Goal: Task Accomplishment & Management: Use online tool/utility

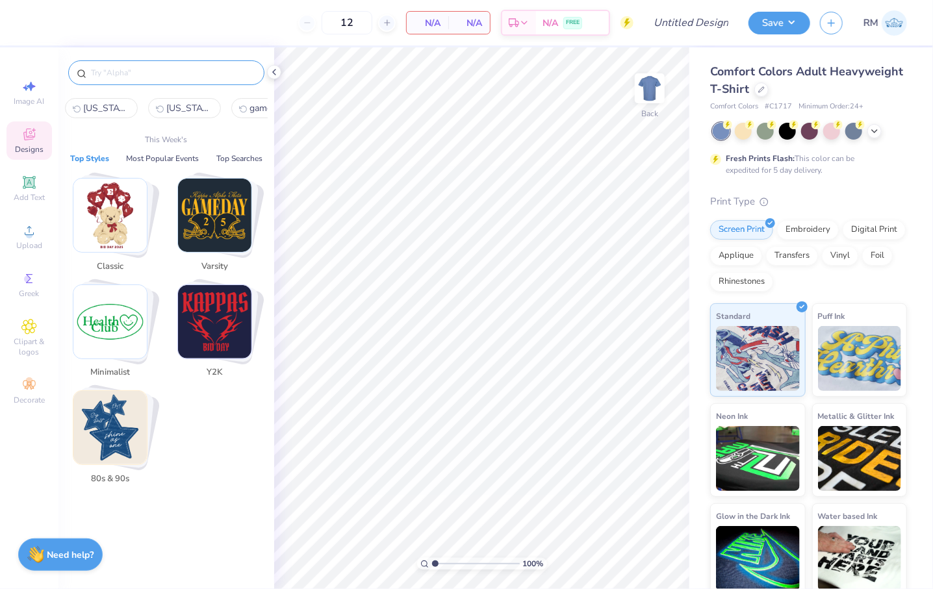
click at [138, 73] on input "text" at bounding box center [173, 72] width 166 height 13
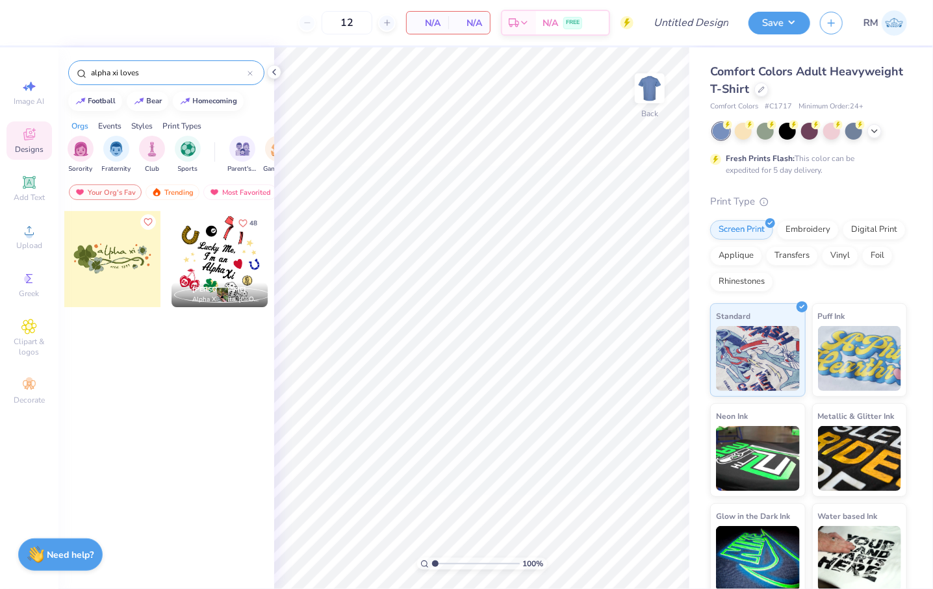
type input "alpha xi loves"
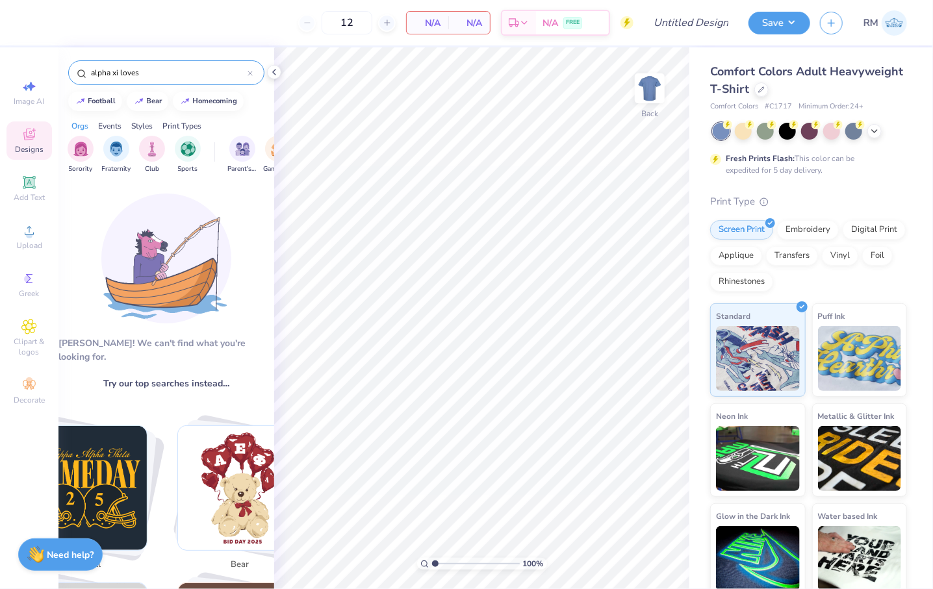
click at [248, 72] on icon at bounding box center [250, 73] width 5 height 5
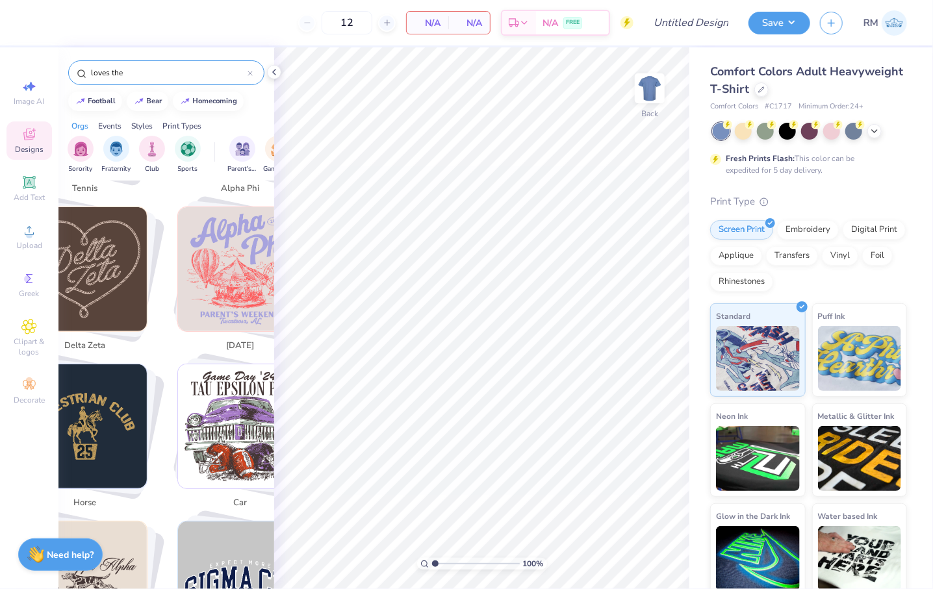
scroll to position [1044, 0]
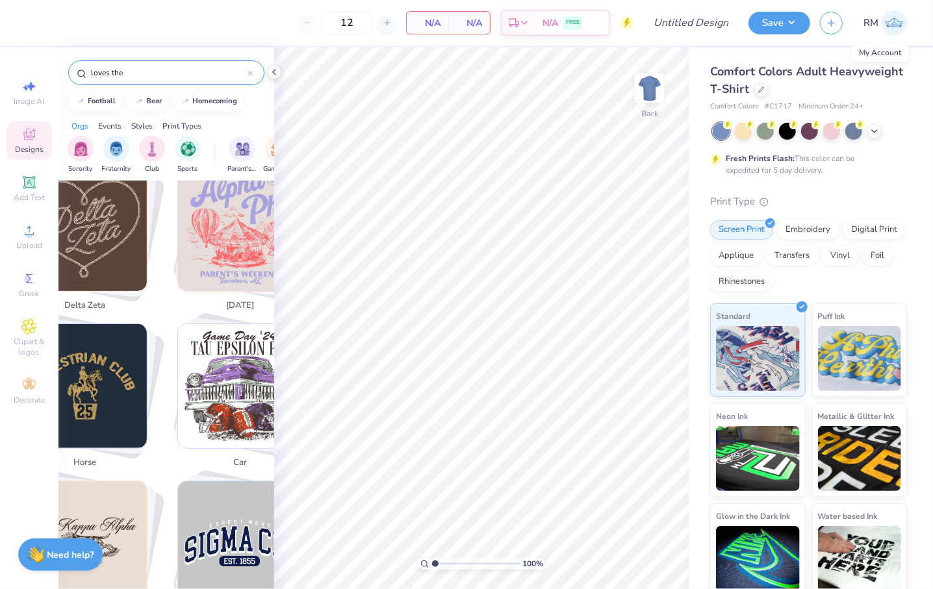
type input "loves the"
click at [903, 29] on img at bounding box center [894, 22] width 25 height 25
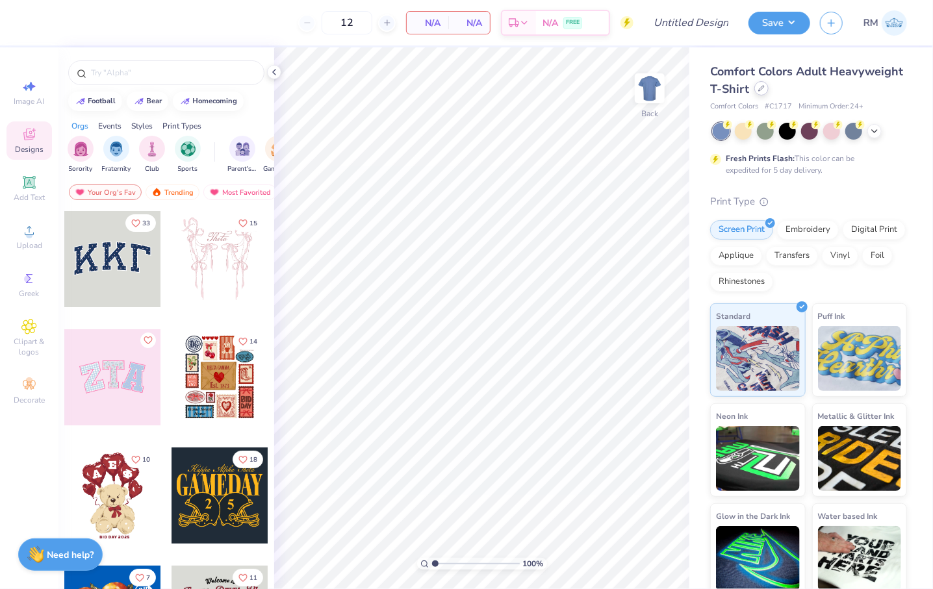
click at [765, 90] on icon at bounding box center [761, 88] width 6 height 6
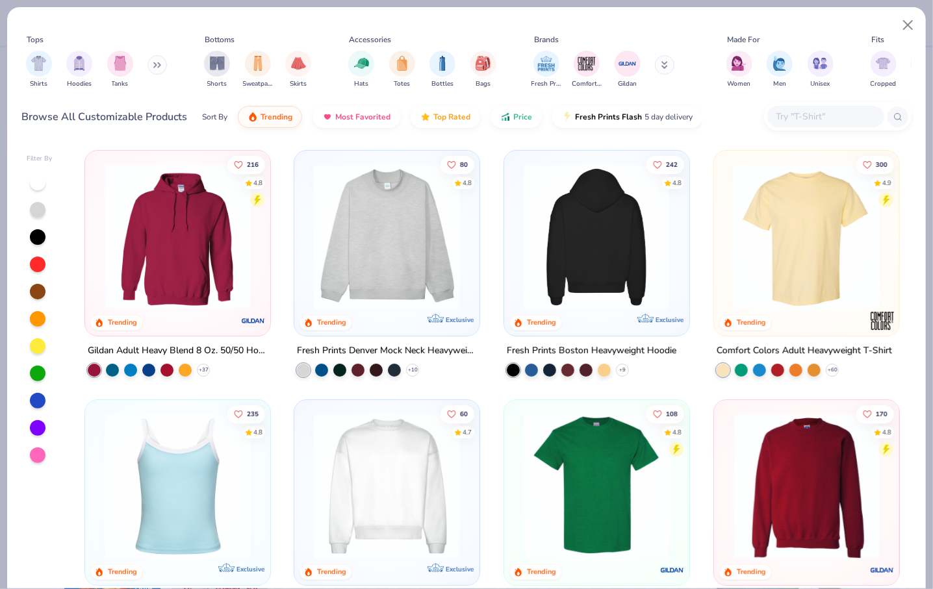
click at [572, 262] on img at bounding box center [596, 237] width 159 height 146
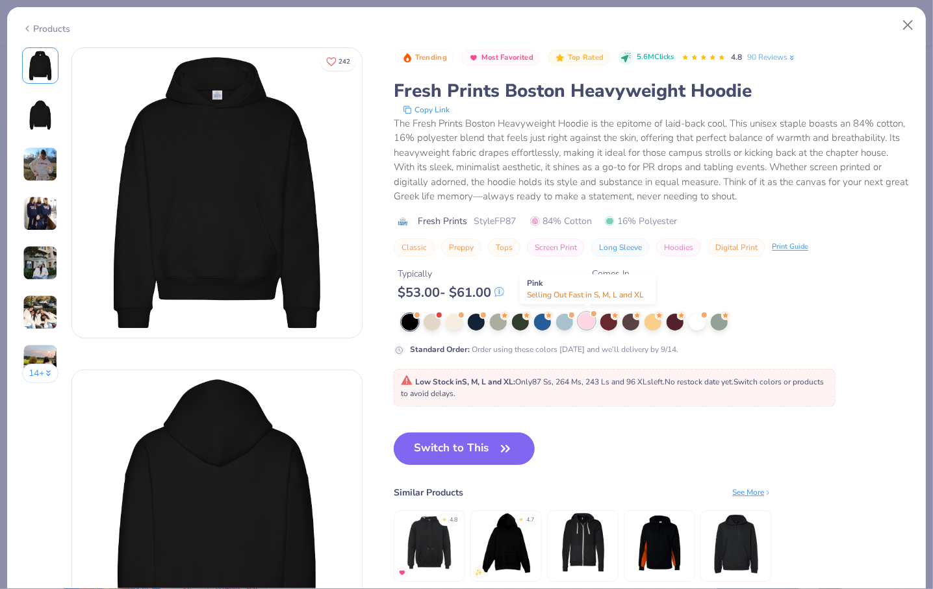
click at [584, 318] on div at bounding box center [586, 321] width 17 height 17
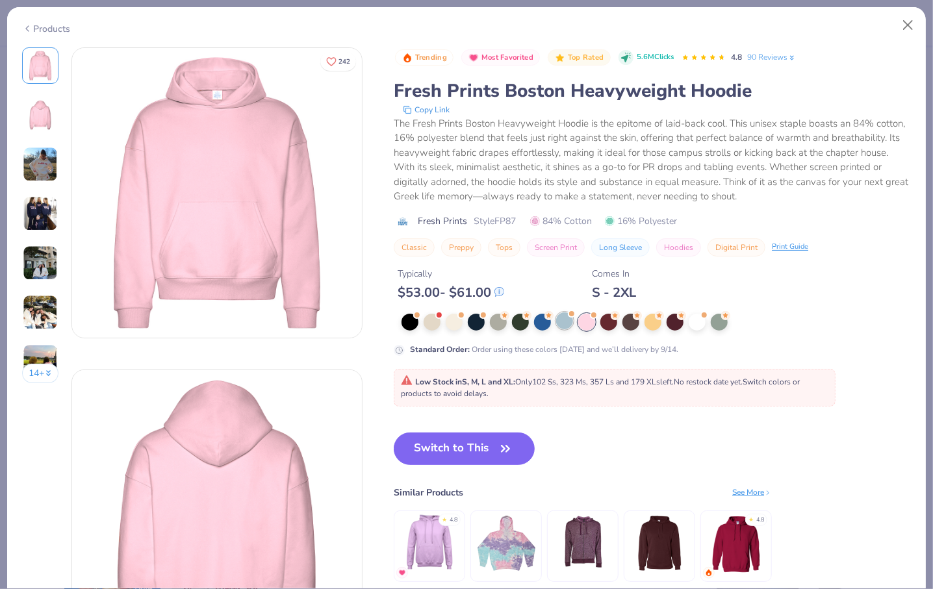
click at [560, 326] on div at bounding box center [564, 321] width 17 height 17
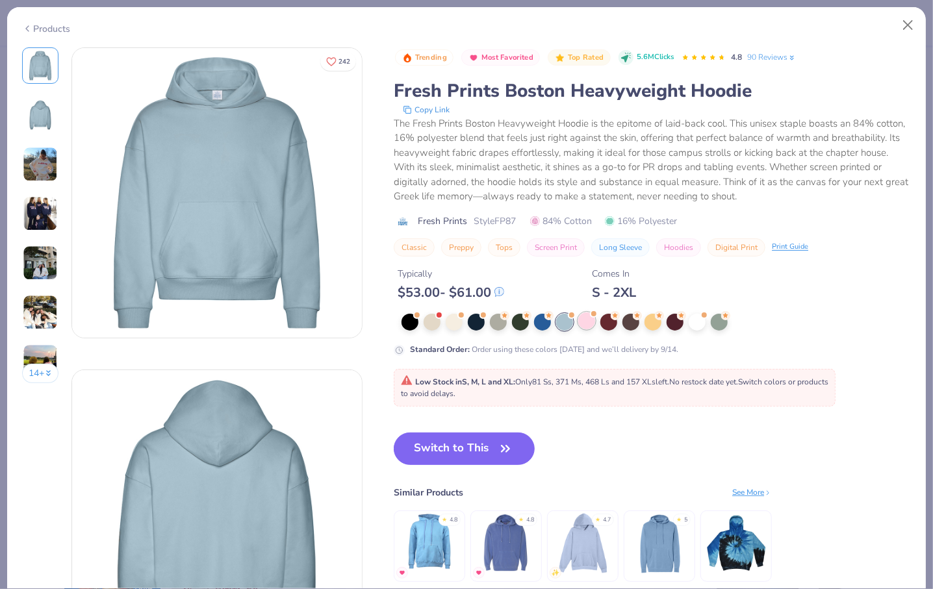
click at [582, 324] on div at bounding box center [586, 321] width 17 height 17
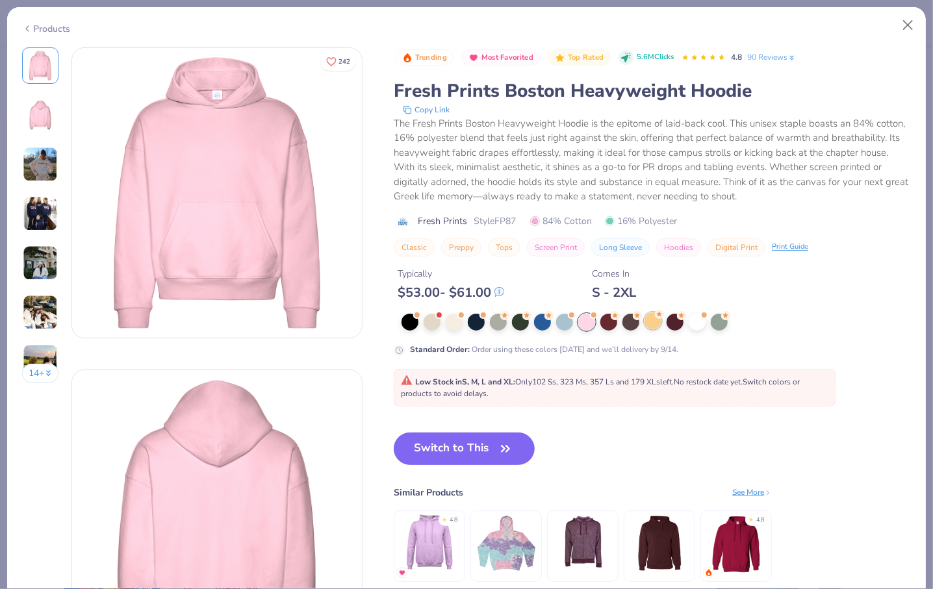
click at [653, 326] on div at bounding box center [653, 321] width 17 height 17
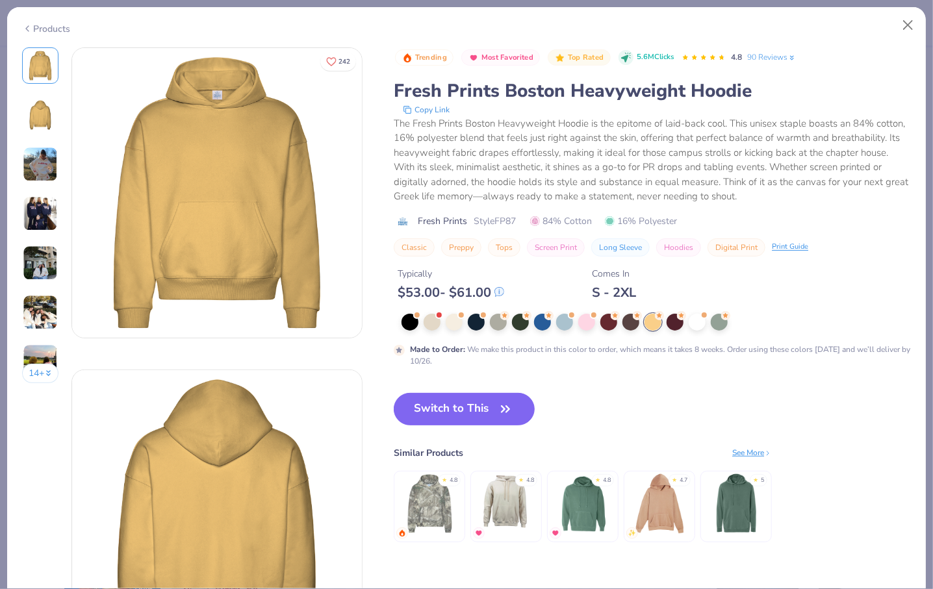
click at [598, 324] on div at bounding box center [656, 322] width 509 height 17
click at [594, 324] on div at bounding box center [586, 321] width 17 height 17
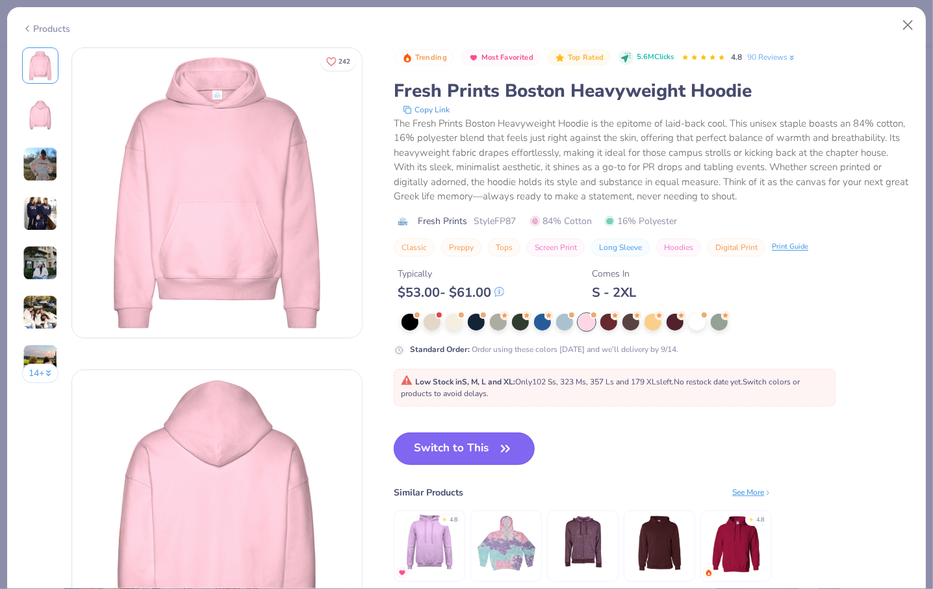
click at [496, 444] on button "Switch to This" at bounding box center [464, 449] width 141 height 32
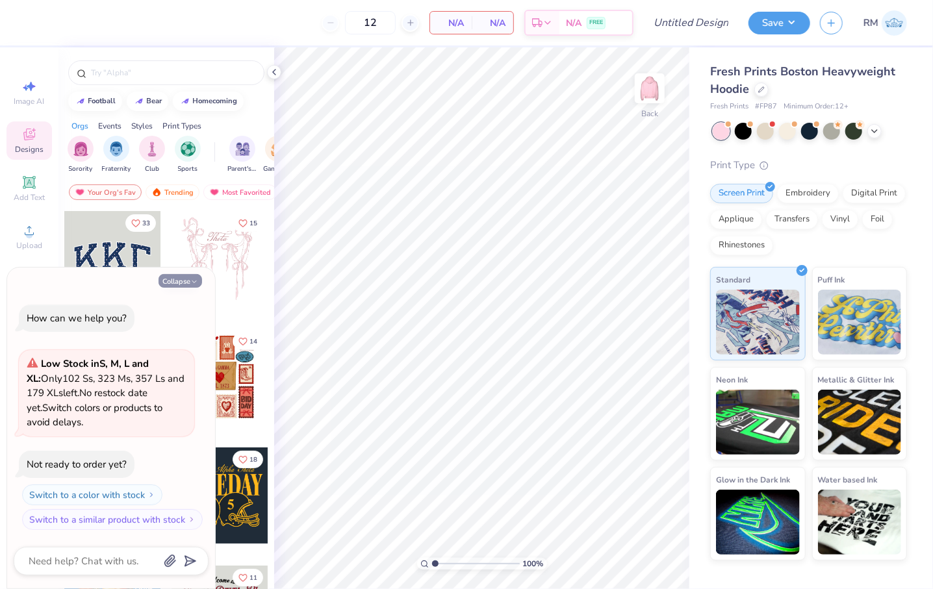
click at [193, 285] on icon "button" at bounding box center [194, 282] width 8 height 8
type textarea "x"
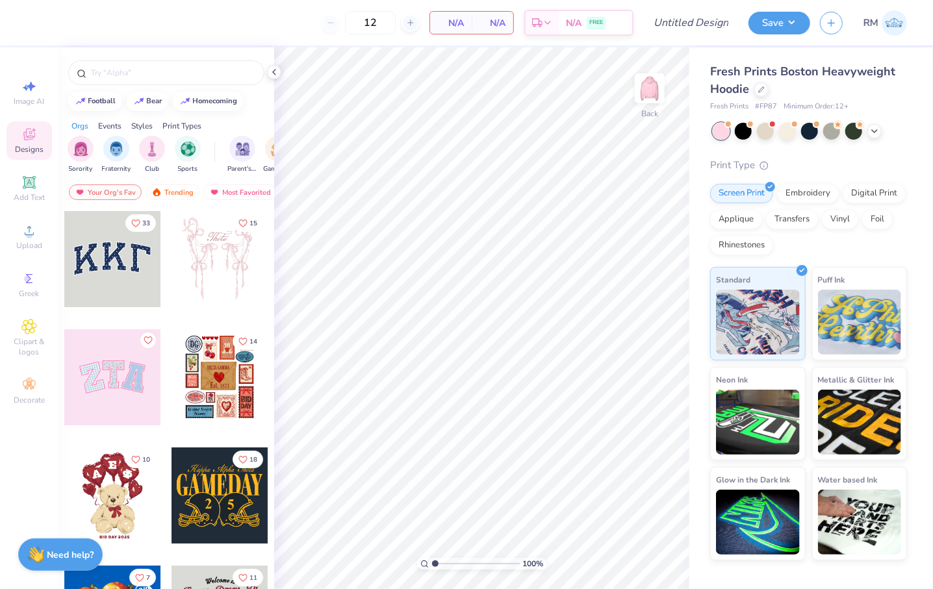
click at [130, 290] on div at bounding box center [112, 259] width 96 height 96
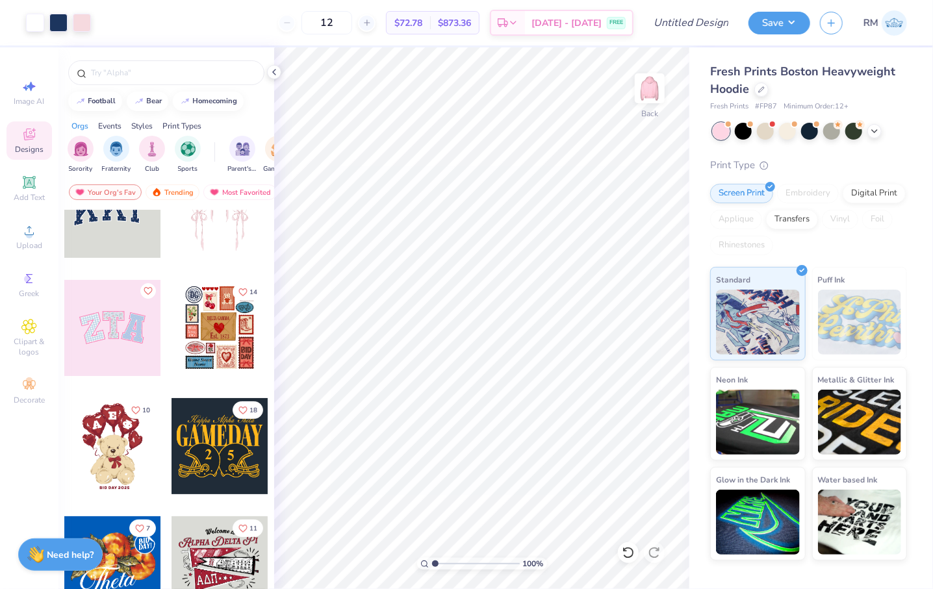
scroll to position [50, 0]
type input "3.00"
type input "12.82"
type input "5.36"
type input "3.00"
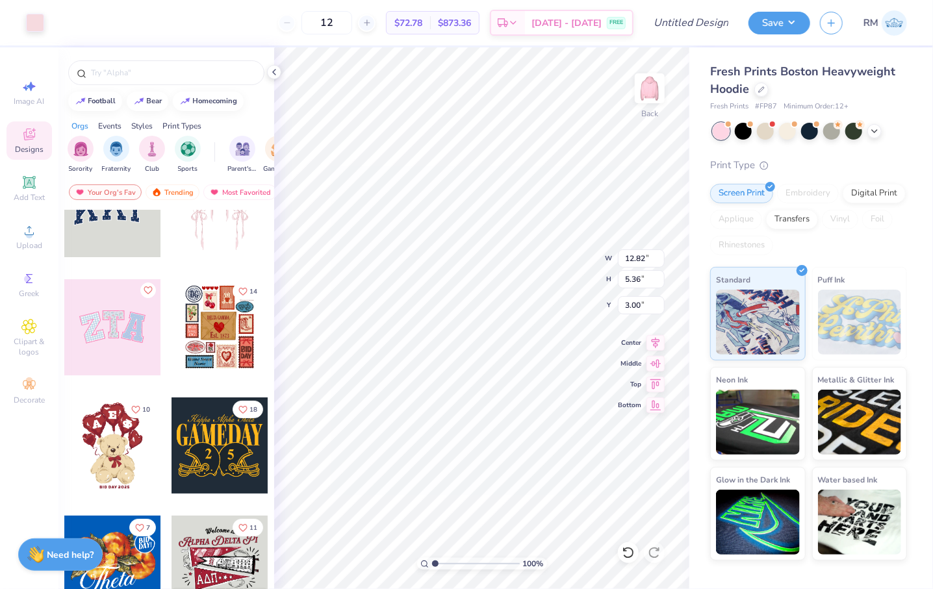
type input "13.16"
type input "5.78"
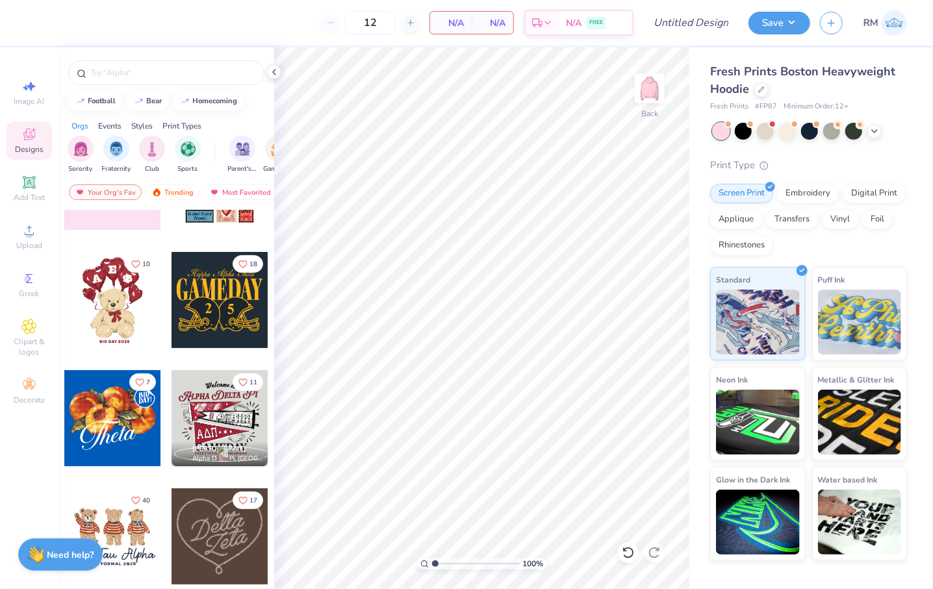
scroll to position [101, 0]
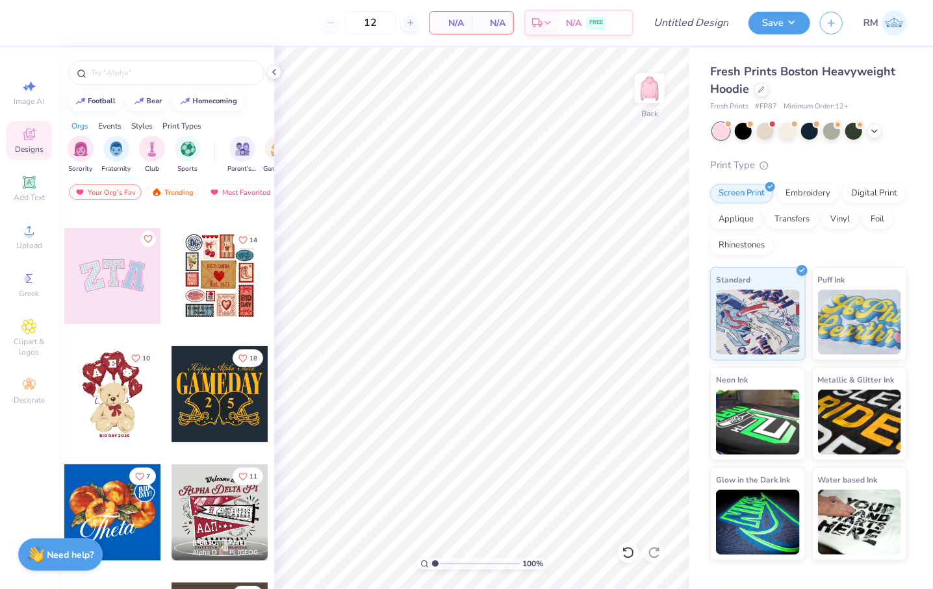
click at [116, 298] on div at bounding box center [112, 276] width 96 height 96
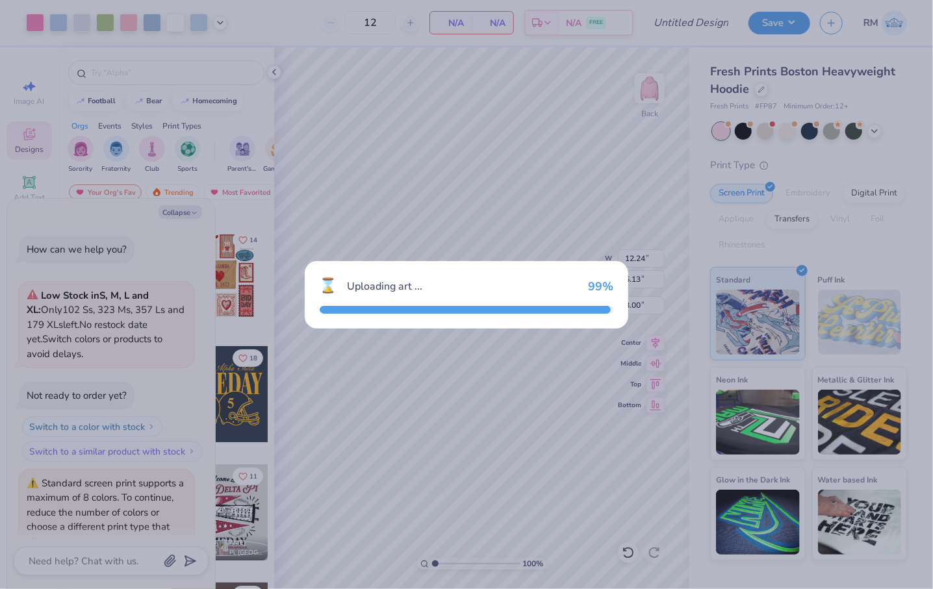
scroll to position [60, 0]
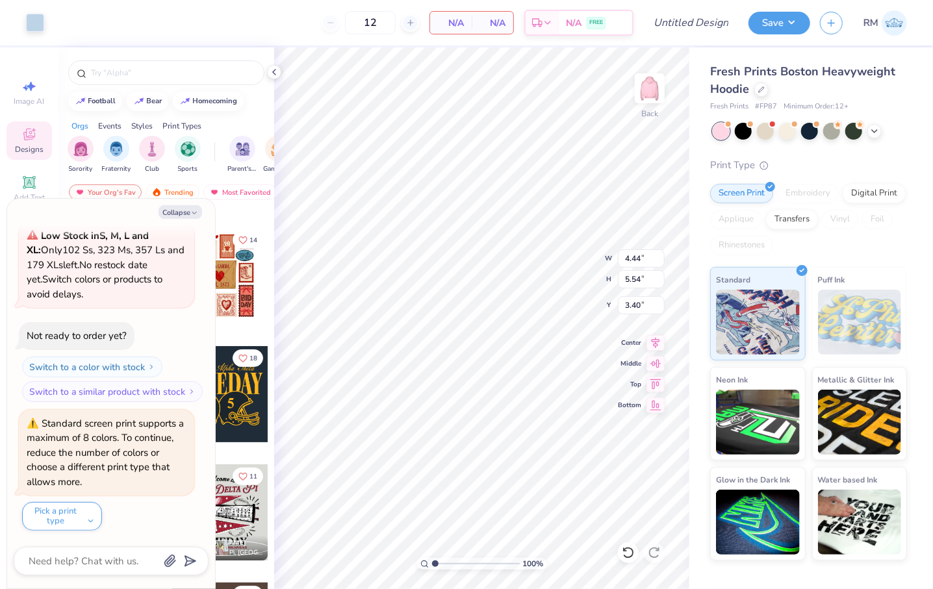
type textarea "x"
type input "3.48"
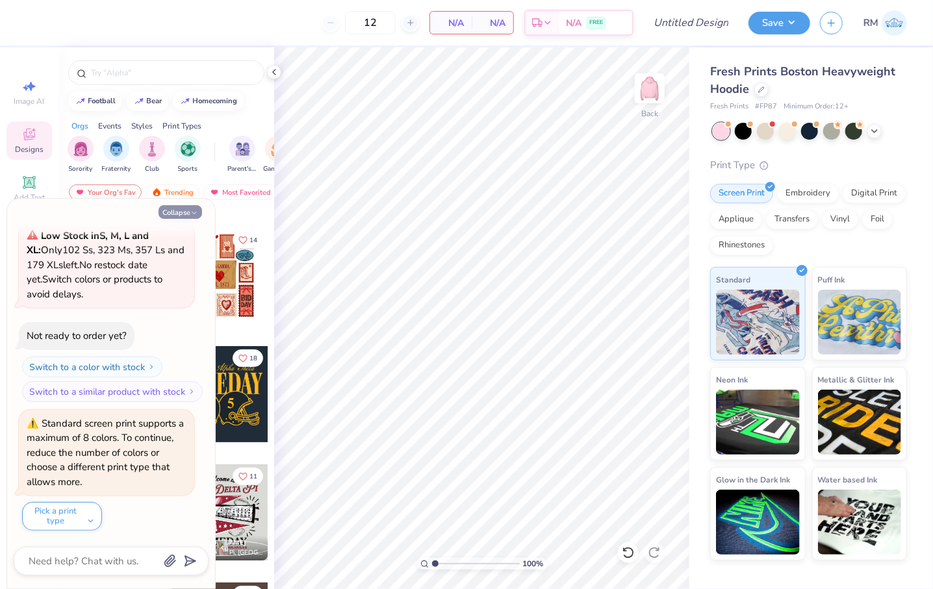
click at [189, 210] on button "Collapse" at bounding box center [181, 212] width 44 height 14
type textarea "x"
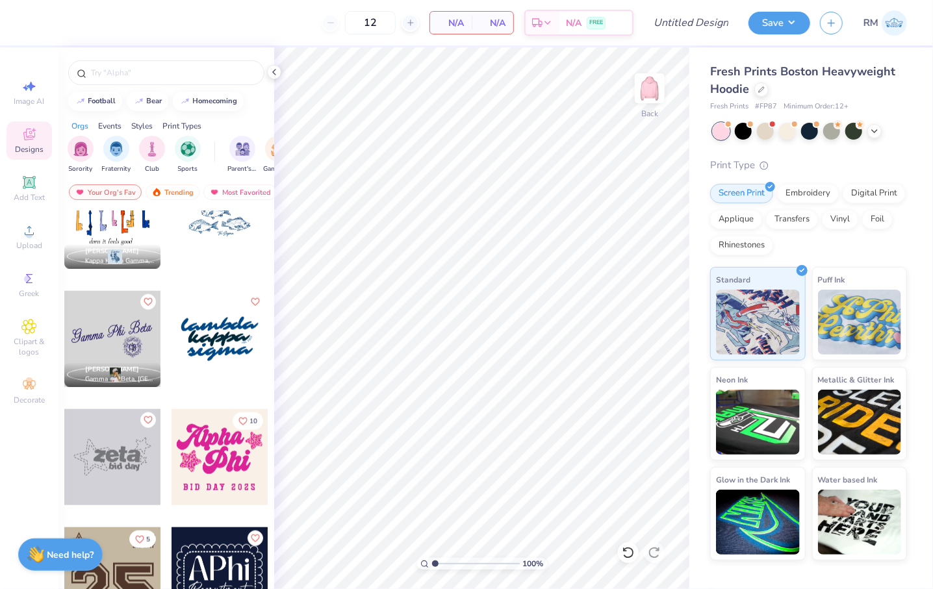
scroll to position [3382, 0]
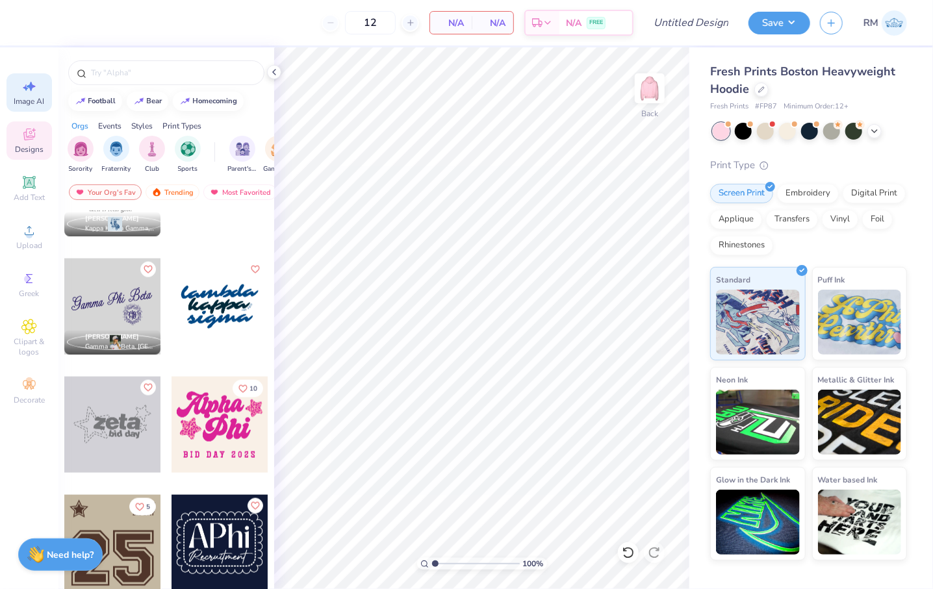
click at [34, 96] on span "Image AI" at bounding box center [29, 101] width 31 height 10
select select "4"
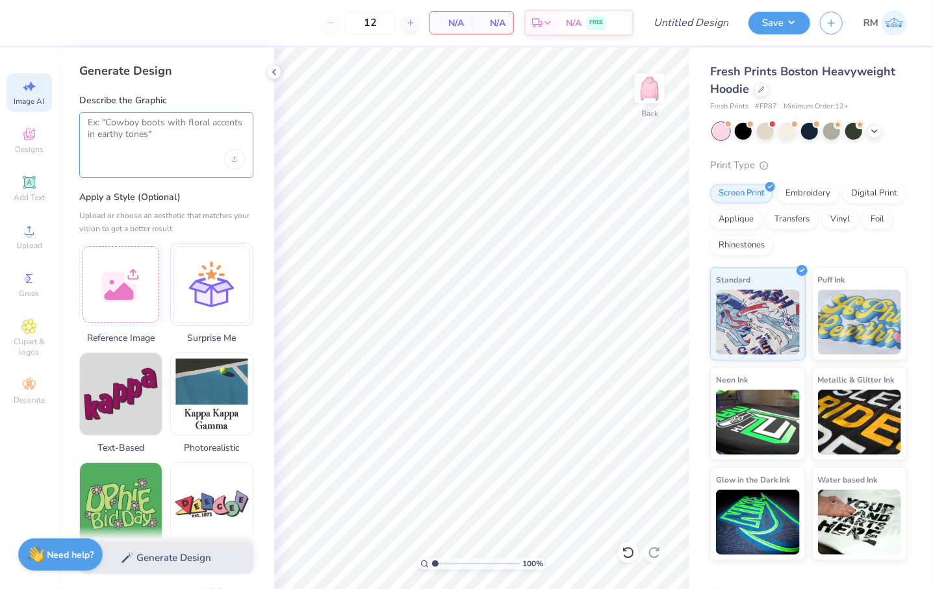
click at [144, 140] on textarea at bounding box center [166, 133] width 157 height 32
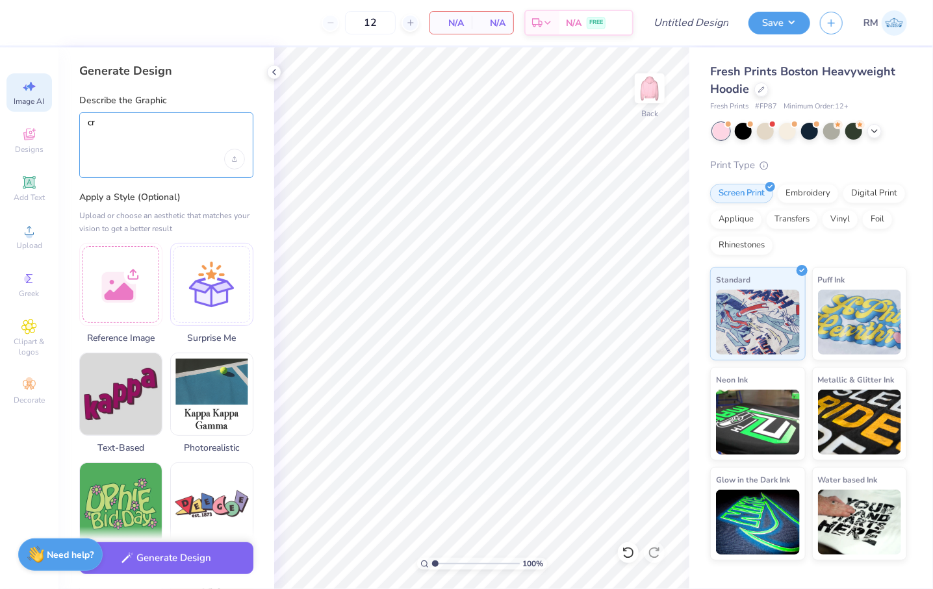
type textarea "c"
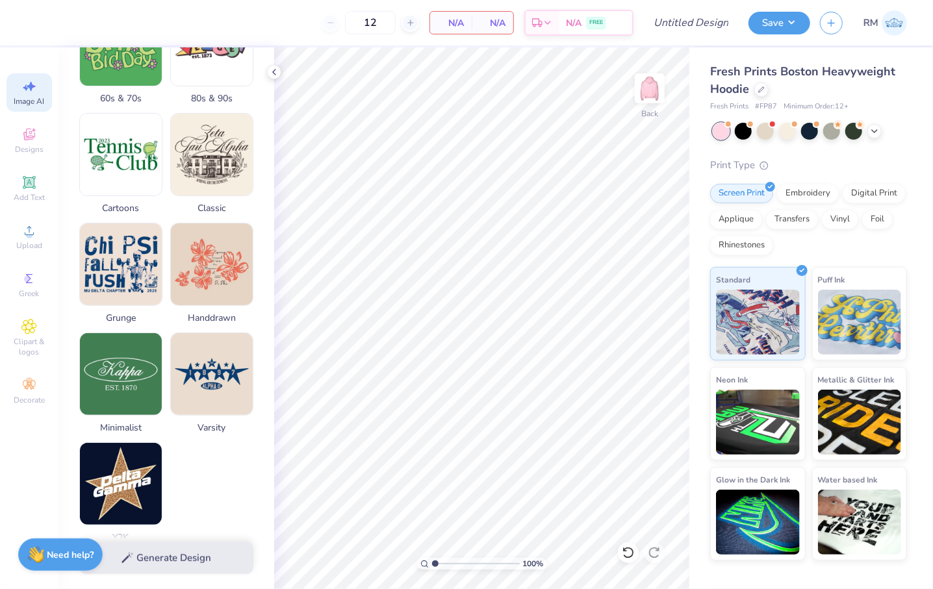
scroll to position [522, 0]
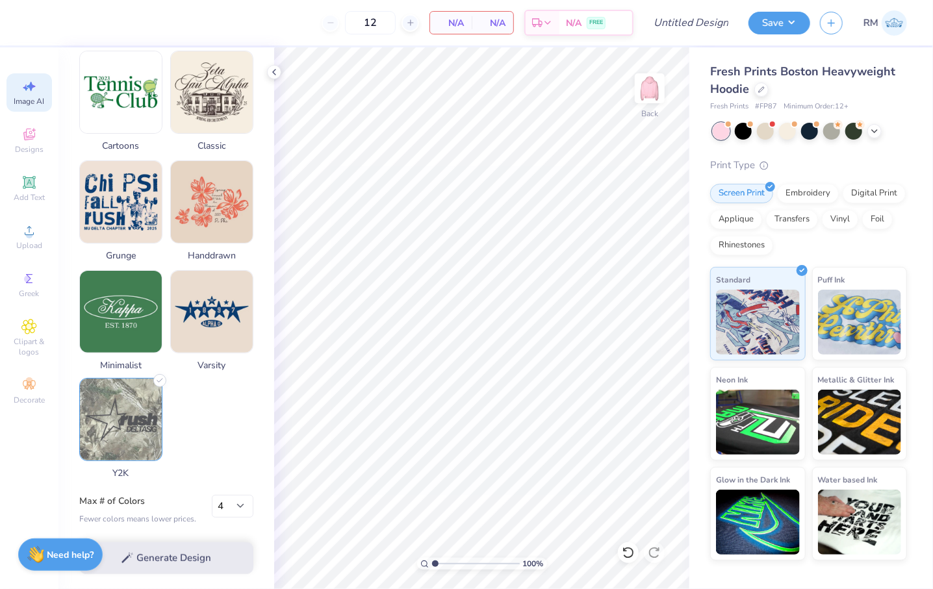
click at [132, 431] on img at bounding box center [121, 420] width 82 height 82
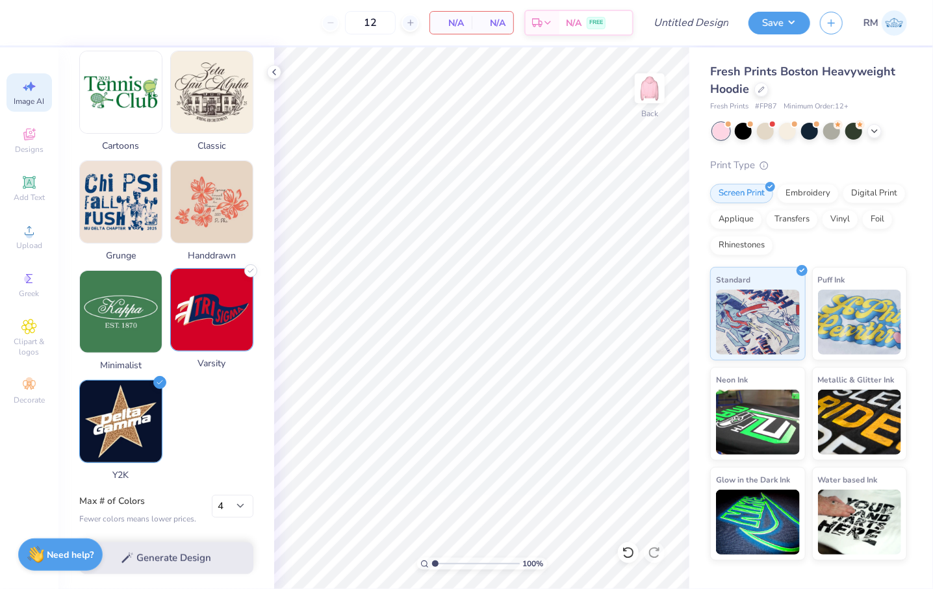
click at [195, 334] on img at bounding box center [212, 310] width 82 height 82
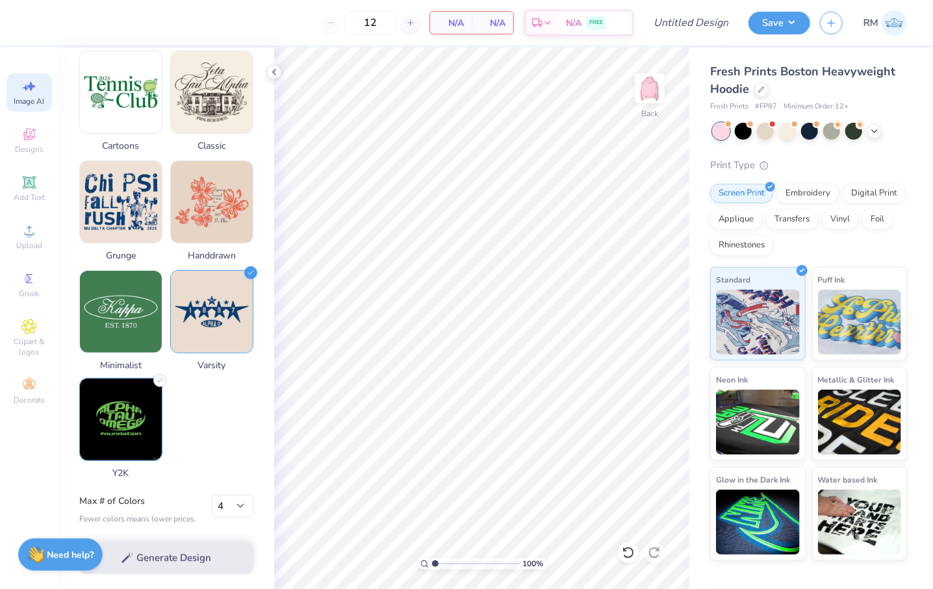
click at [157, 425] on img at bounding box center [121, 420] width 82 height 82
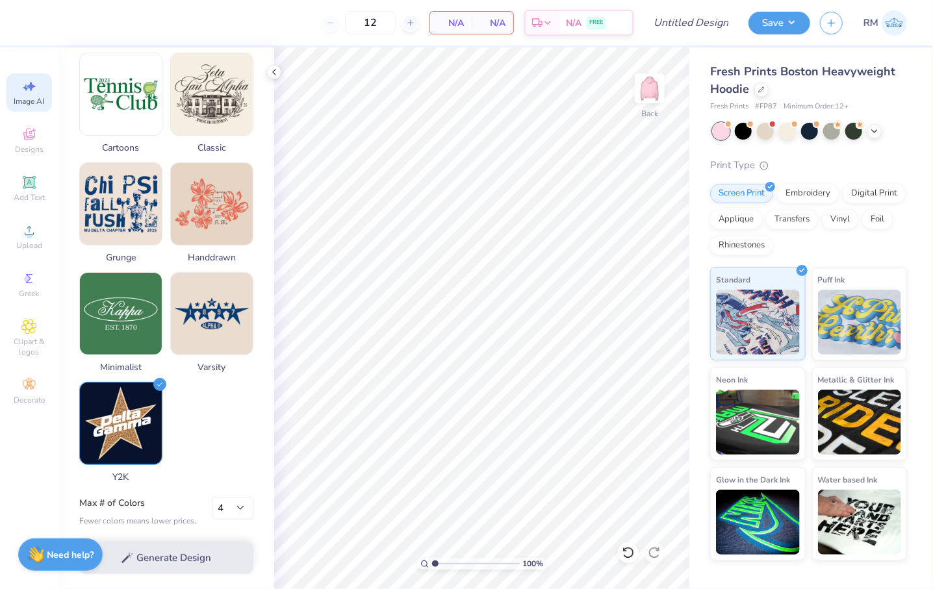
scroll to position [0, 0]
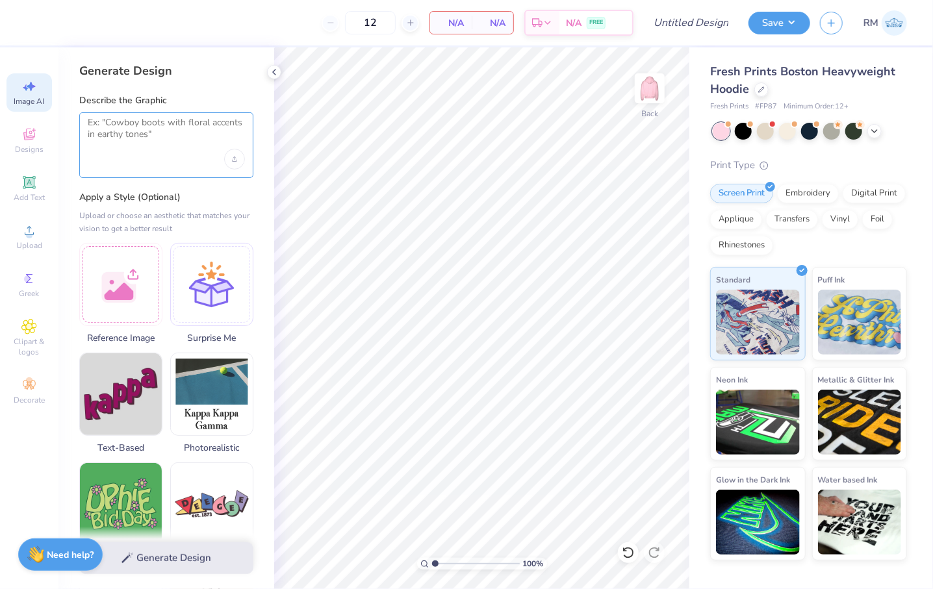
click at [135, 133] on textarea at bounding box center [166, 133] width 157 height 32
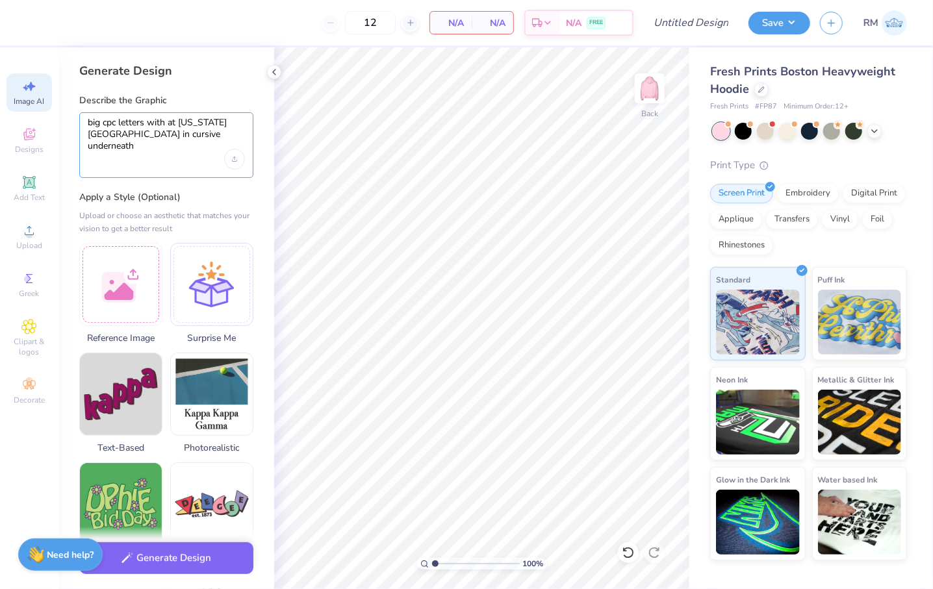
click at [118, 122] on textarea "big cpc letters with at Georgia Tech in cursive underneath" at bounding box center [166, 133] width 157 height 32
drag, startPoint x: 127, startPoint y: 121, endPoint x: 153, endPoint y: 122, distance: 26.0
click at [151, 122] on textarea "big 'CPC' letters with at Georgia Tech in cursive underneath" at bounding box center [166, 133] width 157 height 32
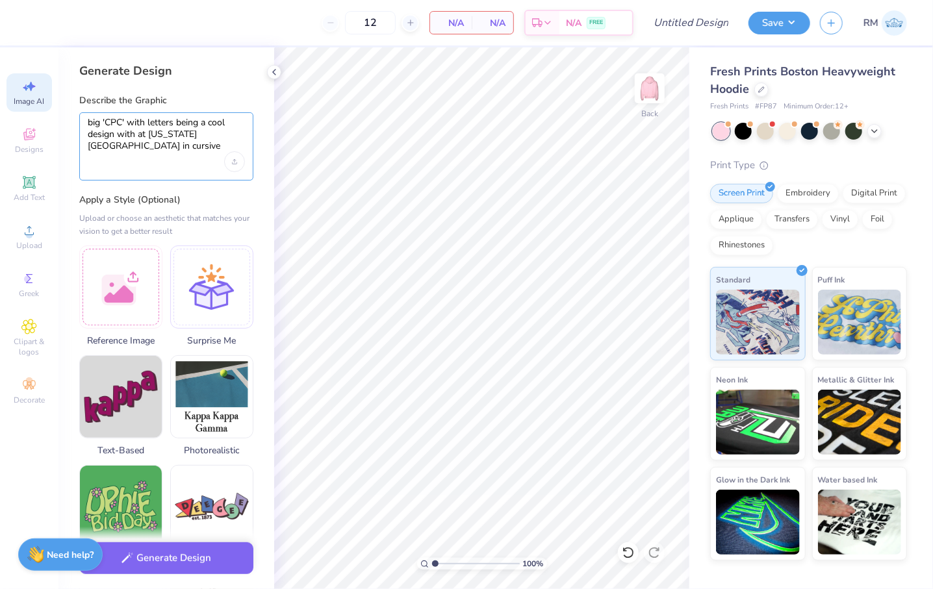
click at [138, 138] on textarea "big 'CPC' with letters being a cool design with at Georgia Tech in cursive unde…" at bounding box center [166, 134] width 157 height 35
click at [203, 133] on textarea "big 'CPC' with letters being a cool design with 'at Georgia Tech in cursive und…" at bounding box center [166, 134] width 157 height 35
click at [118, 147] on textarea "big 'CPC' with letters being a cool design with 'at Georgia Tech' in cursive un…" at bounding box center [166, 134] width 157 height 35
type textarea "big 'CPC' with letters being a cool design with 'at Georgia Tech' in cursive an…"
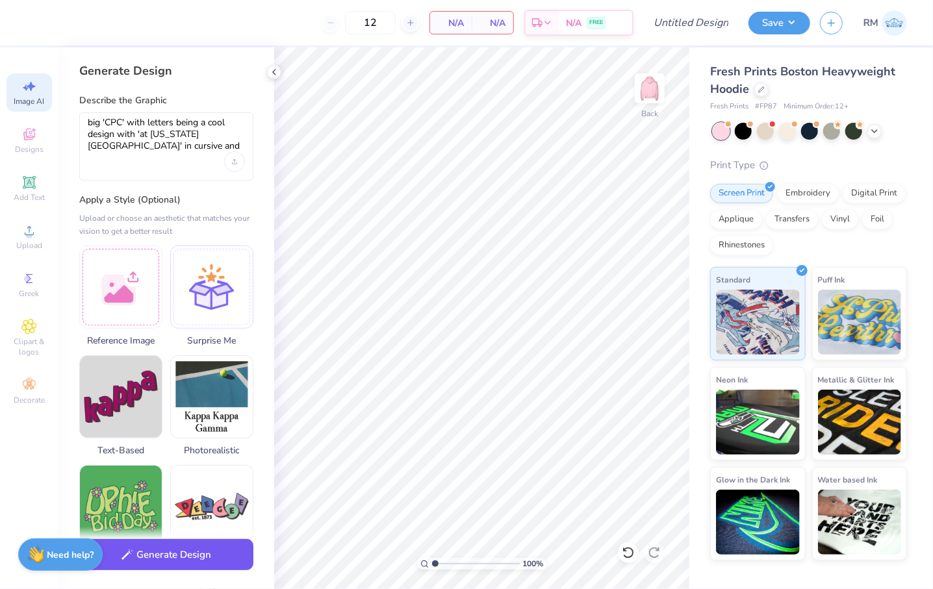
click at [193, 553] on button "Generate Design" at bounding box center [166, 555] width 174 height 32
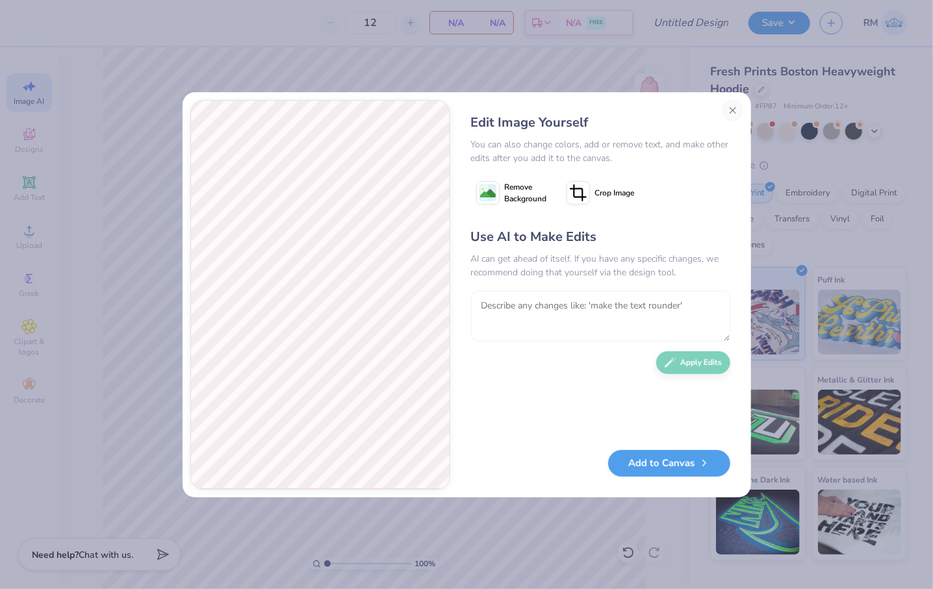
click at [601, 310] on textarea at bounding box center [600, 316] width 259 height 51
type textarea "change the colors and make the at georgia tech smaller"
click at [674, 355] on icon "button" at bounding box center [671, 360] width 12 height 12
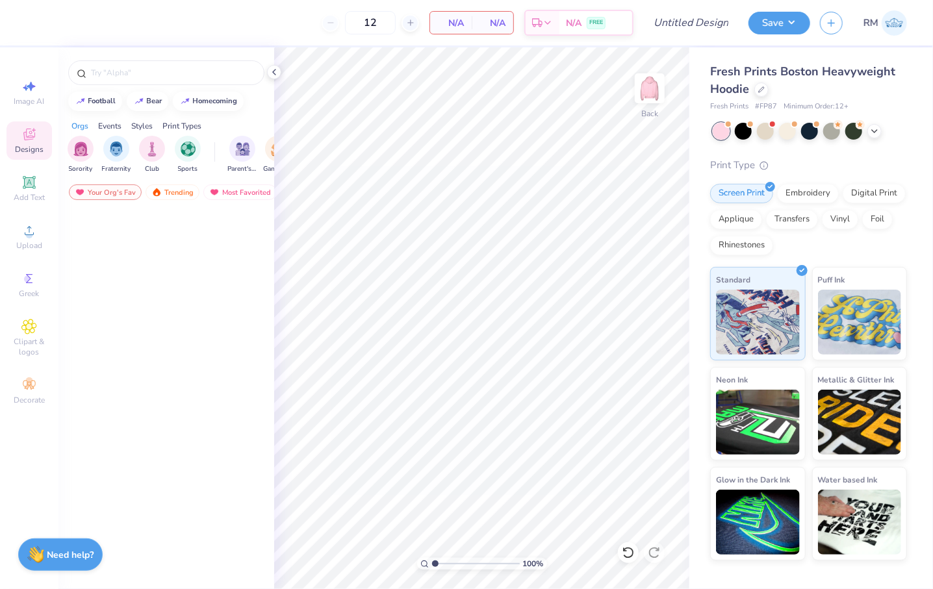
scroll to position [1354, 0]
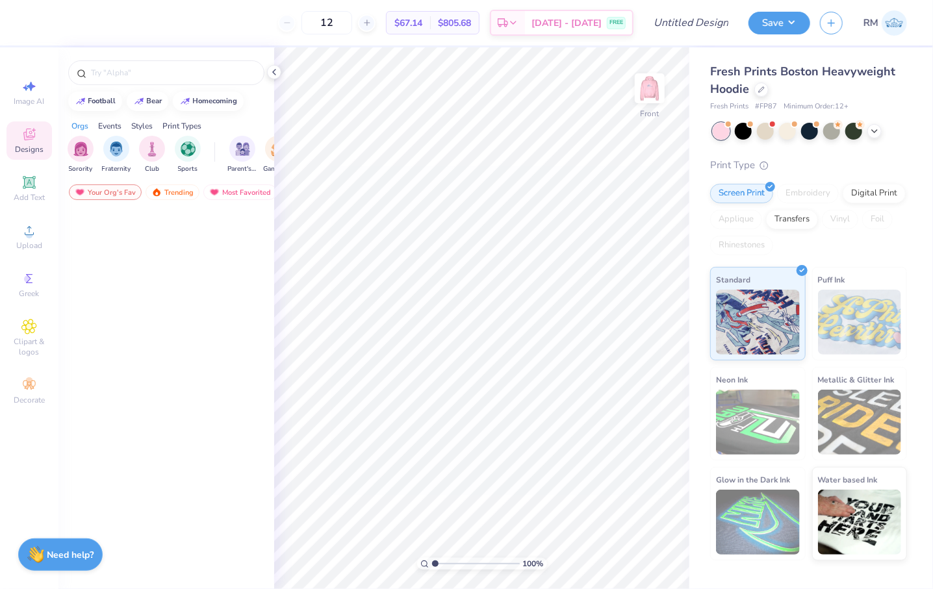
scroll to position [2341, 0]
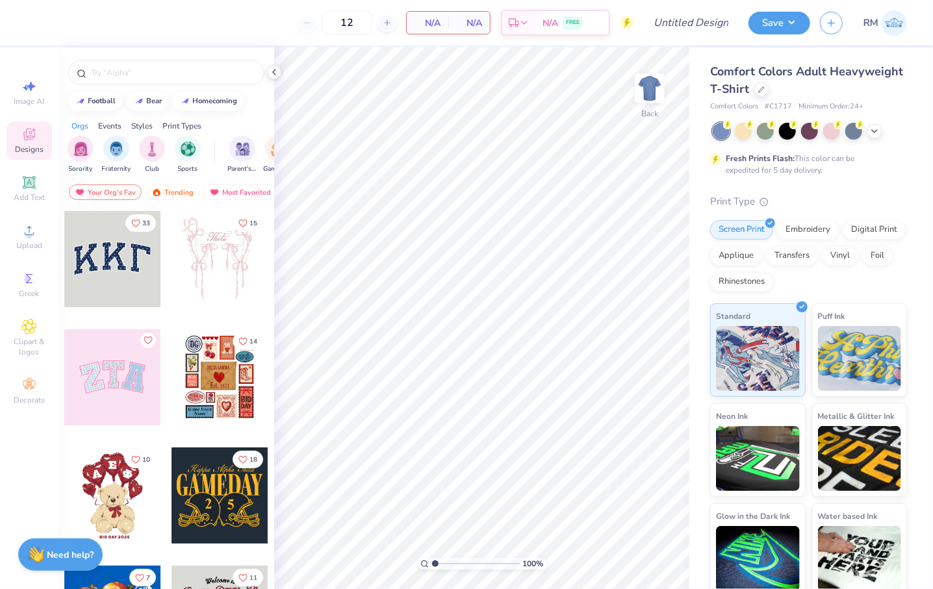
click at [829, 91] on div "Comfort Colors Adult Heavyweight T-Shirt" at bounding box center [808, 80] width 197 height 35
click at [769, 90] on div at bounding box center [761, 88] width 14 height 14
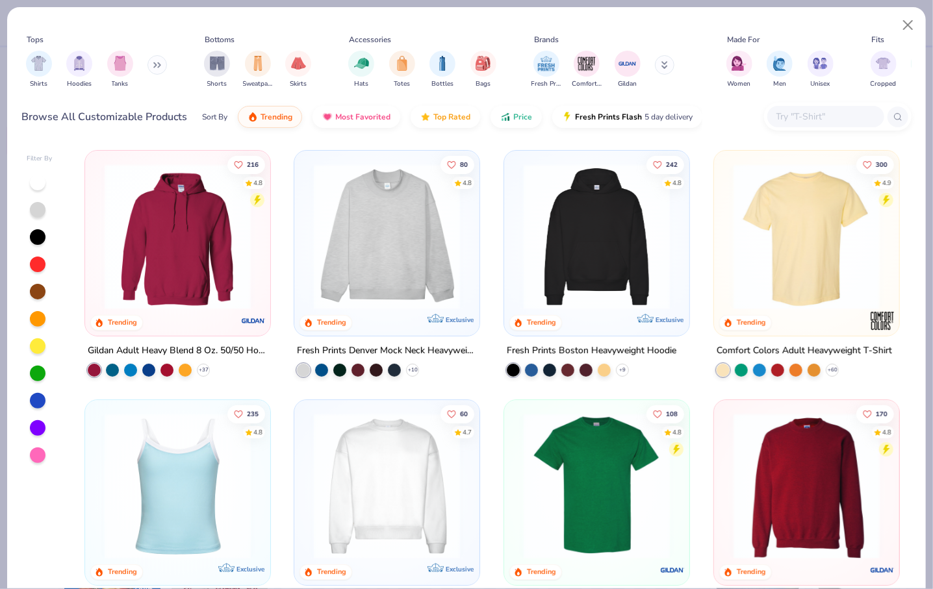
click at [600, 228] on img at bounding box center [596, 237] width 159 height 146
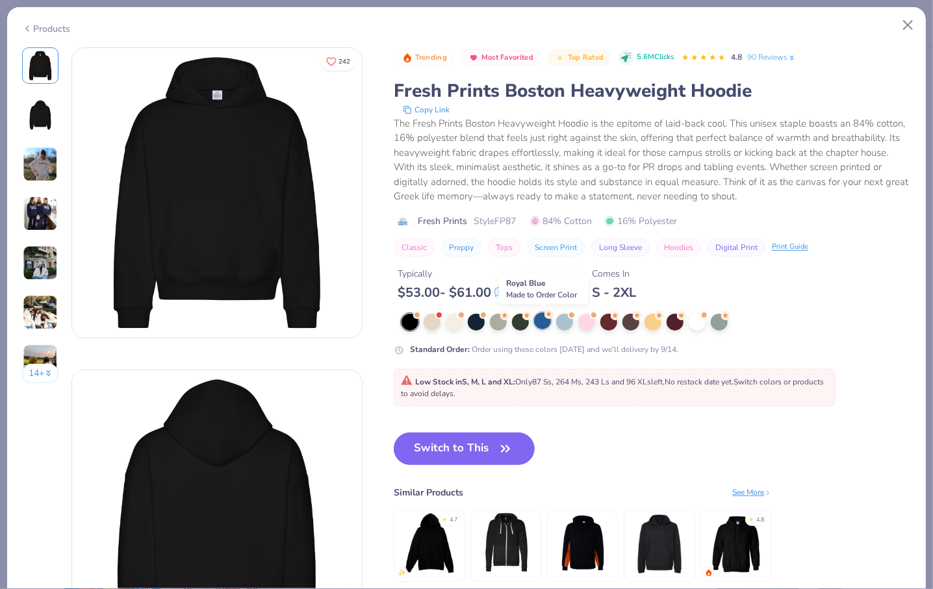
click at [545, 319] on div at bounding box center [542, 321] width 17 height 17
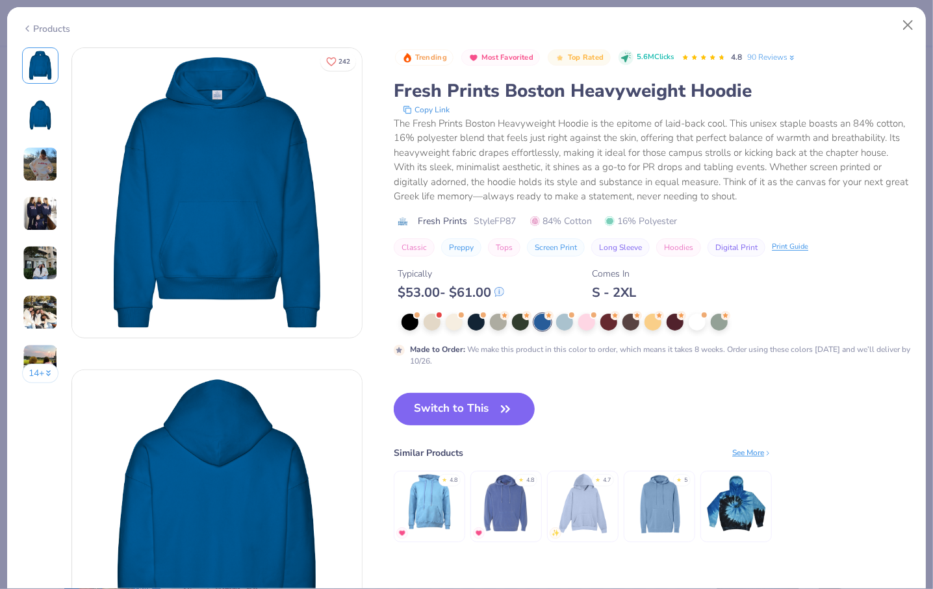
click at [50, 123] on img at bounding box center [40, 114] width 31 height 31
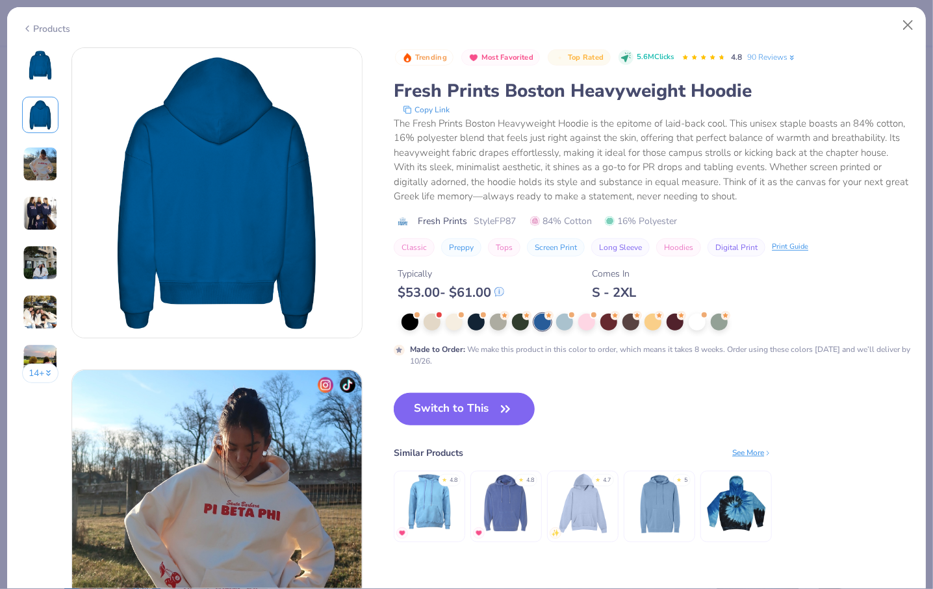
click at [43, 211] on img at bounding box center [40, 213] width 35 height 35
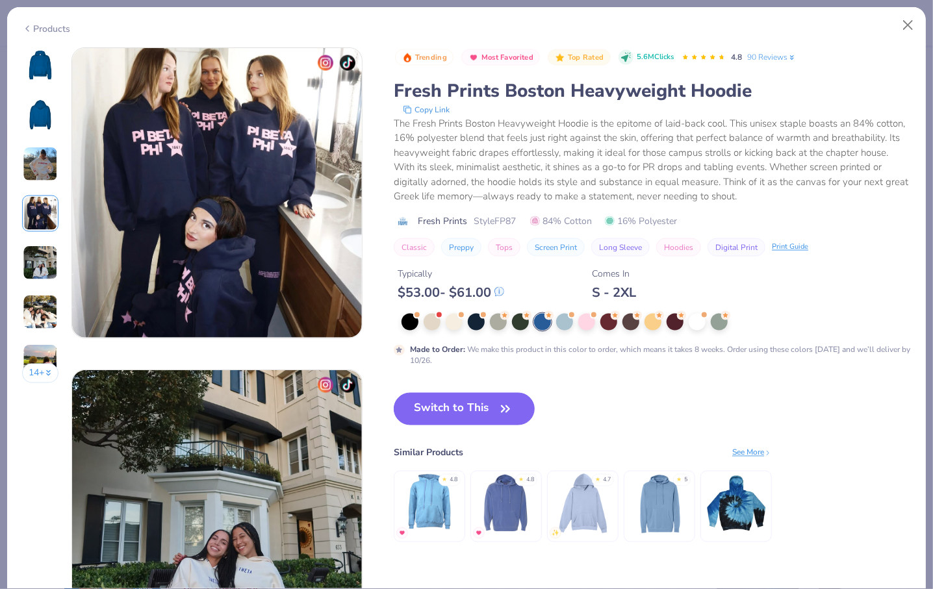
click at [55, 253] on img at bounding box center [40, 263] width 35 height 35
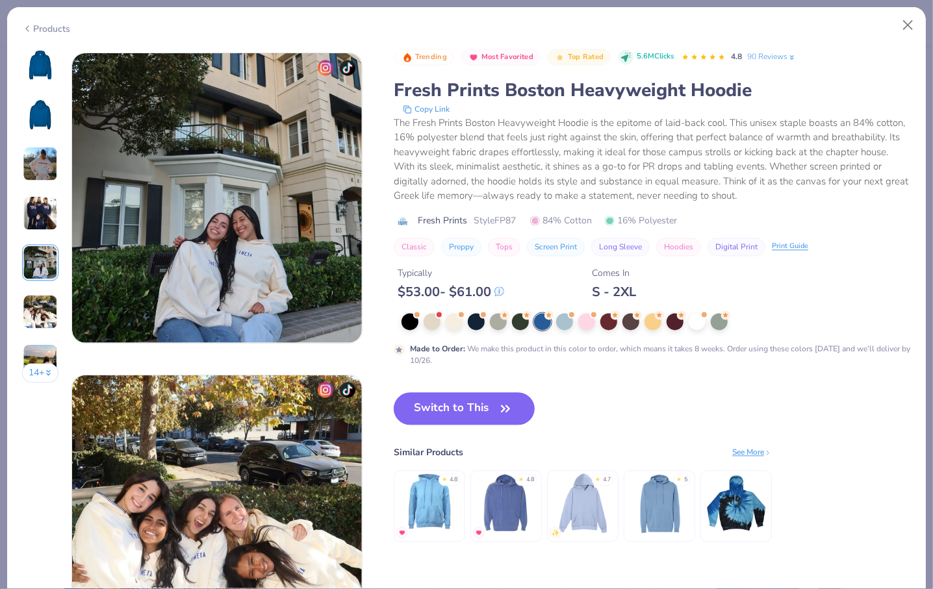
scroll to position [1289, 0]
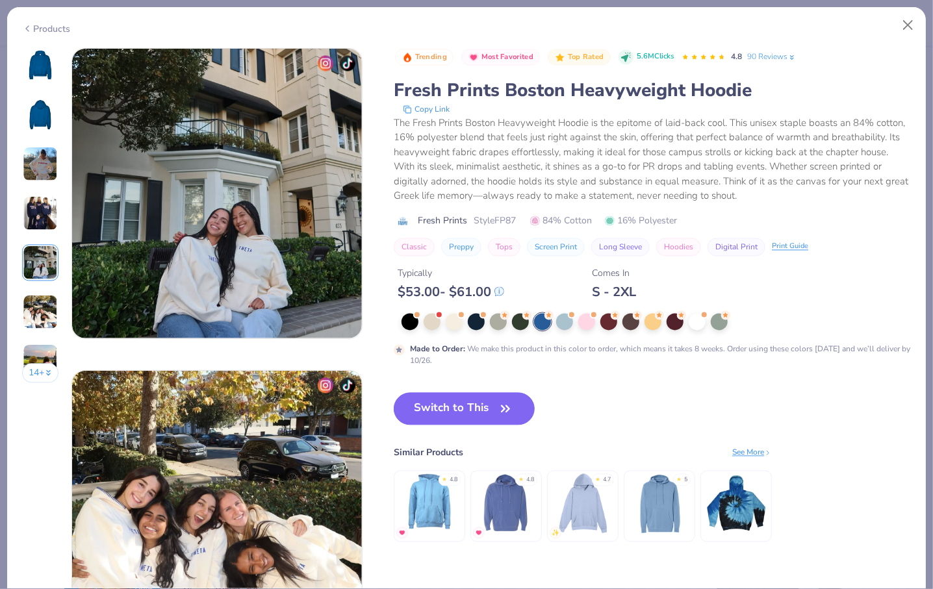
click at [48, 62] on img at bounding box center [40, 65] width 31 height 31
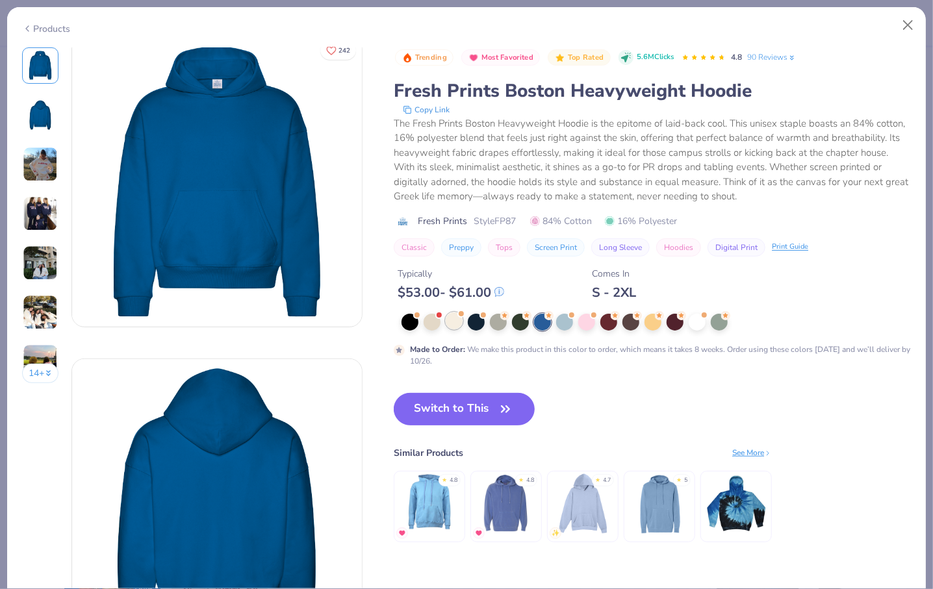
scroll to position [0, 0]
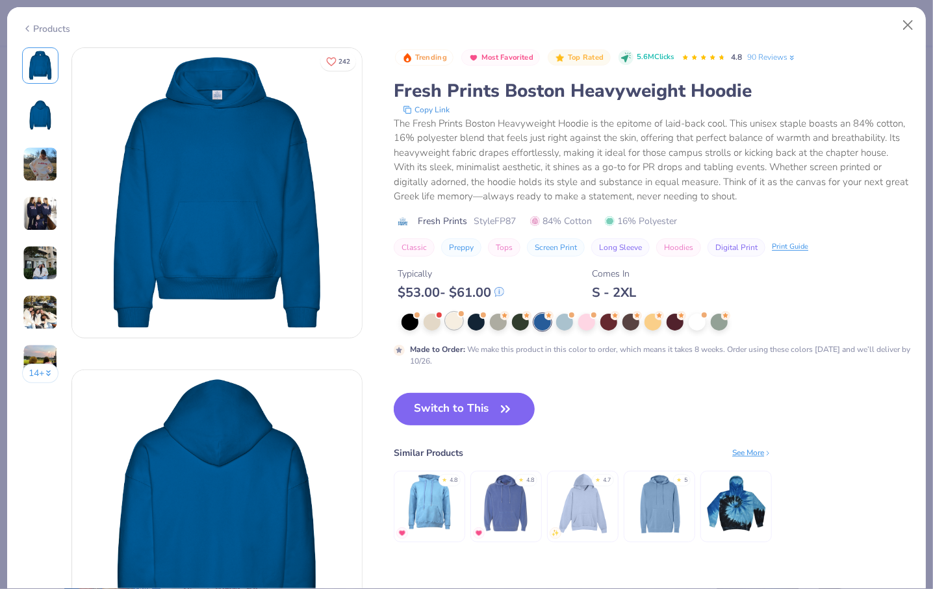
click at [459, 325] on div at bounding box center [454, 321] width 17 height 17
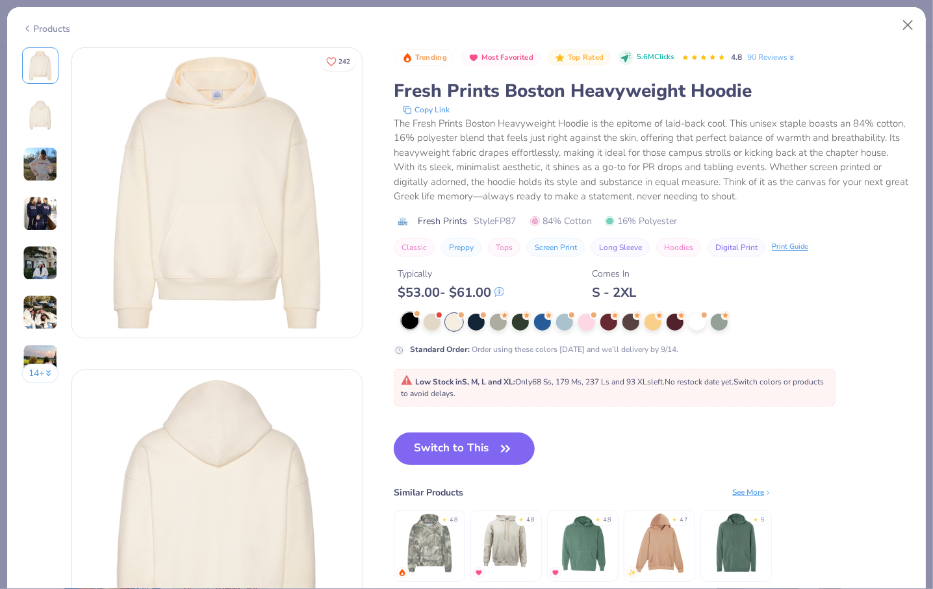
click at [418, 326] on div at bounding box center [410, 321] width 17 height 17
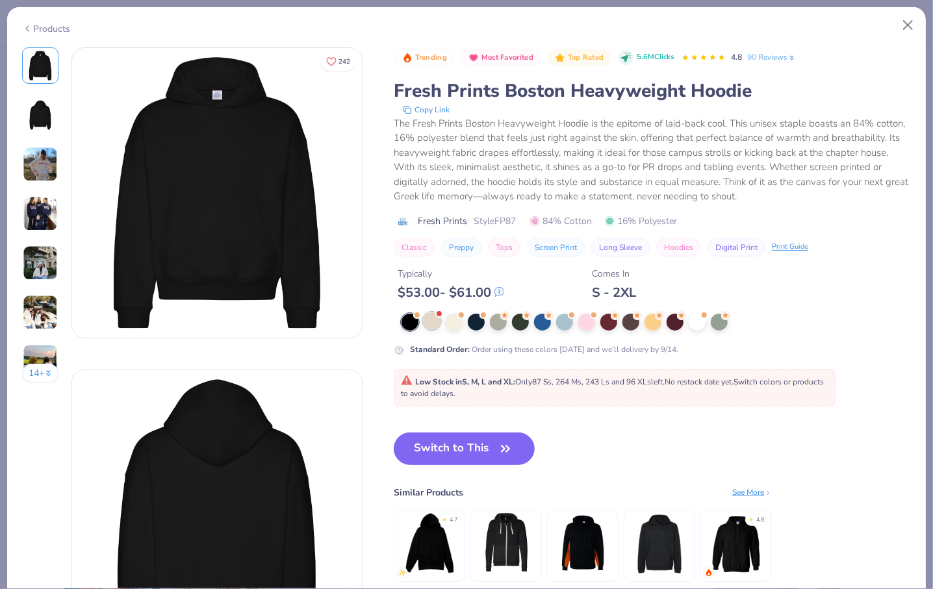
click at [433, 324] on div at bounding box center [432, 321] width 17 height 17
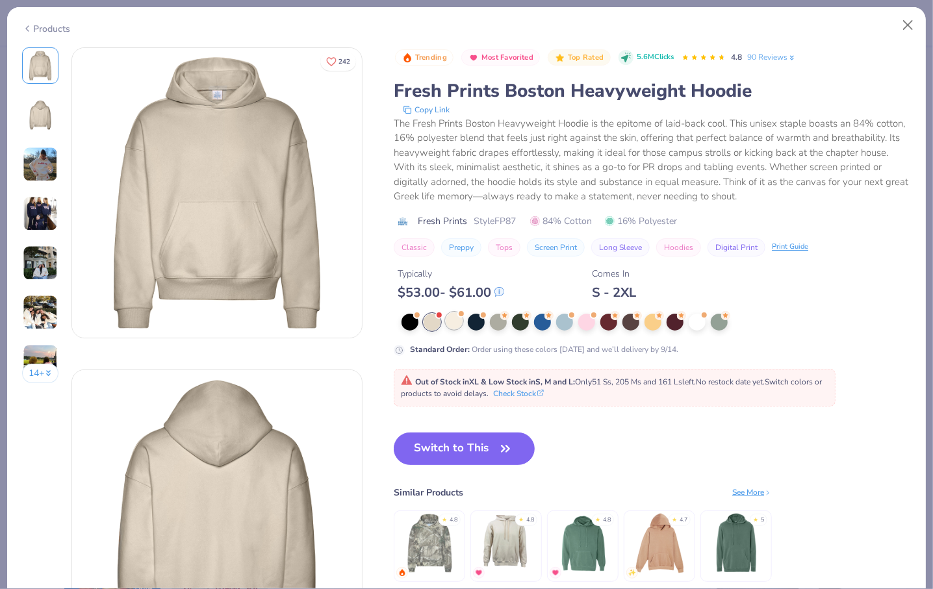
click at [450, 325] on div at bounding box center [454, 321] width 17 height 17
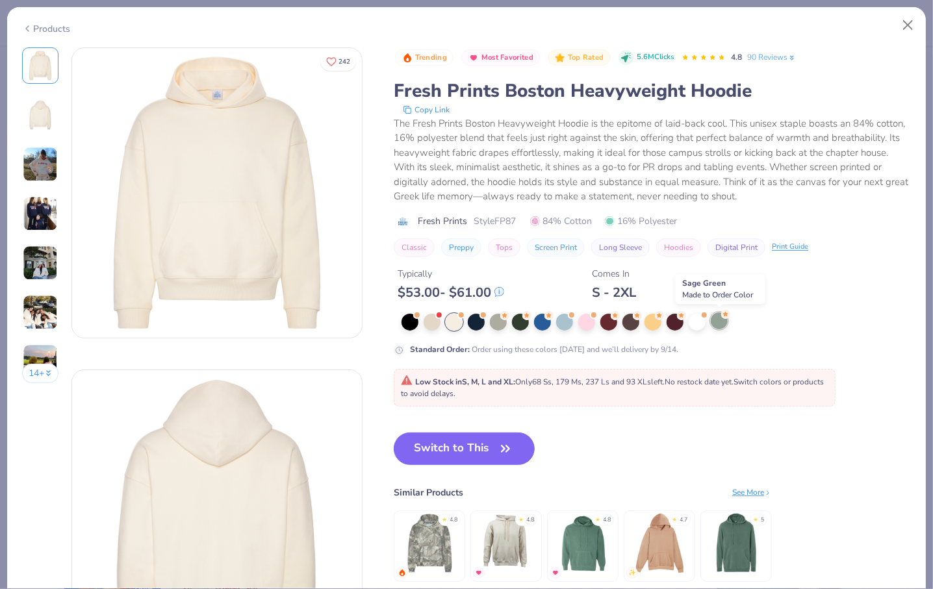
click at [715, 327] on div at bounding box center [719, 321] width 17 height 17
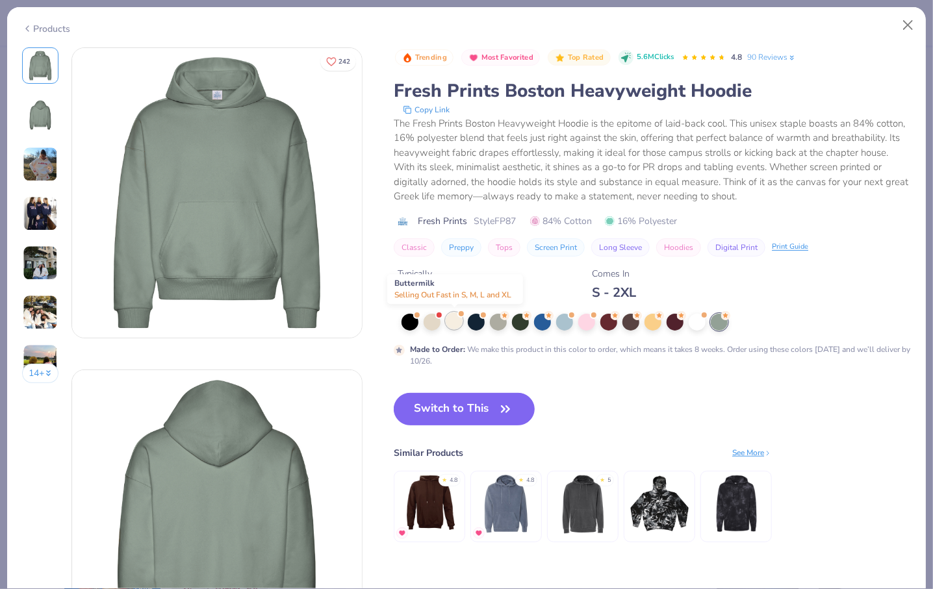
click at [454, 318] on div at bounding box center [454, 321] width 17 height 17
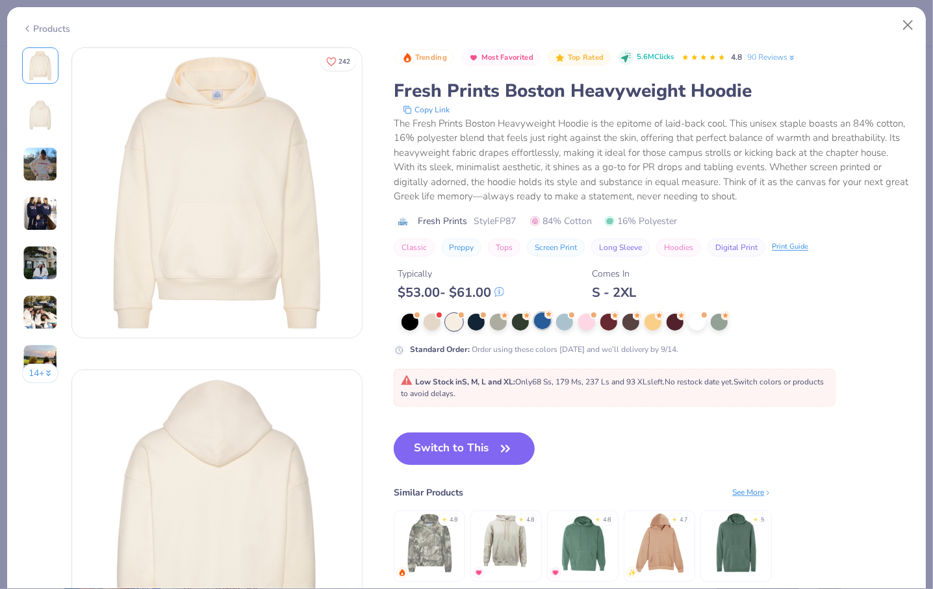
click at [541, 324] on div at bounding box center [542, 321] width 17 height 17
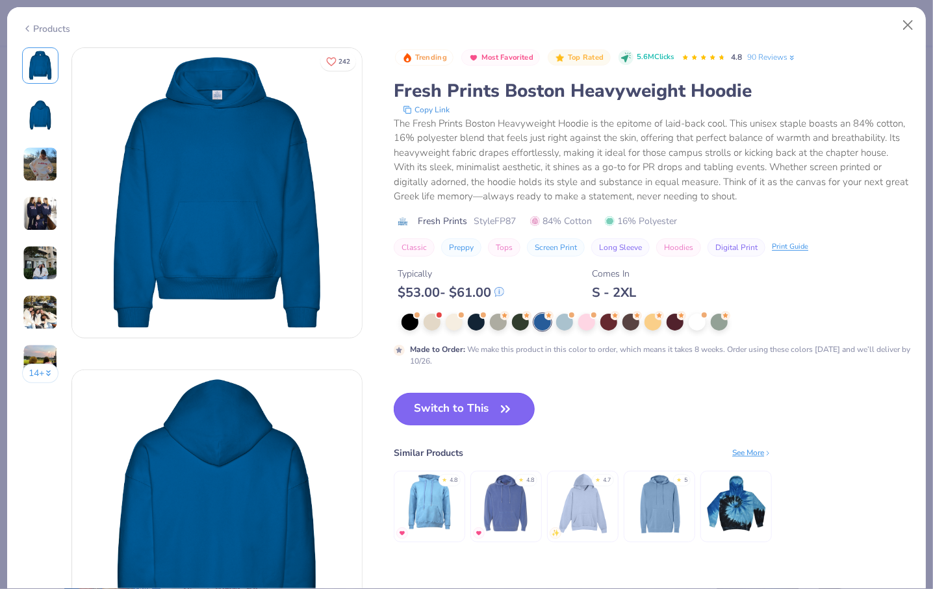
click at [499, 408] on icon "button" at bounding box center [505, 409] width 18 height 18
type input "50"
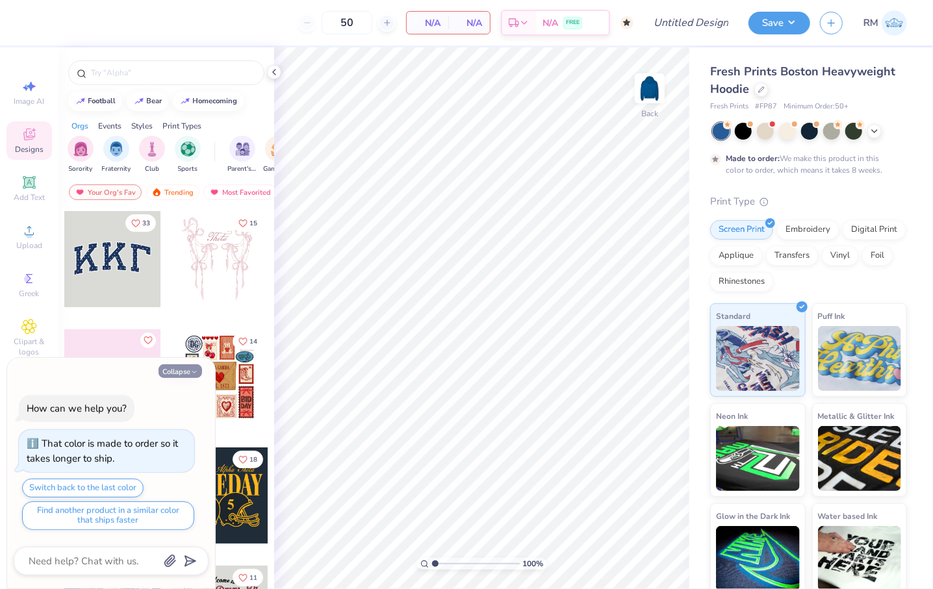
click at [183, 372] on button "Collapse" at bounding box center [181, 372] width 44 height 14
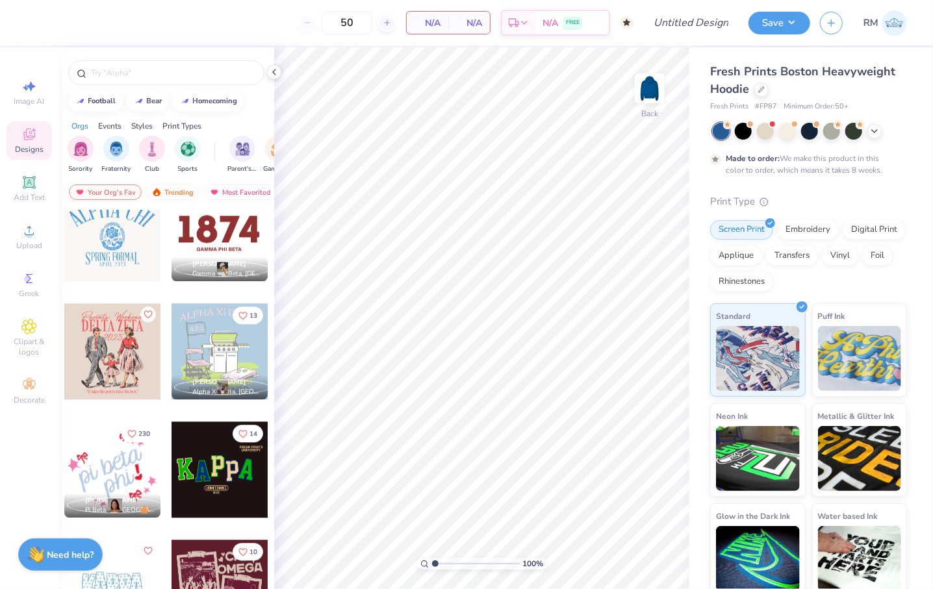
scroll to position [1768, 0]
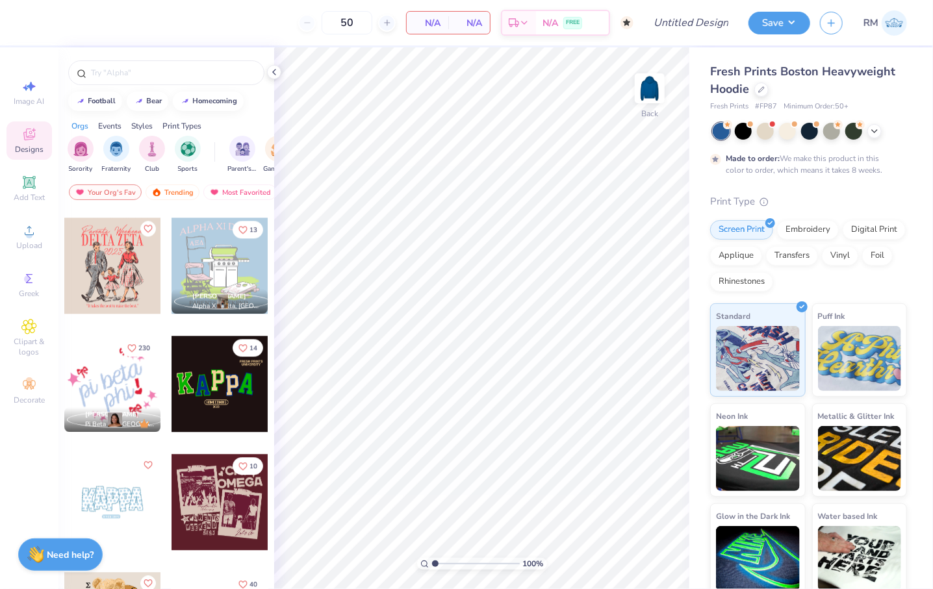
click at [198, 403] on div at bounding box center [220, 384] width 96 height 96
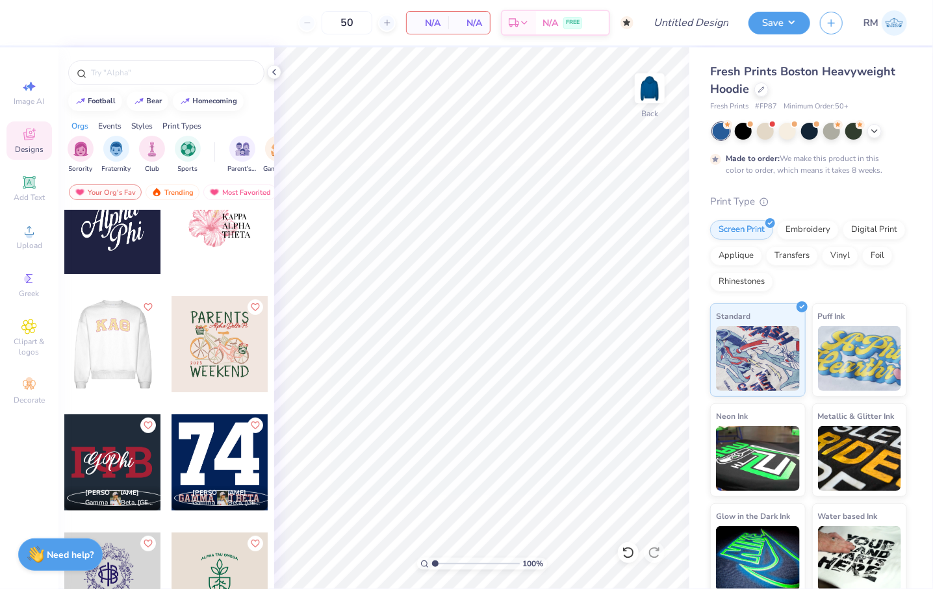
scroll to position [7841, 0]
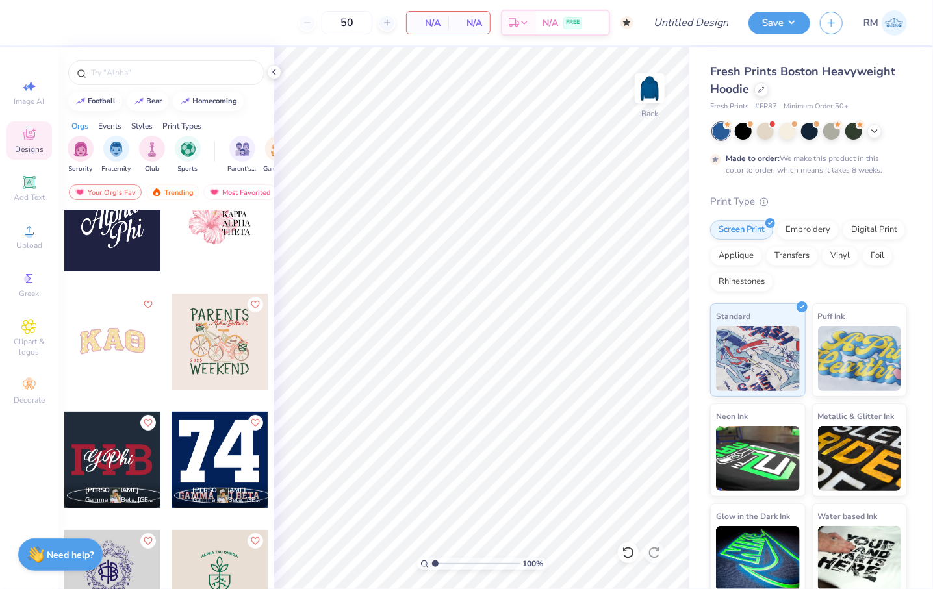
click at [134, 363] on div at bounding box center [112, 342] width 96 height 96
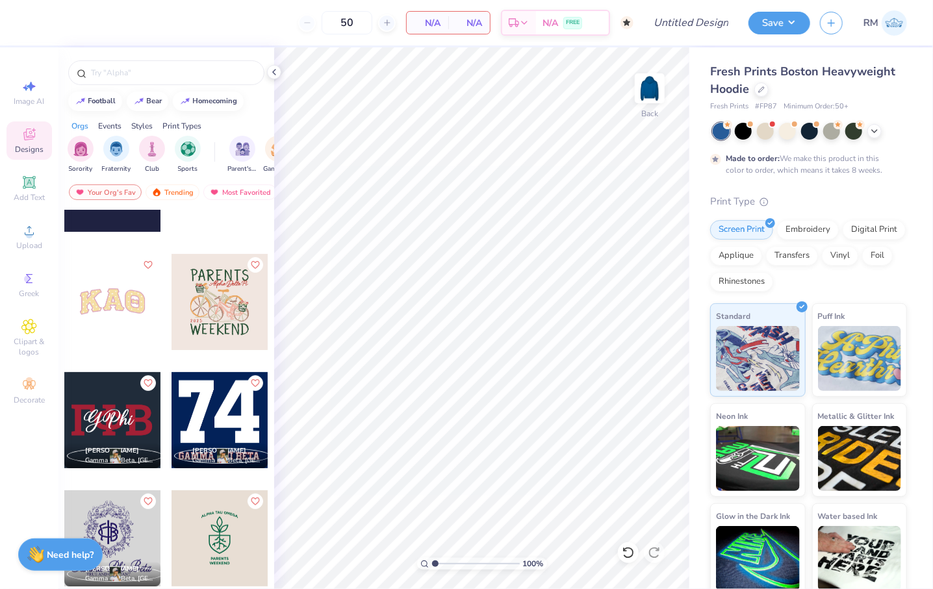
scroll to position [7908, 0]
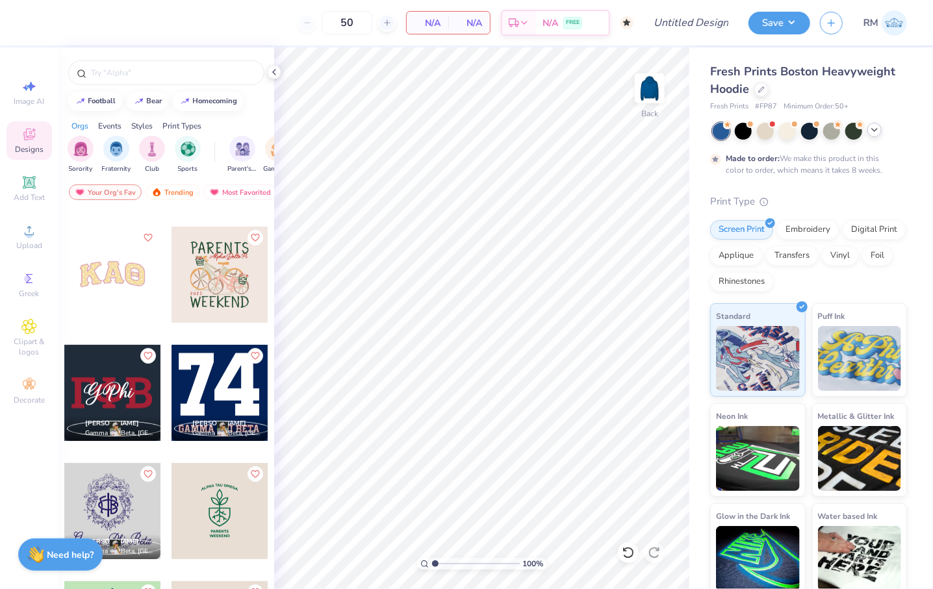
click at [881, 129] on div at bounding box center [875, 130] width 14 height 14
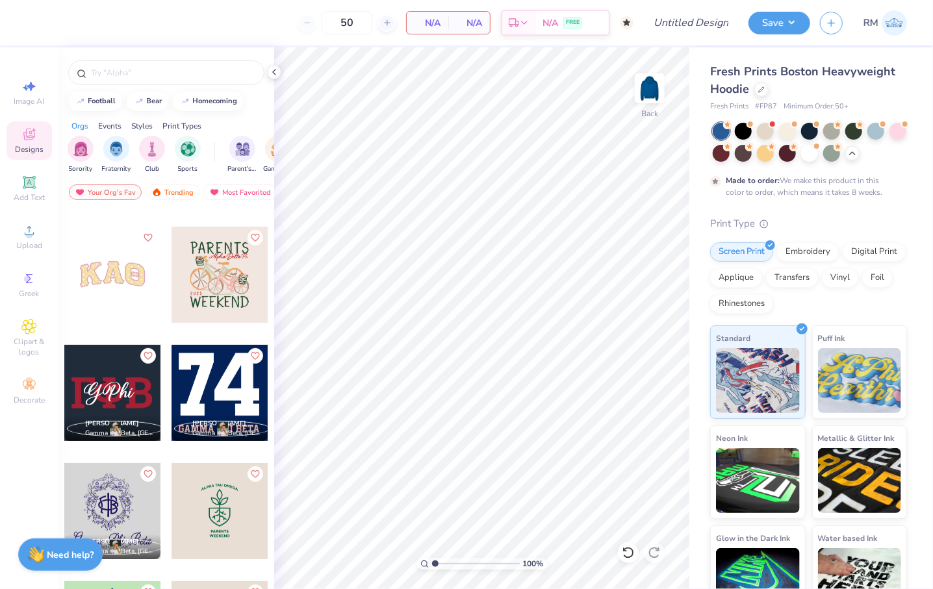
drag, startPoint x: 717, startPoint y: 157, endPoint x: 699, endPoint y: 160, distance: 19.1
click at [890, 140] on div at bounding box center [898, 131] width 17 height 17
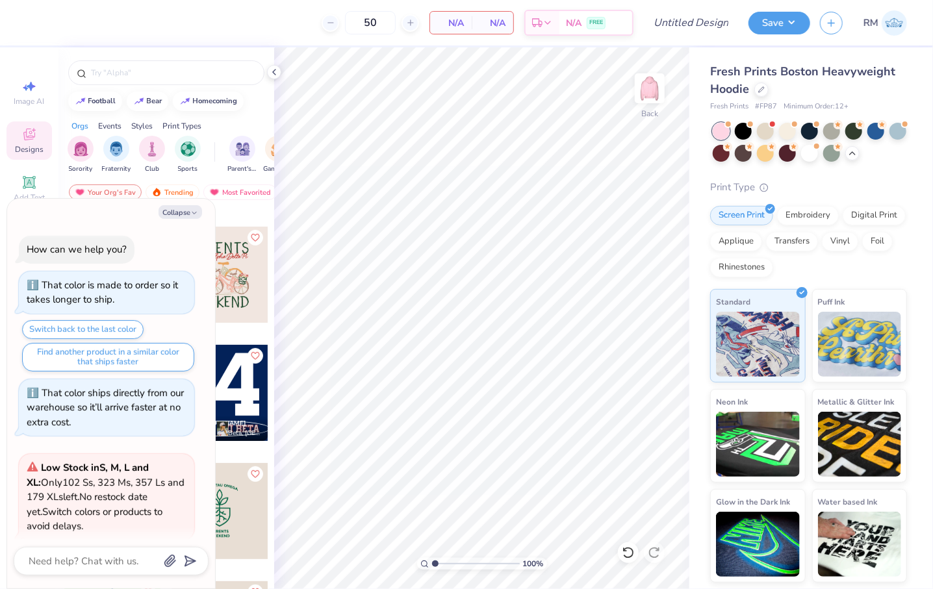
scroll to position [301, 0]
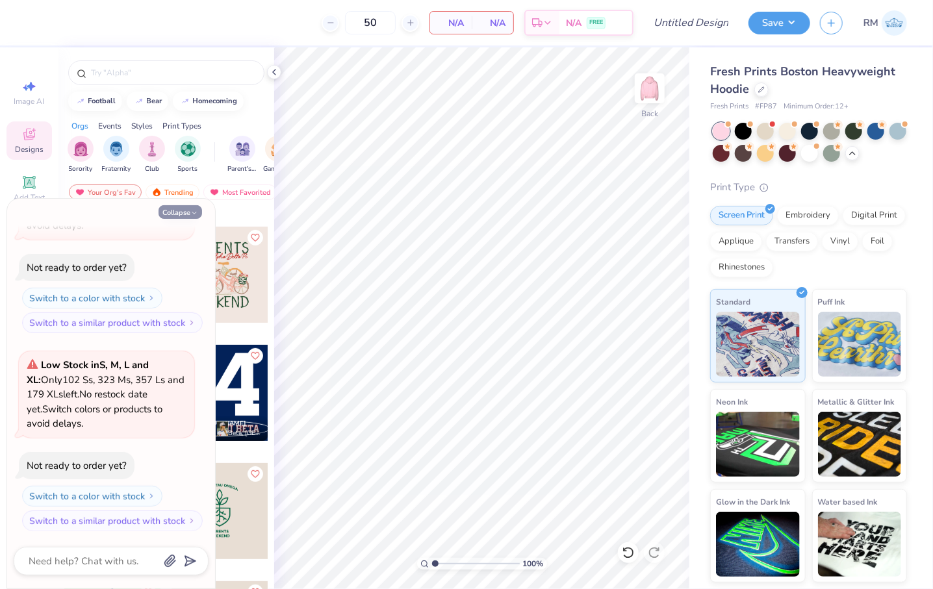
click at [181, 209] on button "Collapse" at bounding box center [181, 212] width 44 height 14
type textarea "x"
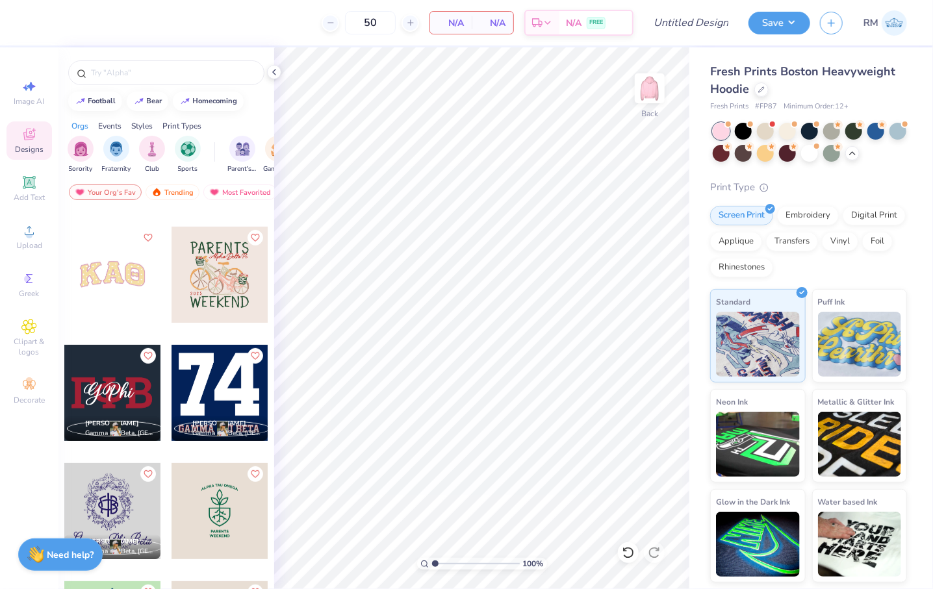
click at [100, 280] on div at bounding box center [112, 275] width 96 height 96
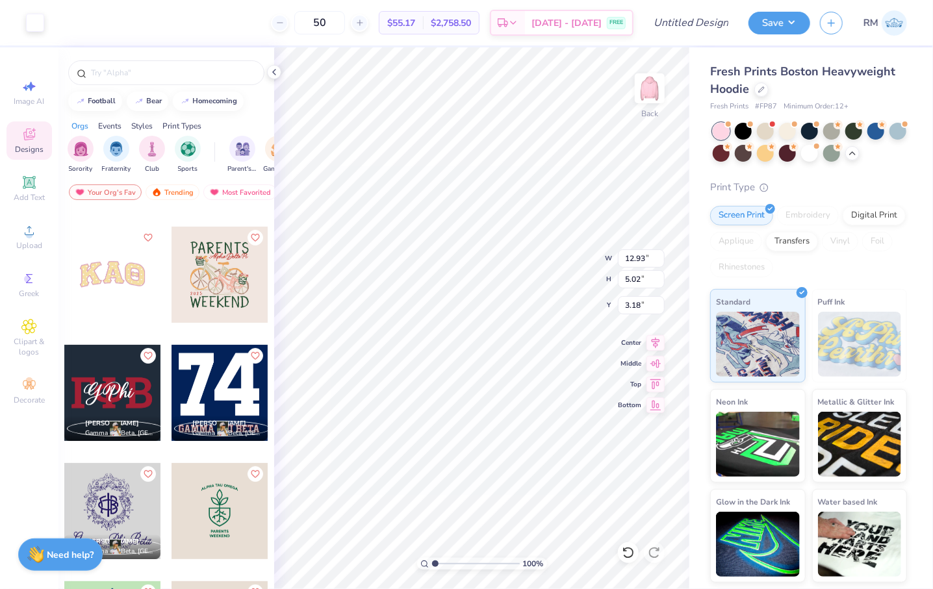
type input "13.26"
type input "5.13"
type input "7.61"
type input "12.93"
type input "5.02"
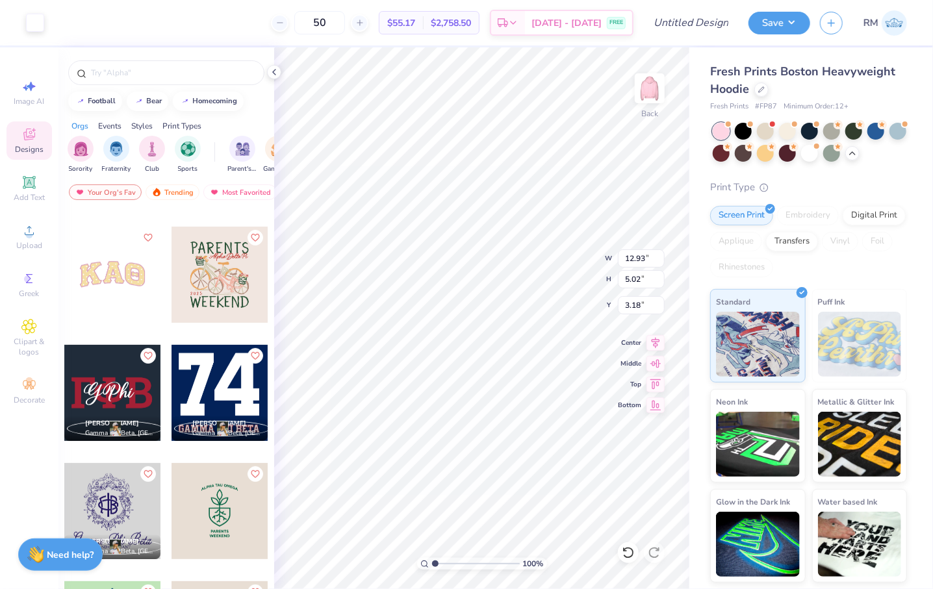
type input "3.23"
click at [881, 132] on div at bounding box center [876, 130] width 17 height 17
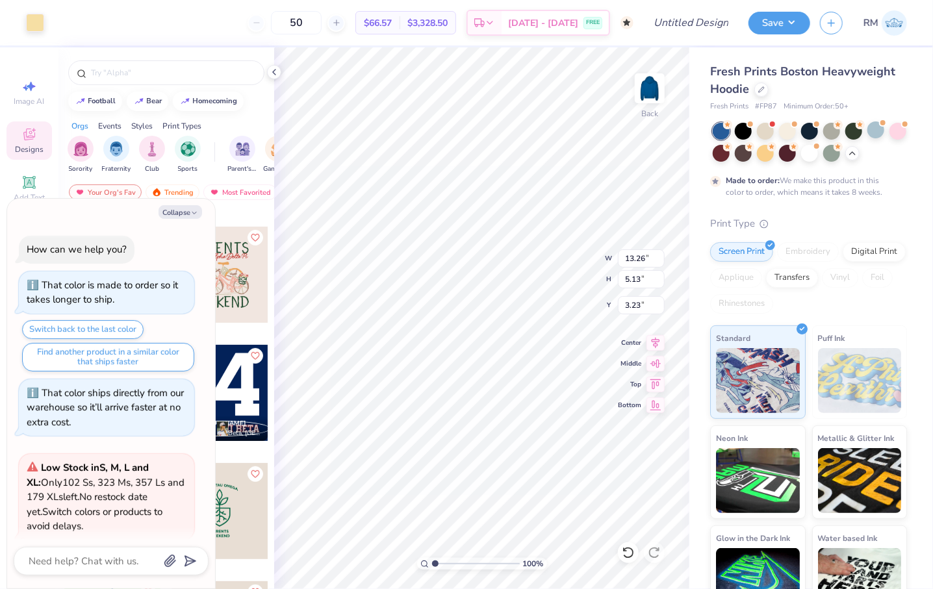
scroll to position [423, 0]
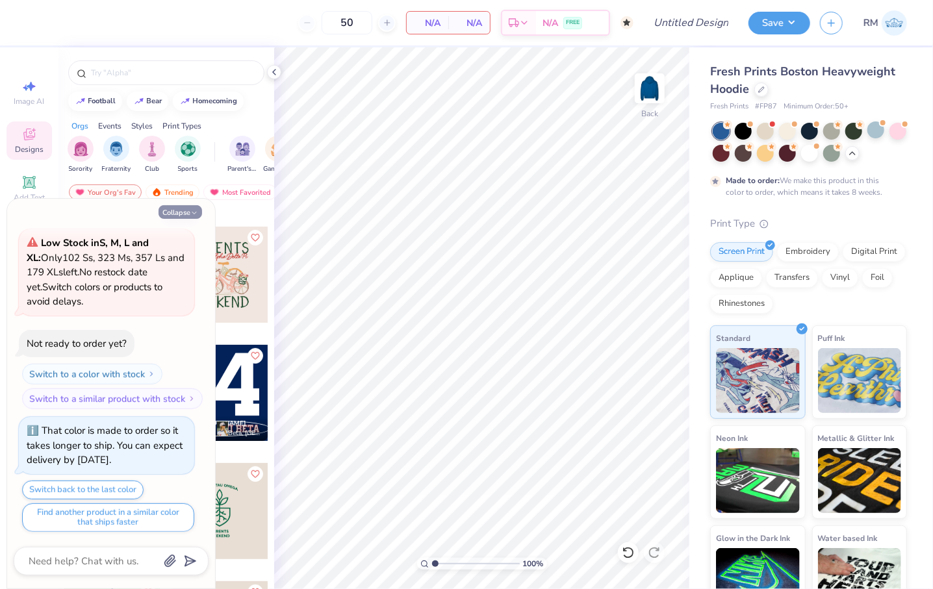
click at [189, 216] on button "Collapse" at bounding box center [181, 212] width 44 height 14
type textarea "x"
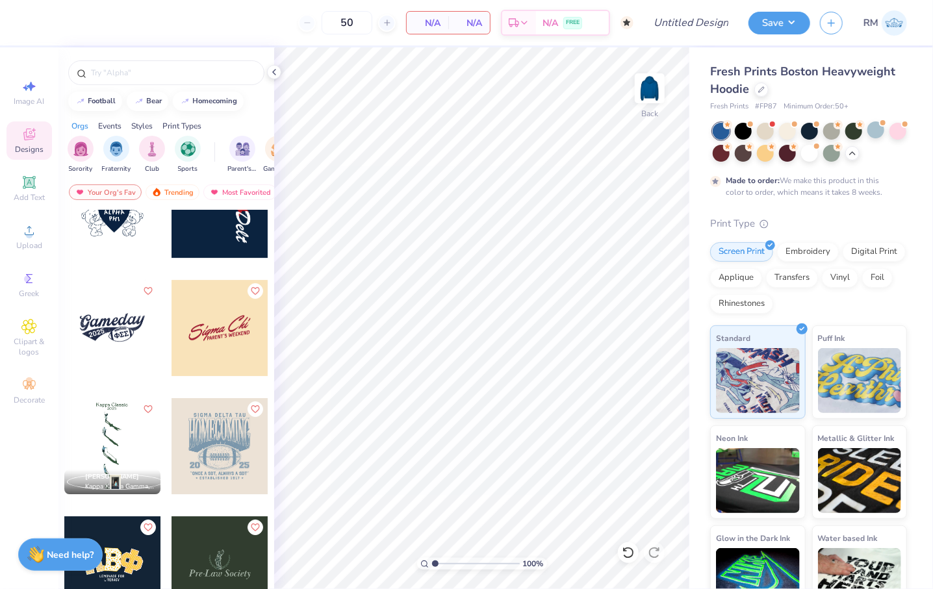
scroll to position [6577, 0]
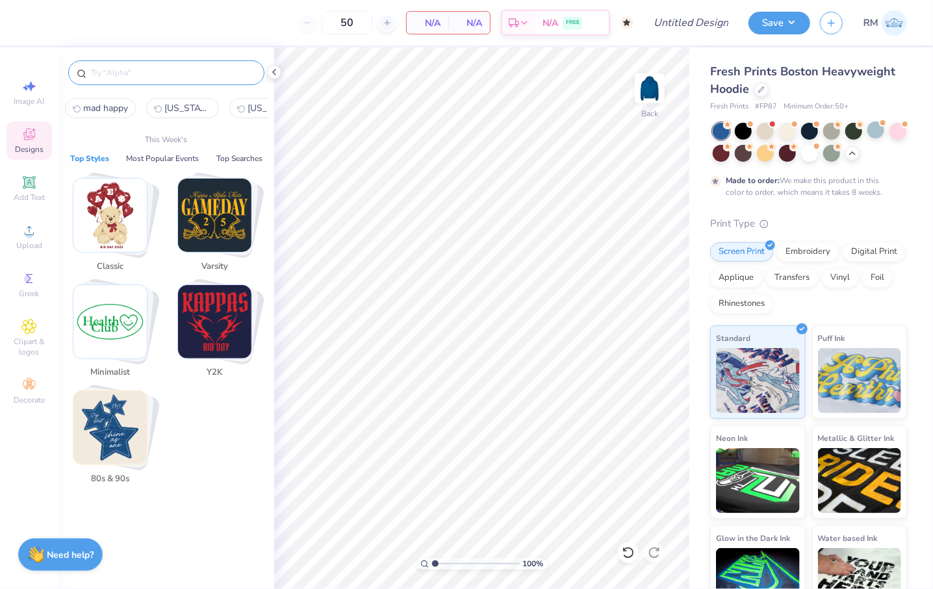
click at [181, 73] on input "text" at bounding box center [173, 72] width 166 height 13
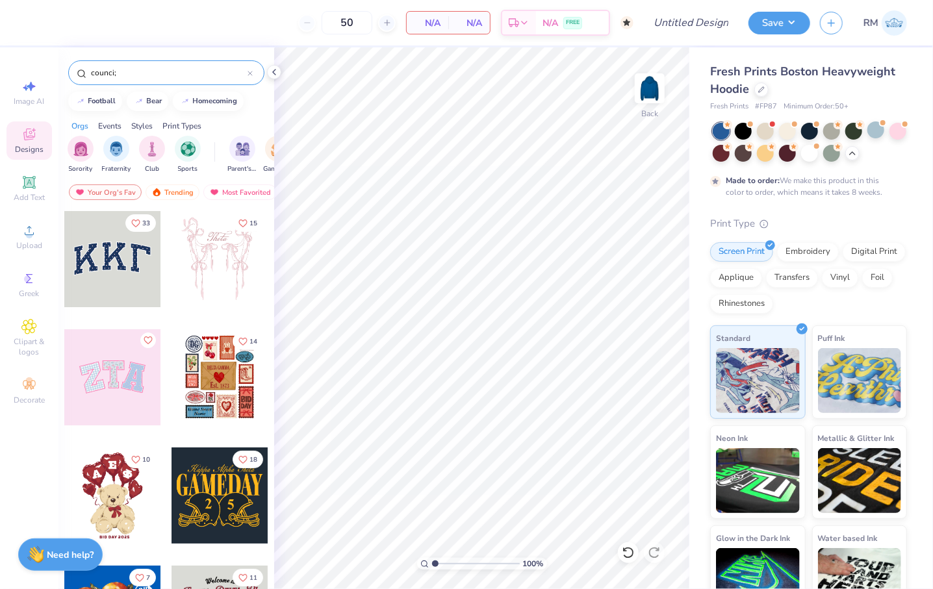
type input "counci;"
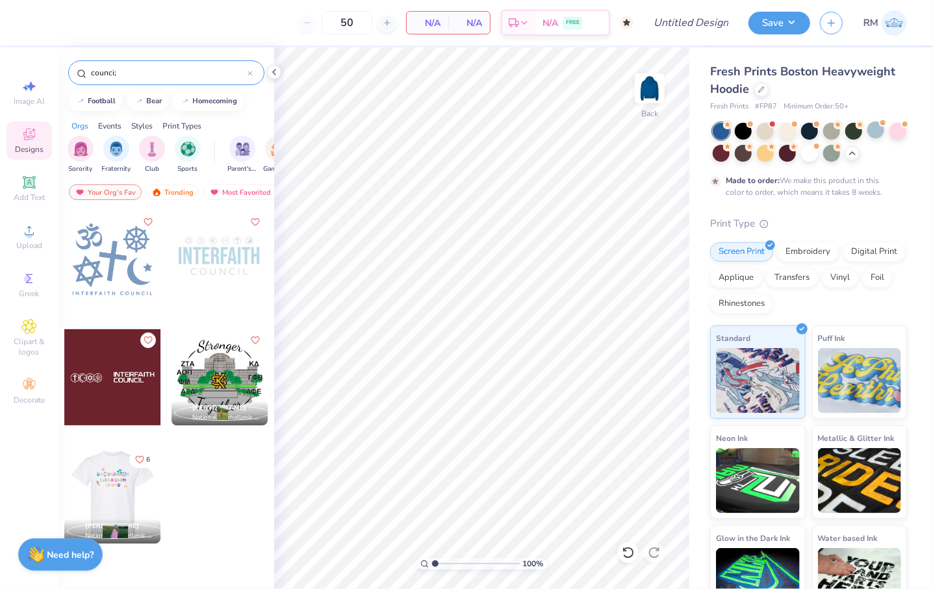
click at [131, 497] on div at bounding box center [112, 496] width 96 height 96
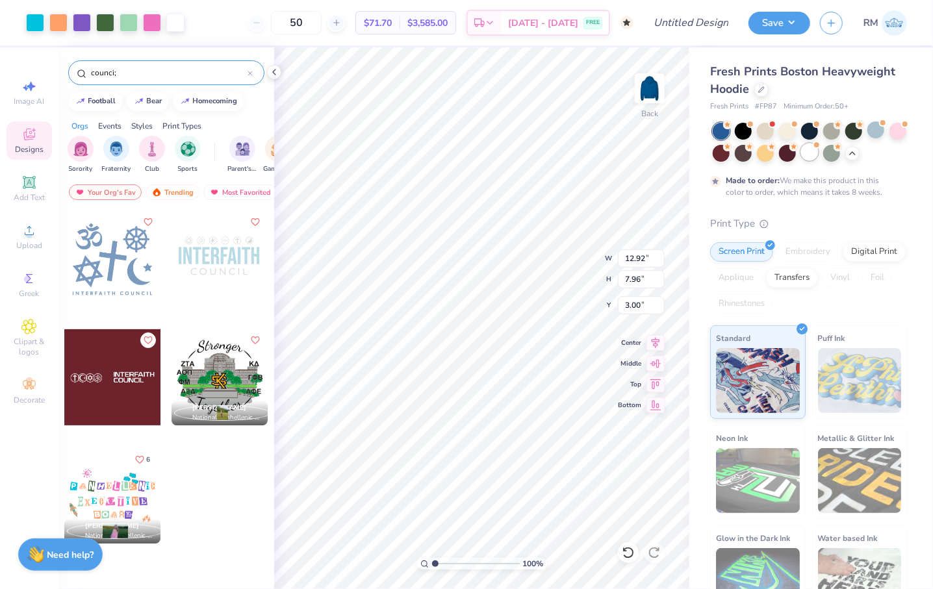
click at [818, 161] on div at bounding box center [809, 152] width 17 height 17
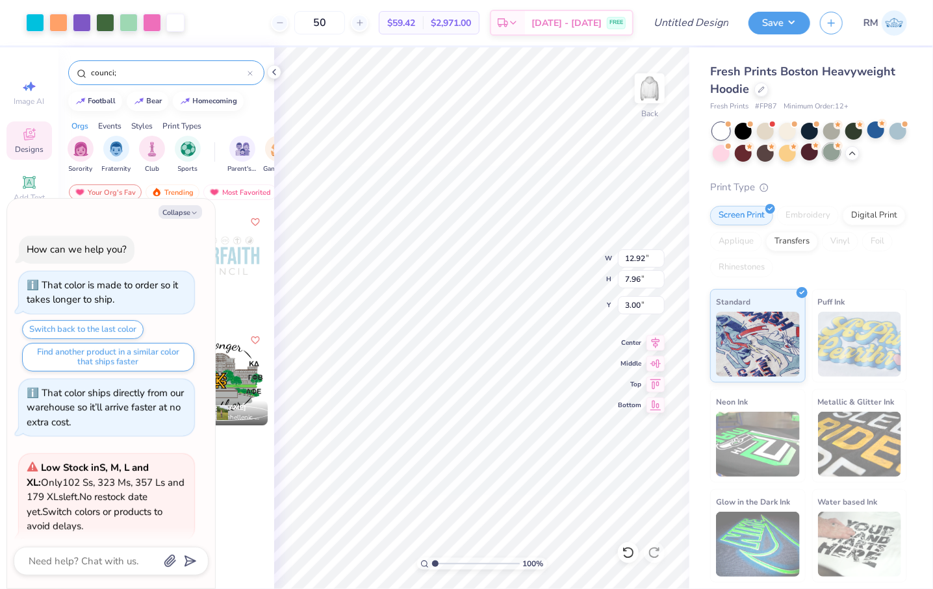
click at [829, 157] on div at bounding box center [831, 152] width 17 height 17
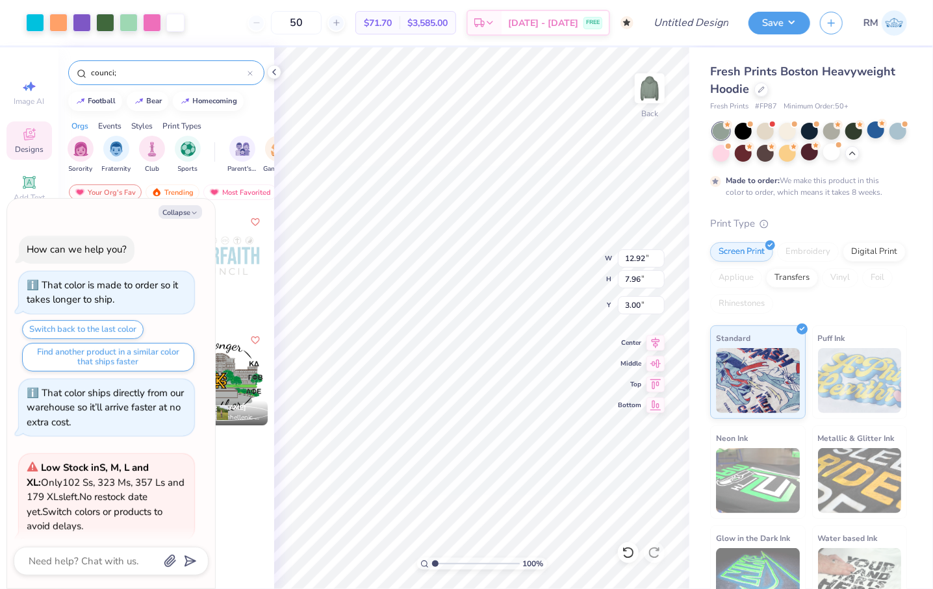
scroll to position [823, 0]
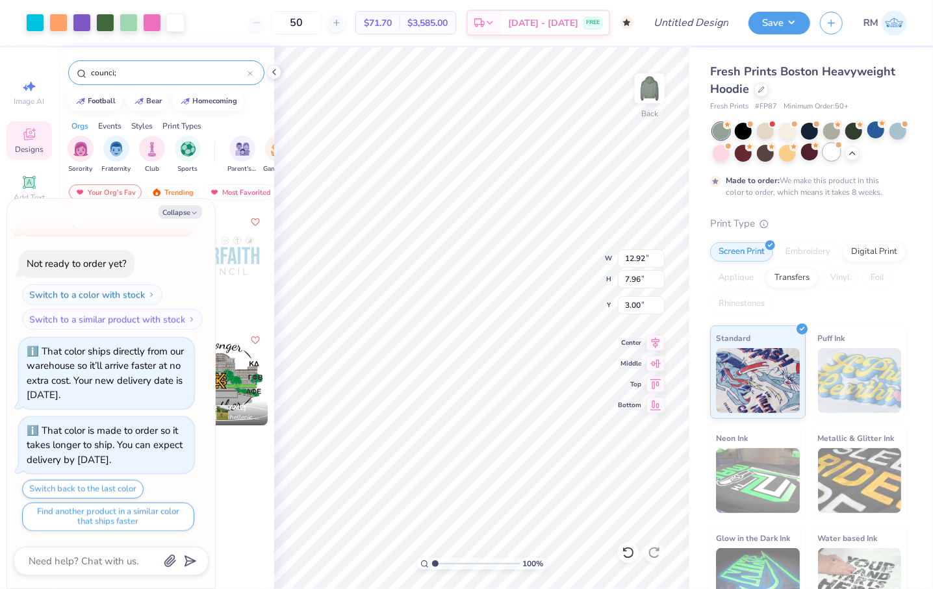
click at [840, 158] on div at bounding box center [831, 152] width 17 height 17
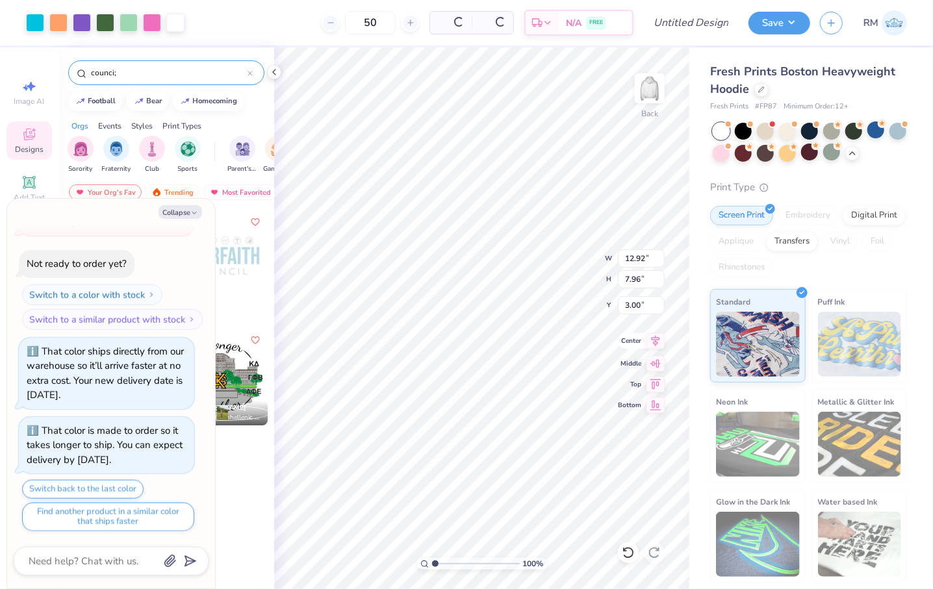
scroll to position [1100, 0]
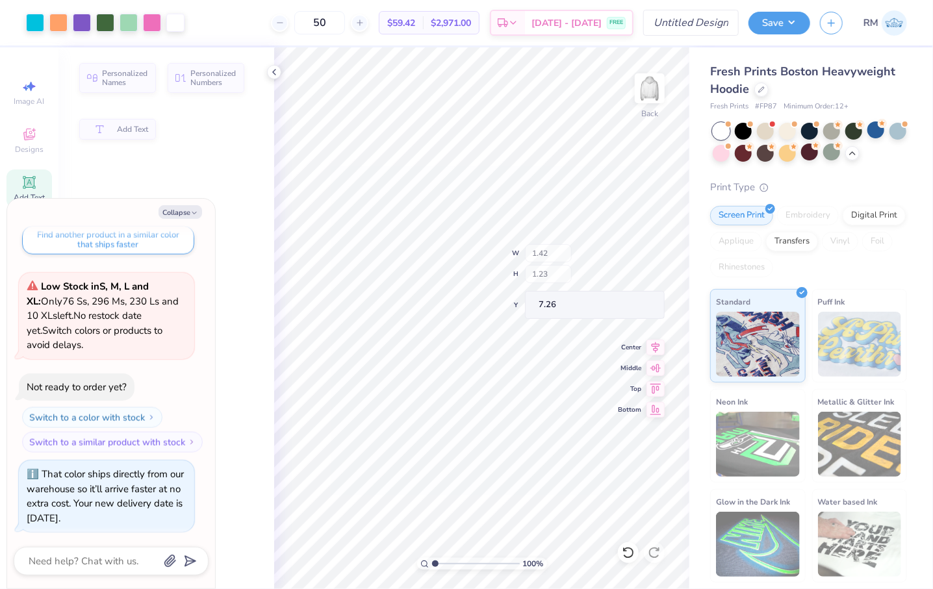
type textarea "x"
type input "1.42"
type input "1.23"
type input "7.26"
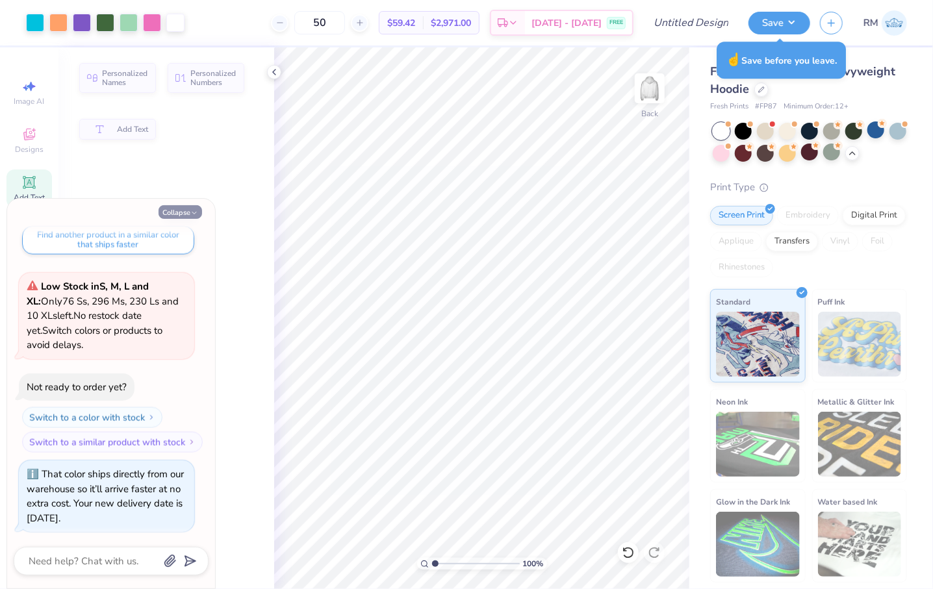
click at [186, 214] on button "Collapse" at bounding box center [181, 212] width 44 height 14
type textarea "x"
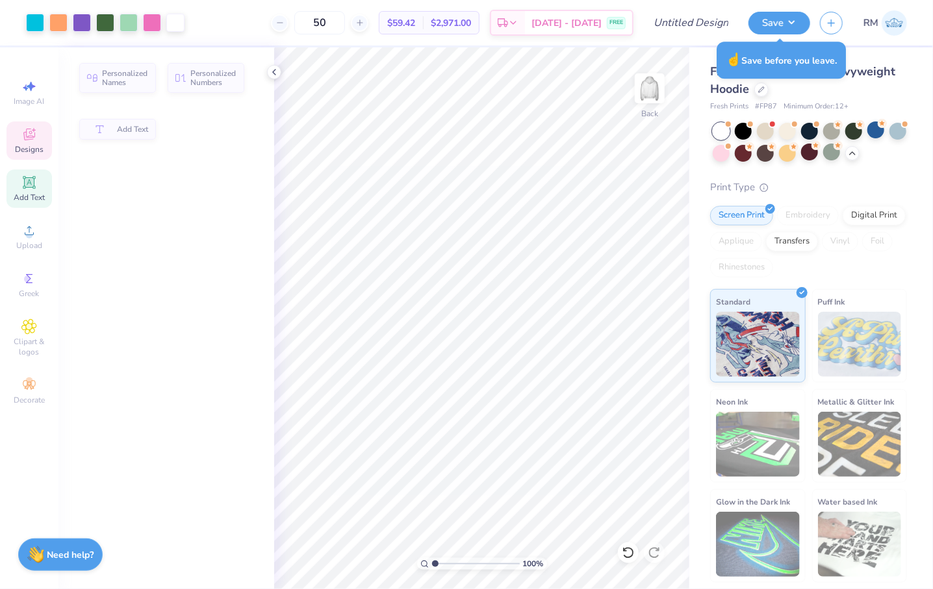
click at [30, 146] on span "Designs" at bounding box center [29, 149] width 29 height 10
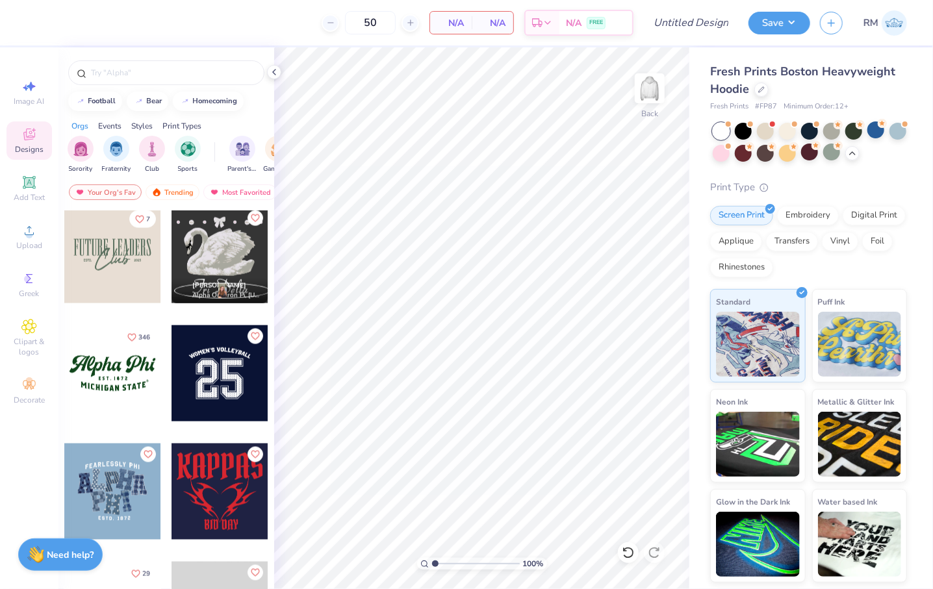
scroll to position [1066, 0]
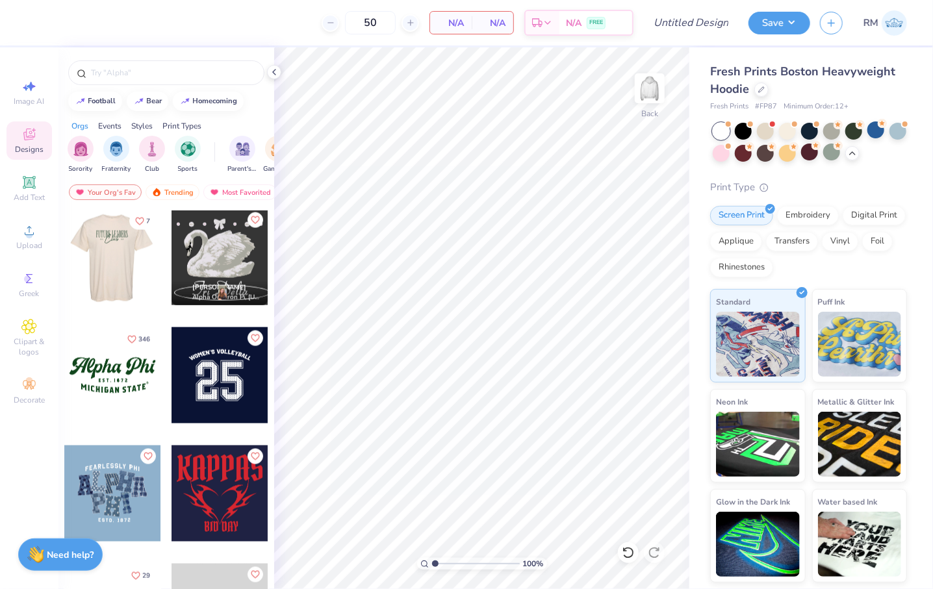
click at [64, 267] on div at bounding box center [16, 257] width 96 height 96
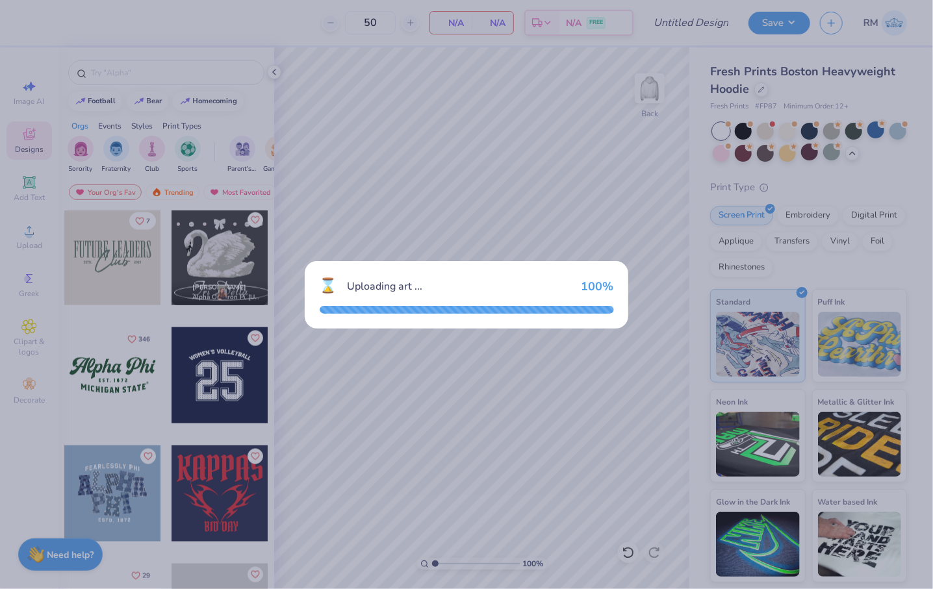
click at [643, 403] on div "⌛ Uploading art ... 100 %" at bounding box center [466, 294] width 933 height 589
click at [536, 217] on div "⌛ Uploading art ... 100 %" at bounding box center [466, 294] width 933 height 589
click at [508, 316] on div "⌛ Uploading art ... 100 %" at bounding box center [467, 295] width 324 height 68
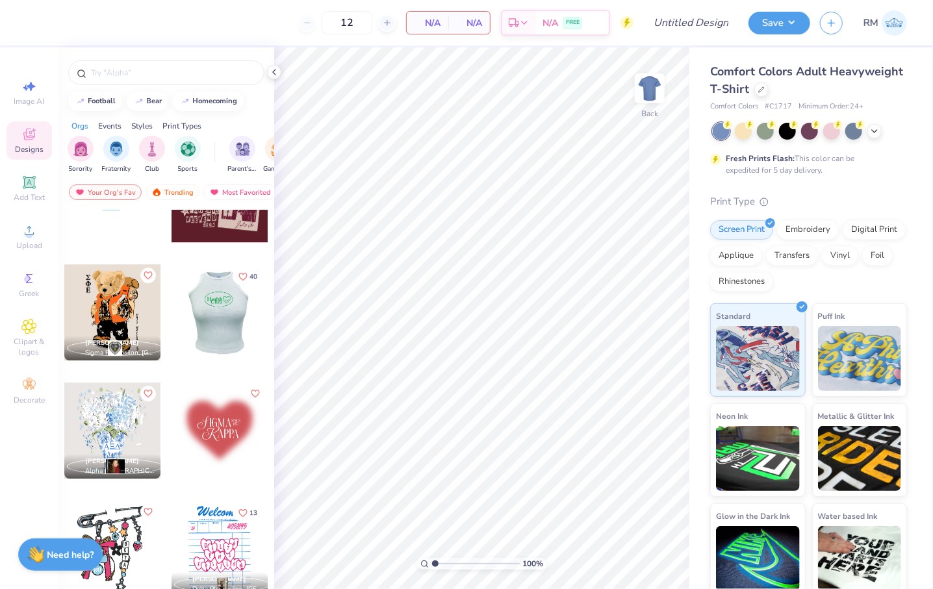
scroll to position [2085, 0]
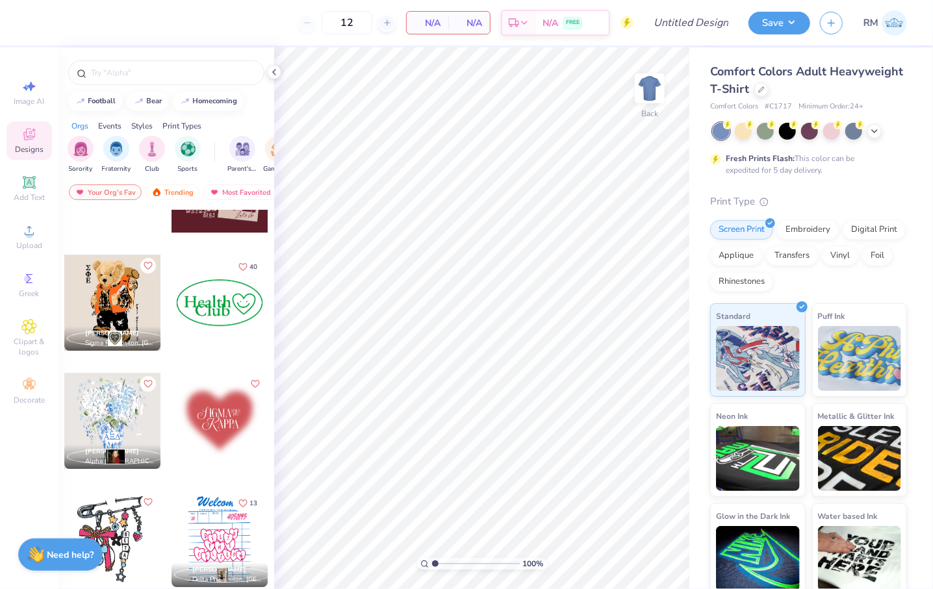
click at [226, 316] on div at bounding box center [220, 303] width 96 height 96
click at [877, 131] on icon at bounding box center [874, 130] width 10 height 10
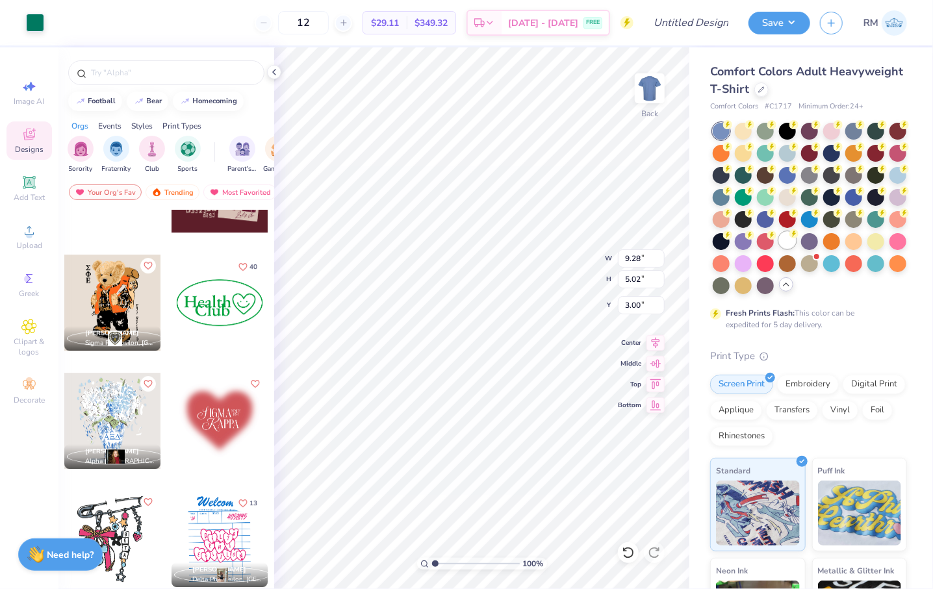
click at [793, 239] on div at bounding box center [787, 240] width 17 height 17
click at [756, 92] on div at bounding box center [761, 88] width 14 height 14
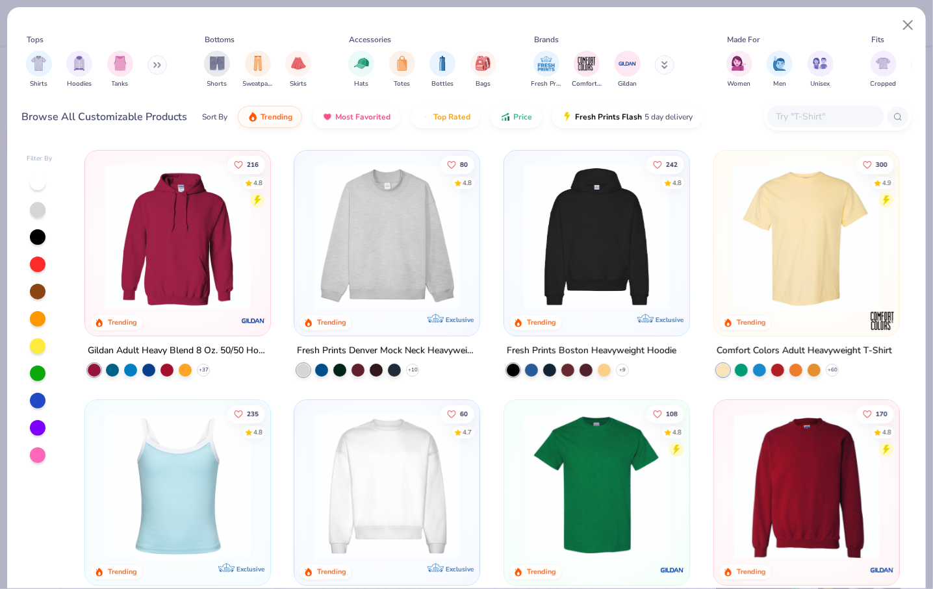
click at [579, 258] on img at bounding box center [596, 237] width 159 height 146
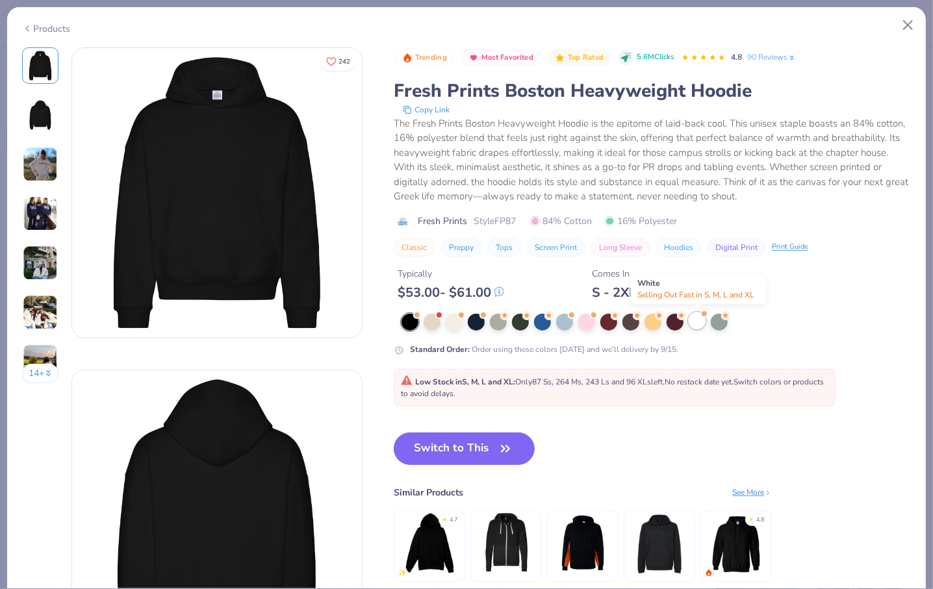
click at [702, 321] on div at bounding box center [697, 321] width 17 height 17
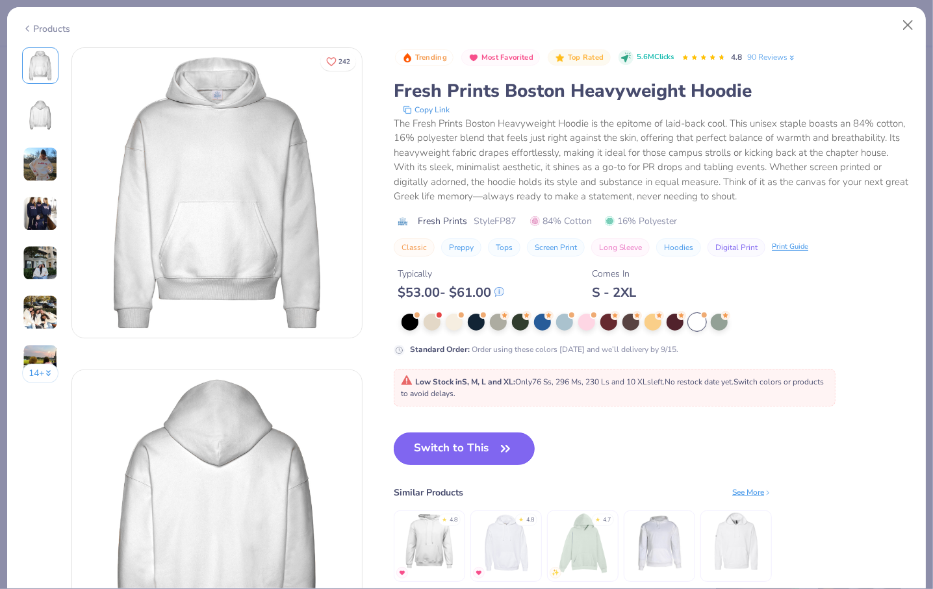
click at [478, 444] on button "Switch to This" at bounding box center [464, 449] width 141 height 32
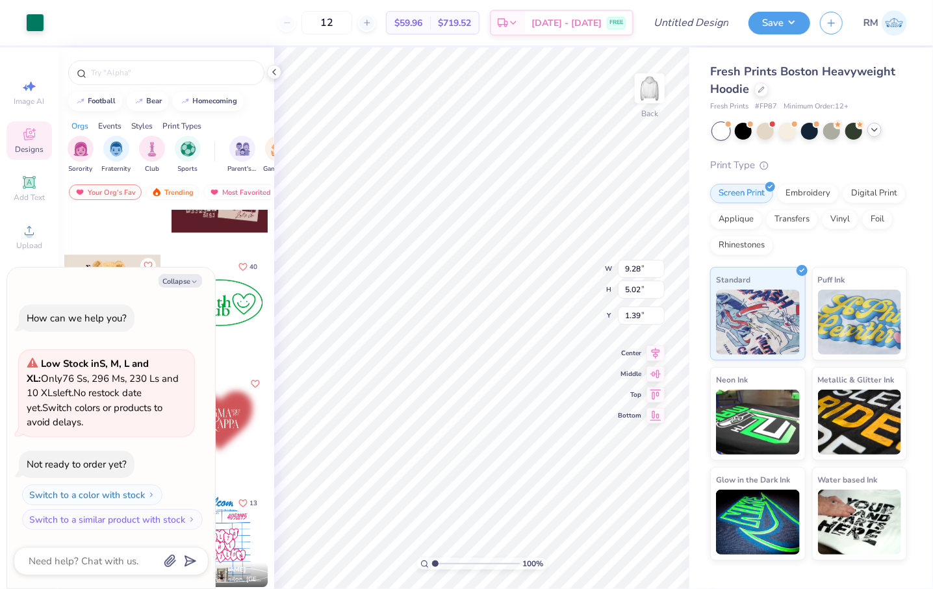
type textarea "x"
type input "3.00"
type textarea "x"
type input "4.45"
type input "2.40"
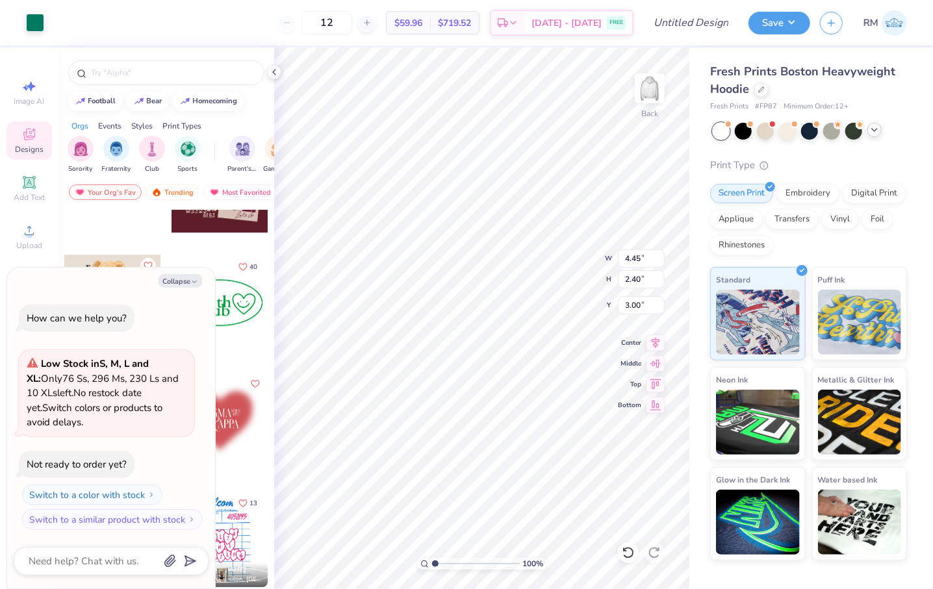
type textarea "x"
type input "3.36"
click at [636, 549] on div at bounding box center [628, 553] width 21 height 21
type textarea "x"
type input "3.00"
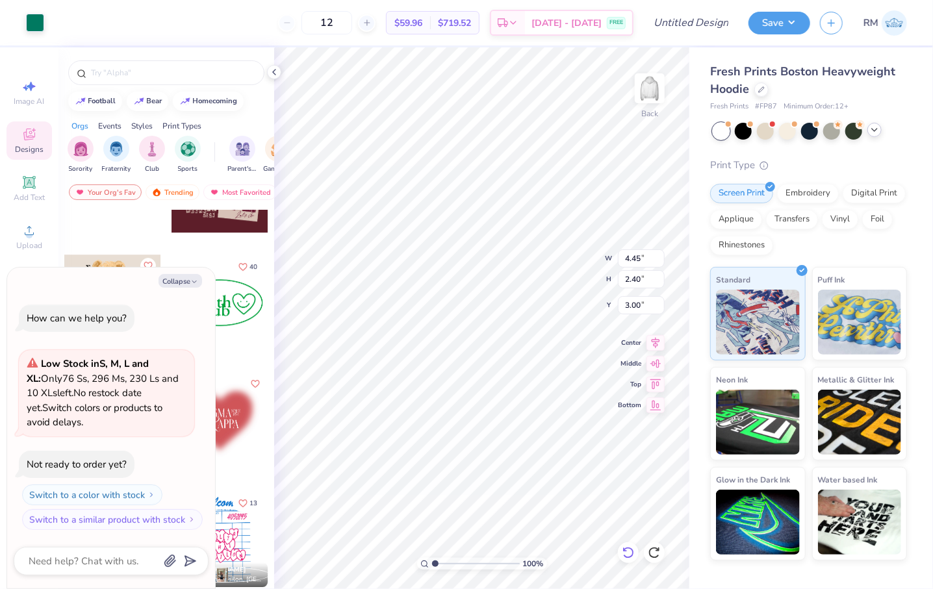
click at [636, 549] on div at bounding box center [628, 553] width 21 height 21
click at [635, 549] on div at bounding box center [628, 553] width 21 height 21
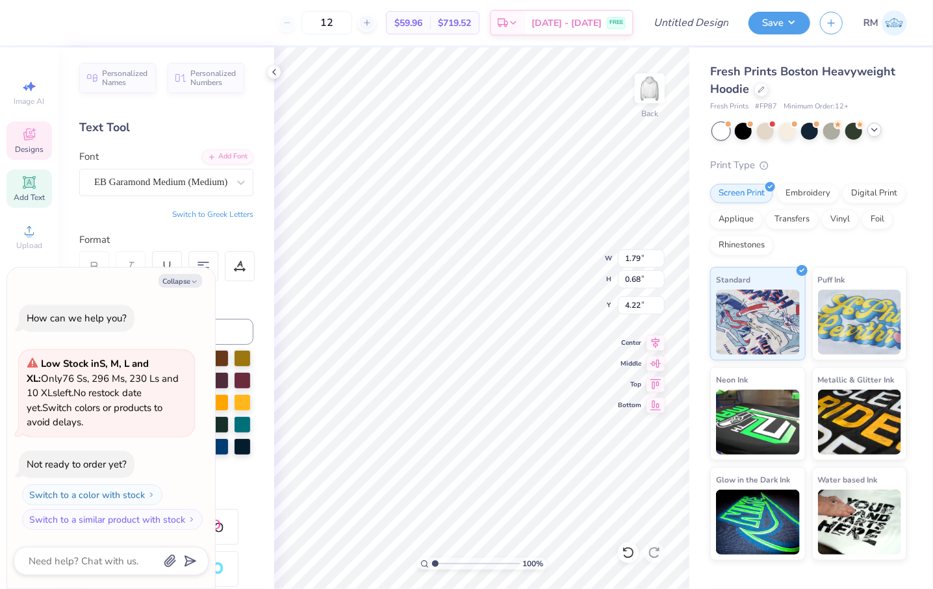
type textarea "x"
type input "2.46"
type input "3.79"
type textarea "x"
type input "3.88"
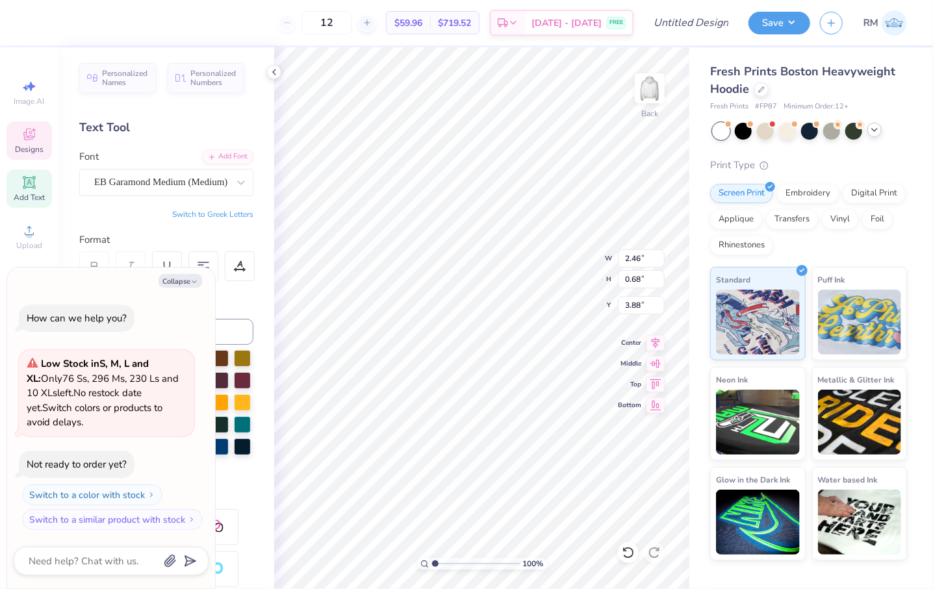
scroll to position [9, 1]
type textarea "x"
type textarea "CP"
type textarea "x"
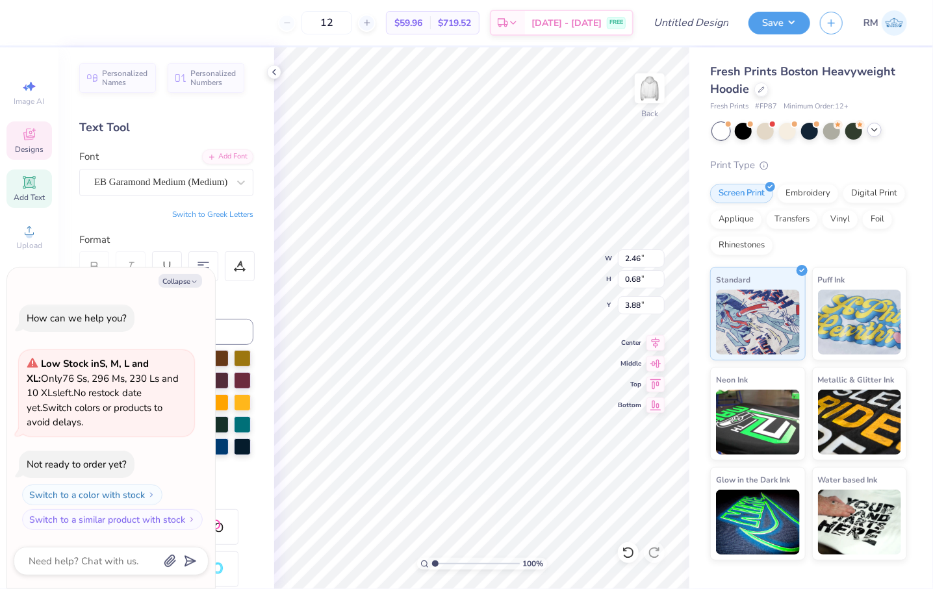
type textarea "CPC"
click at [566, 253] on div "100 % Back W 2.46 H 0.68 Y 3.88 Center Middle Top Bottom" at bounding box center [481, 318] width 415 height 542
type textarea "x"
type input "4.25"
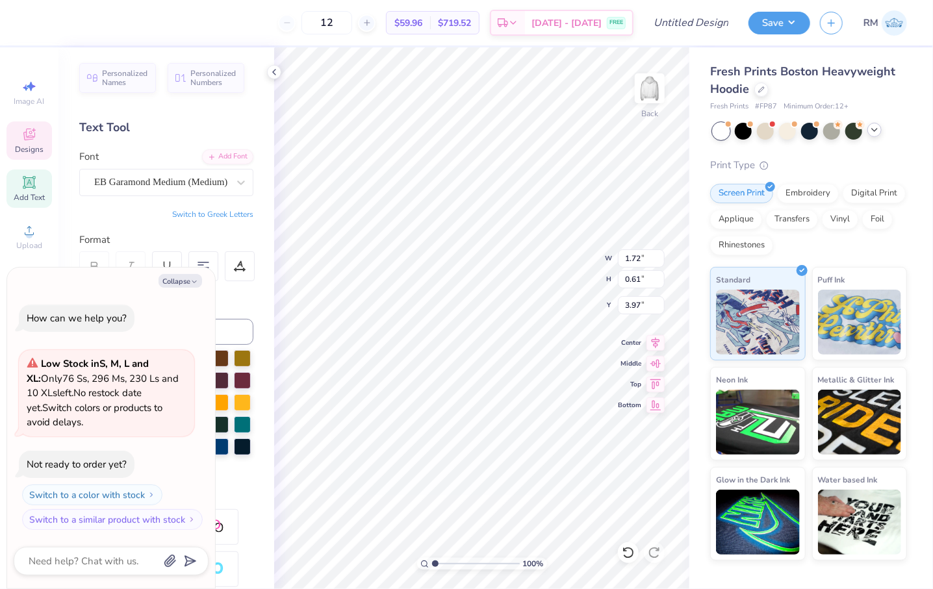
type textarea "x"
type input "3.98"
type textarea "x"
type textarea "o"
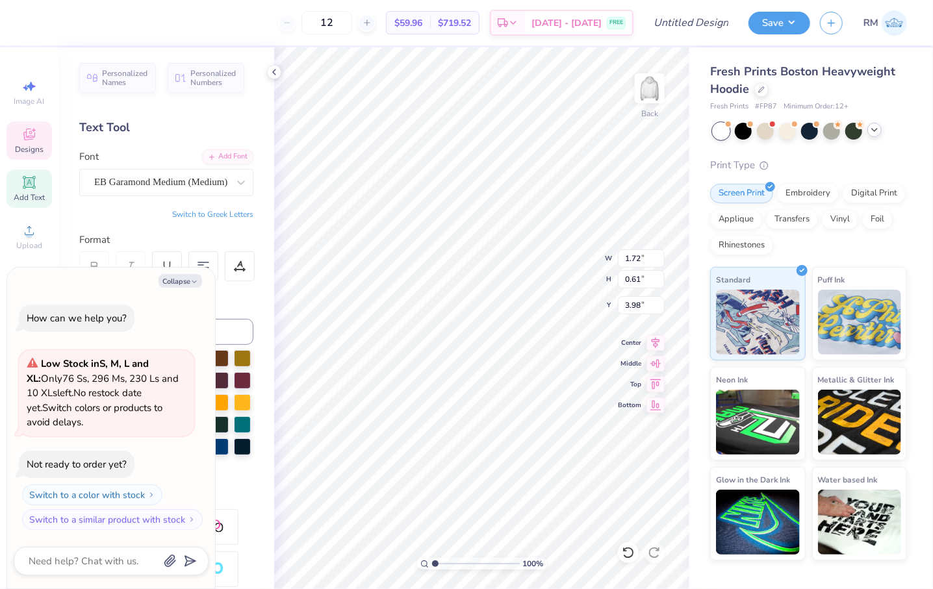
type textarea "x"
type textarea "ol"
type textarea "x"
type textarea "oll"
type textarea "x"
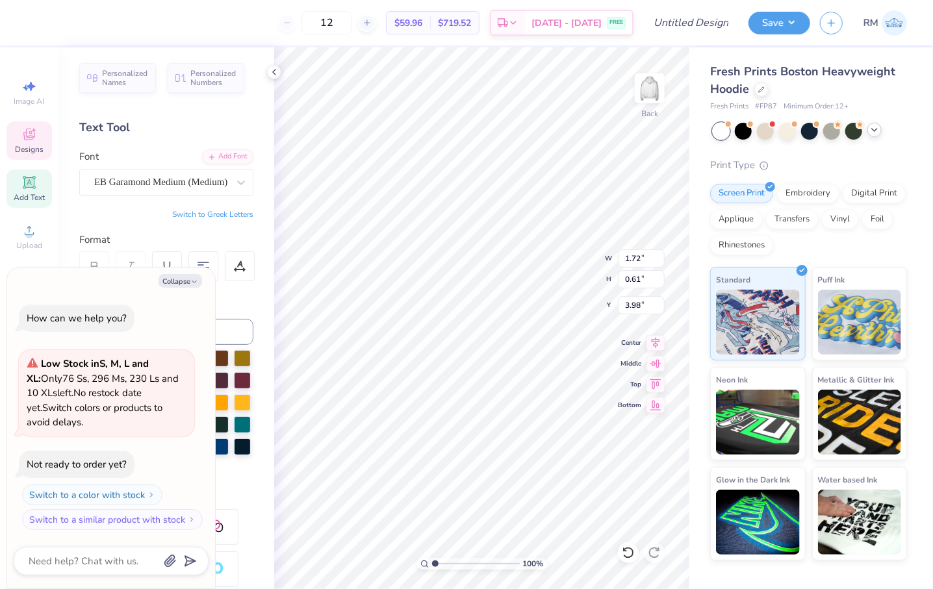
type textarea "ol"
type textarea "x"
type textarea "o"
type textarea "x"
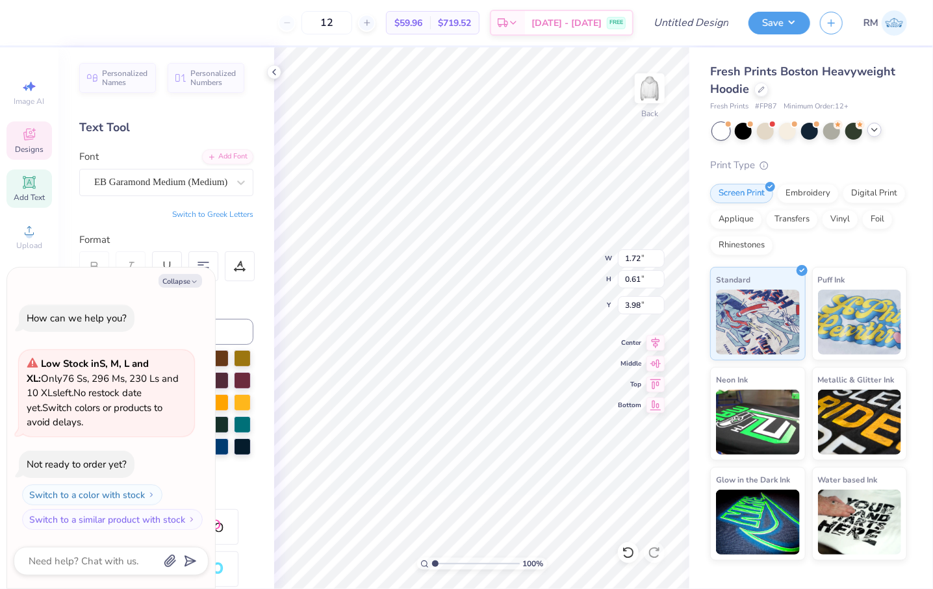
type textarea "x"
type textarea "C"
type textarea "x"
type textarea "Co"
type textarea "x"
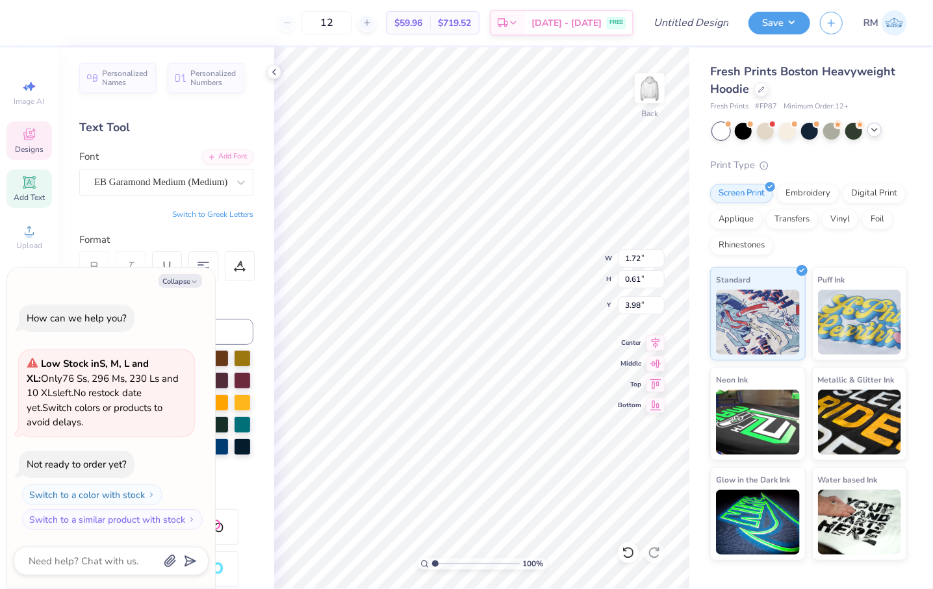
type textarea "Col"
type textarea "x"
type textarea "Coll"
type textarea "x"
type textarea "Colle"
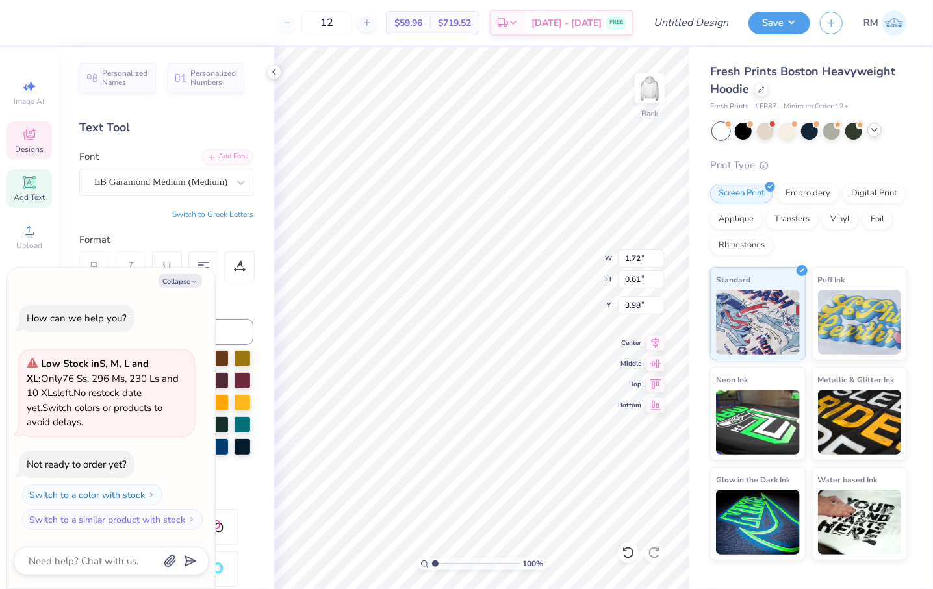
type textarea "x"
type textarea "Collegi"
type textarea "x"
type textarea "Collegia"
type textarea "x"
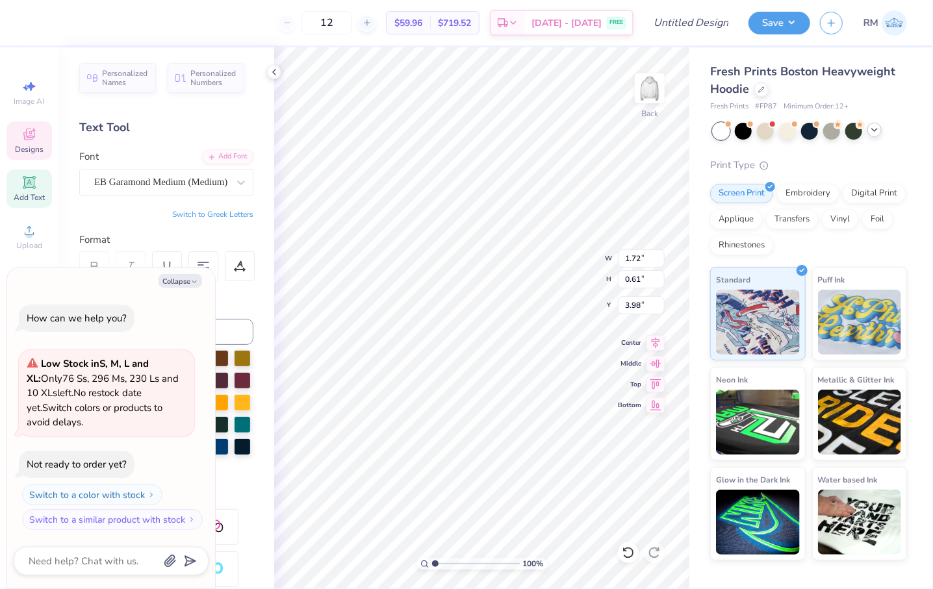
type textarea "Collegiat"
type textarea "x"
type textarea "Collegiate"
type textarea "x"
type textarea "Collegiate"
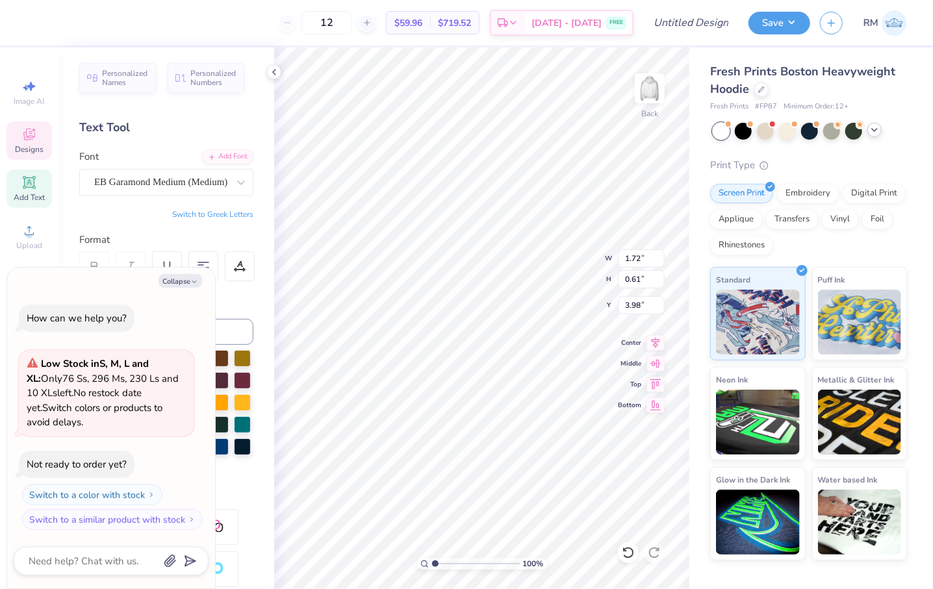
scroll to position [9, 1]
type textarea "x"
type textarea "Collegiate P"
type textarea "x"
type textarea "Collegiate Pa"
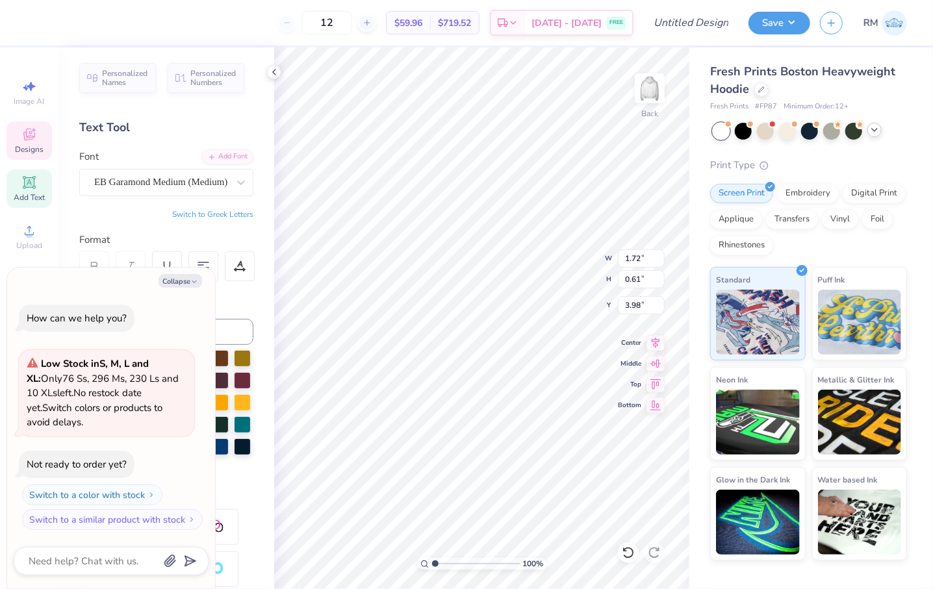
type textarea "x"
type textarea "Collegiate Pan"
type textarea "x"
type textarea "Collegiate Panhe"
type textarea "x"
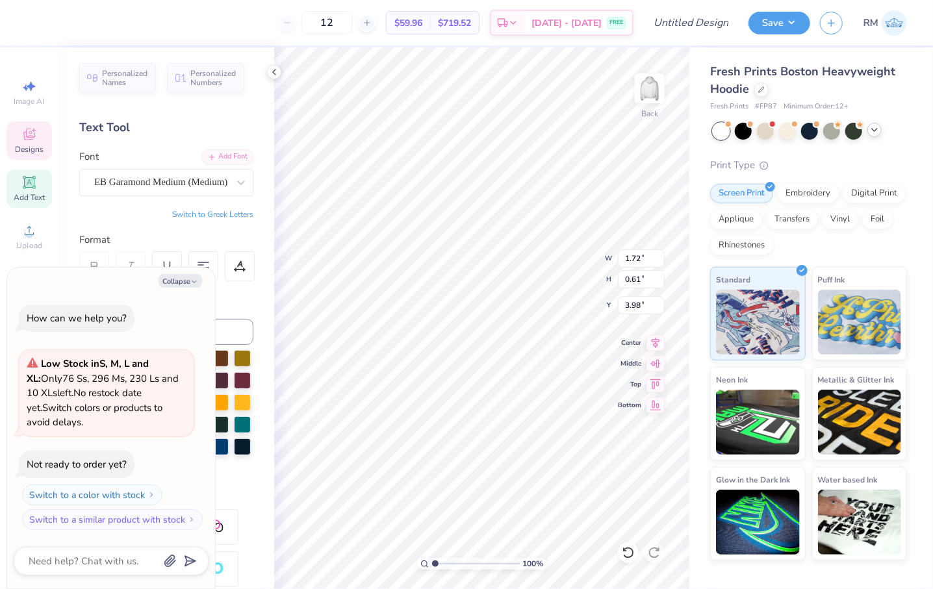
type textarea "Collegiate Panhel"
type textarea "x"
type textarea "Collegiate Panhell"
type textarea "x"
type textarea "Collegiate Panhelle"
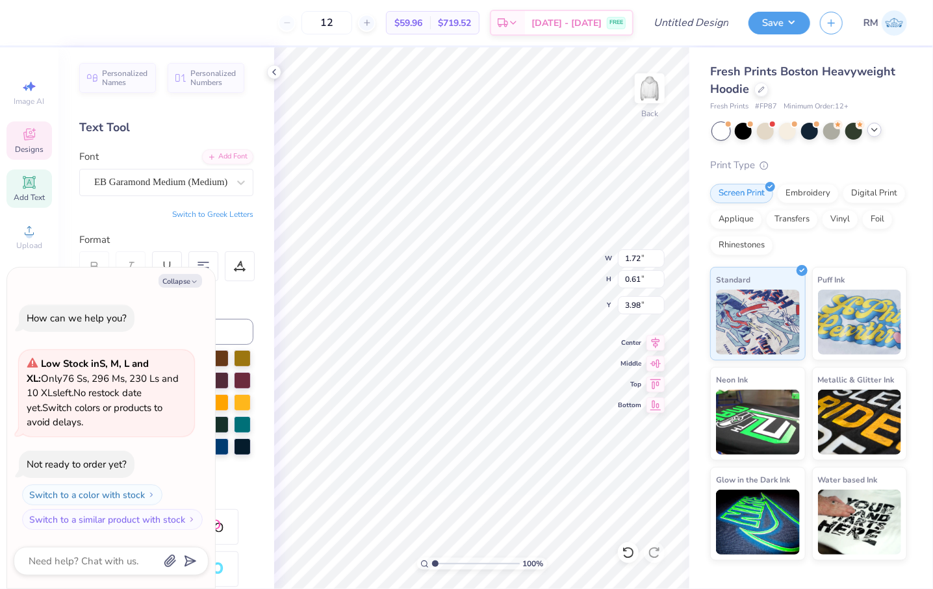
type textarea "x"
type textarea "Collegiate Panhelleni"
type textarea "x"
type textarea "Collegiate Panhellenic"
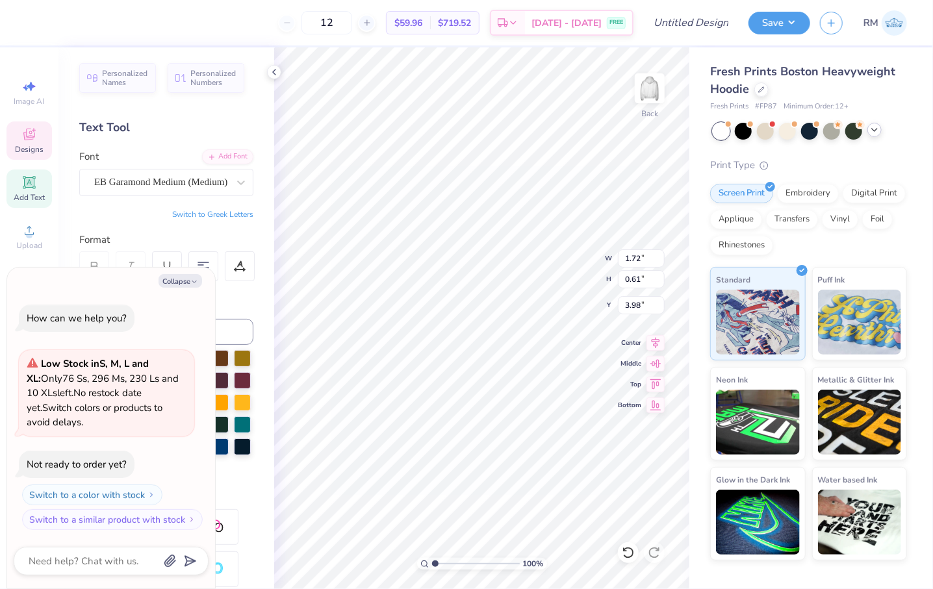
type textarea "x"
type textarea "Collegiate Panhellenic'"
type textarea "x"
type textarea "Collegiate Panhellenic"
type textarea "x"
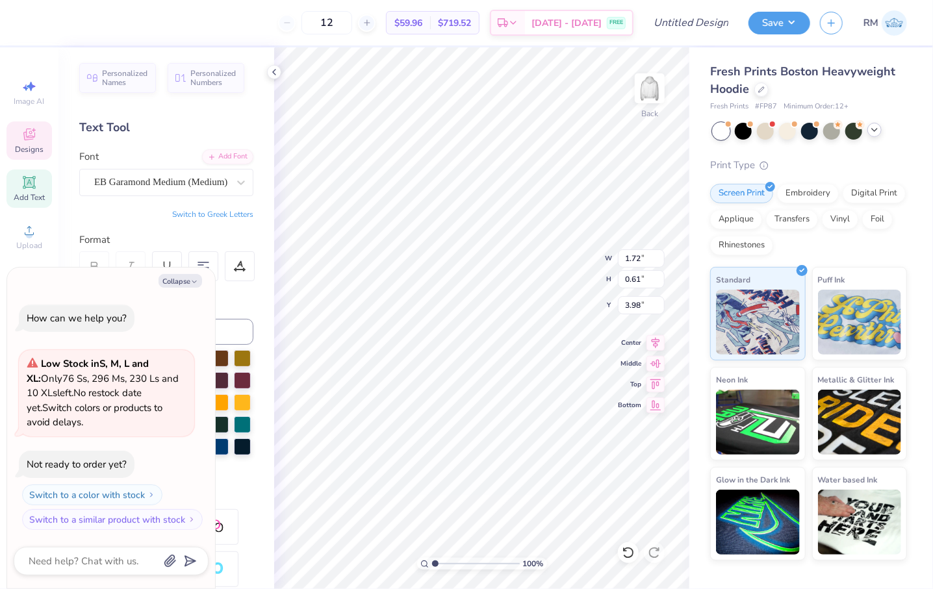
type textarea "Collegiate Panhellenic"
type textarea "x"
type textarea "Collegiate Panhellenic C"
type textarea "x"
type textarea "Collegiate Panhellenic Co"
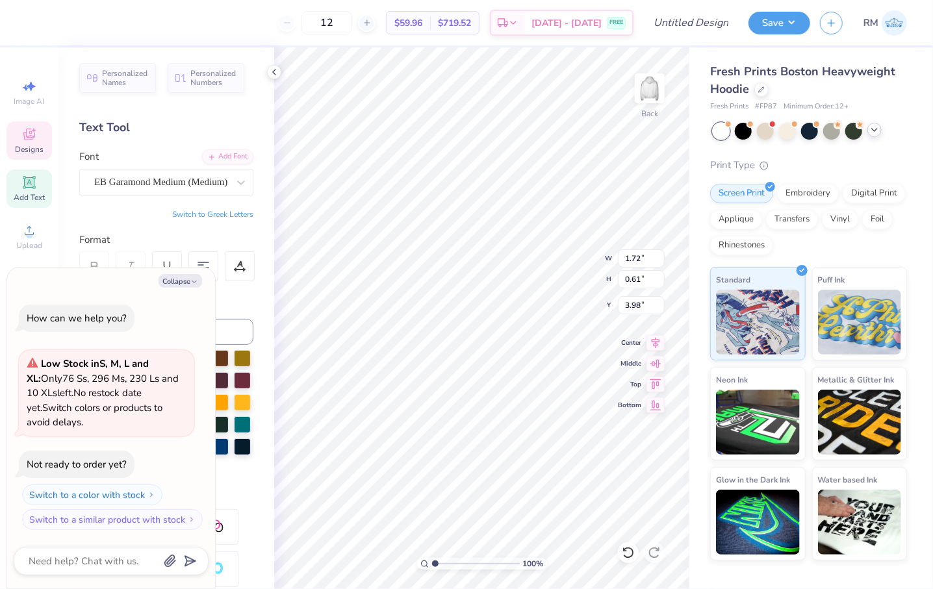
type textarea "x"
type textarea "Collegiate Panhellenic Cou"
type textarea "x"
type textarea "Collegiate Panhellenic Count"
type textarea "x"
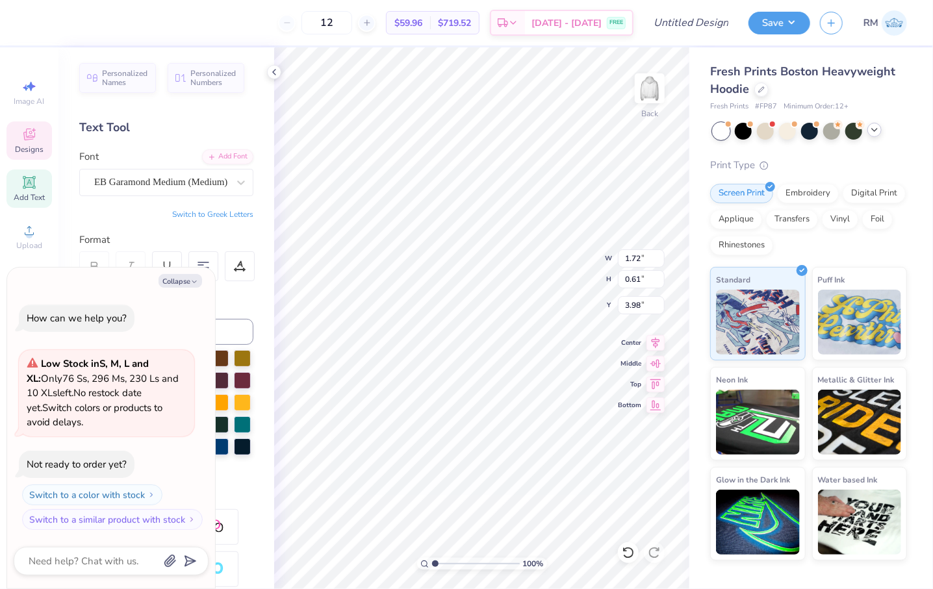
type textarea "Collegiate Panhellenic County"
type textarea "x"
type textarea "Collegiate Panhellenic Count"
type textarea "x"
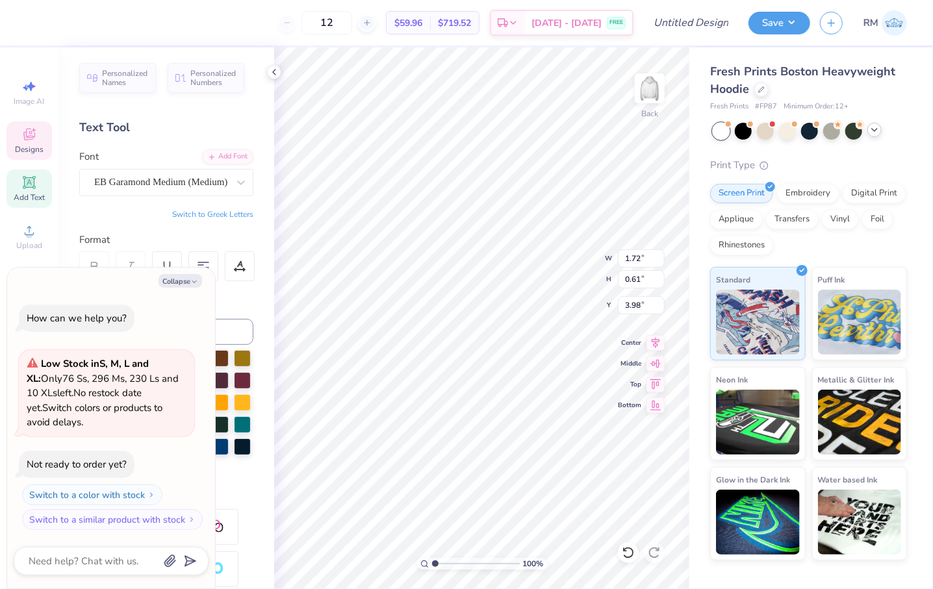
type textarea "Collegiate Panhellenic Coun"
type textarea "x"
type textarea "Collegiate Panhellenic Counci"
type textarea "x"
type textarea "Collegiate Panhellenic Council"
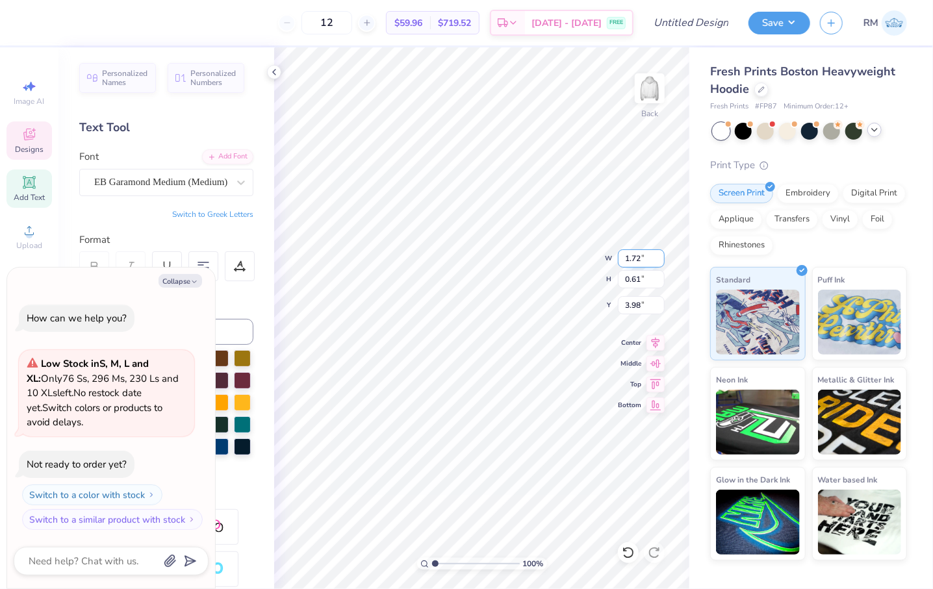
scroll to position [10, 3]
type textarea "x"
type textarea "Collegiate"
type textarea "x"
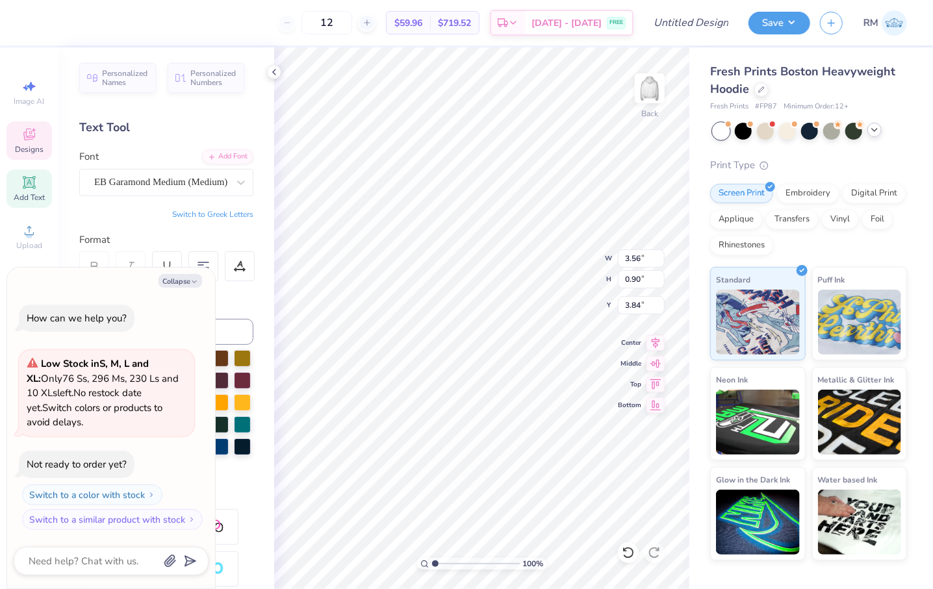
type input "2.47"
type input "0.63"
type textarea "x"
type input "3.66"
type textarea "x"
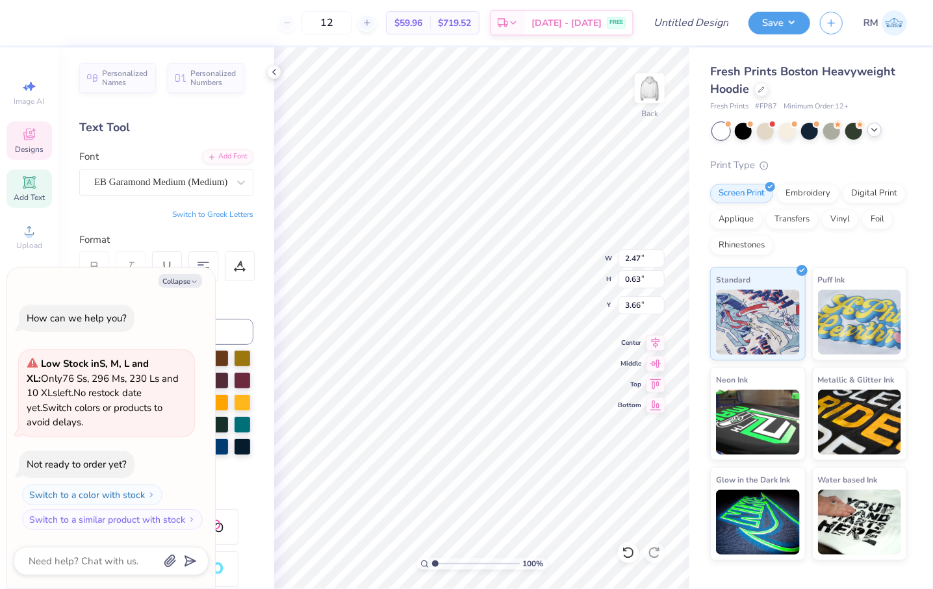
type input "5.40"
type textarea "x"
type textarea "p"
type textarea "x"
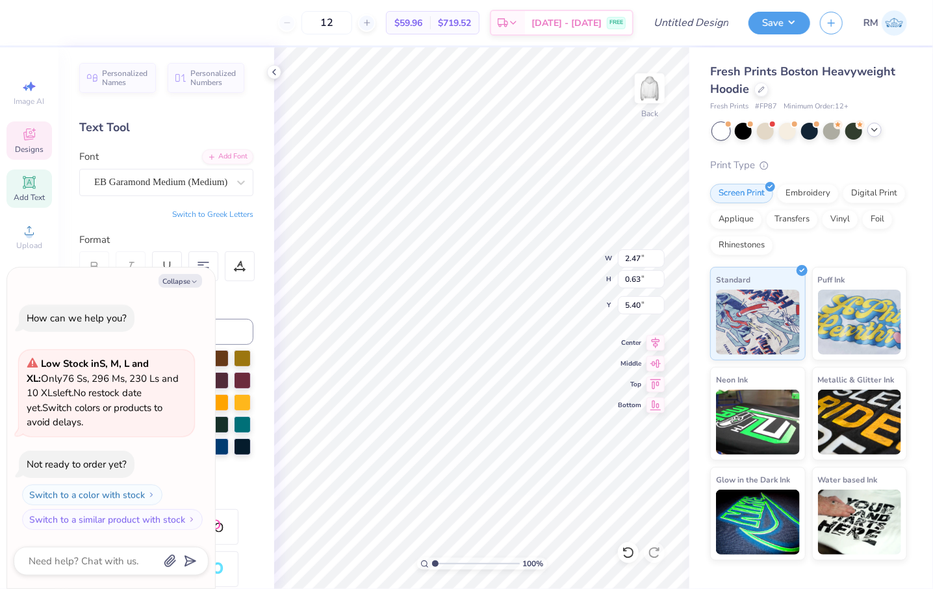
type textarea "pa"
type textarea "x"
type textarea "pan"
type textarea "x"
type textarea "panh"
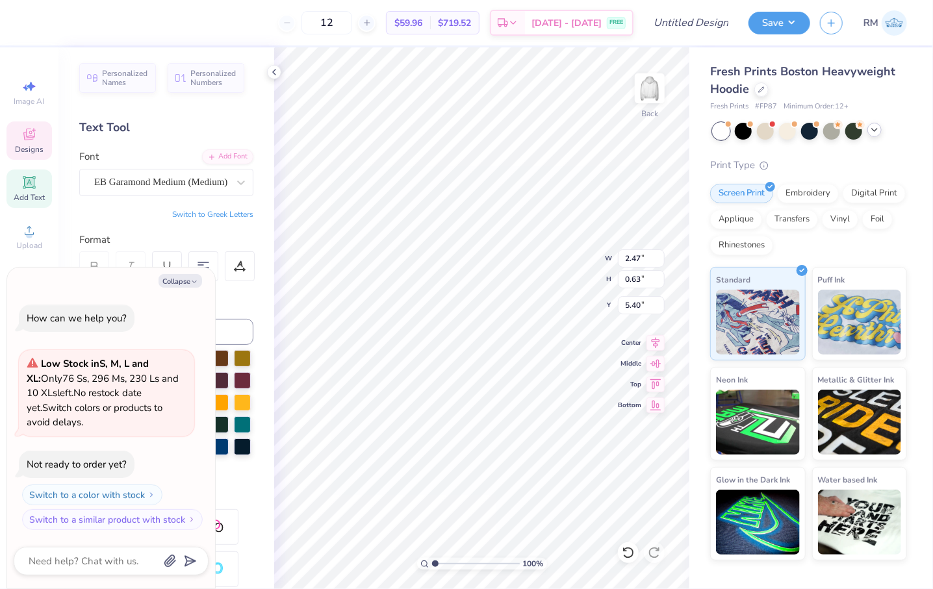
scroll to position [9, 2]
type textarea "x"
type textarea "panhe"
type textarea "x"
type textarea "panhel"
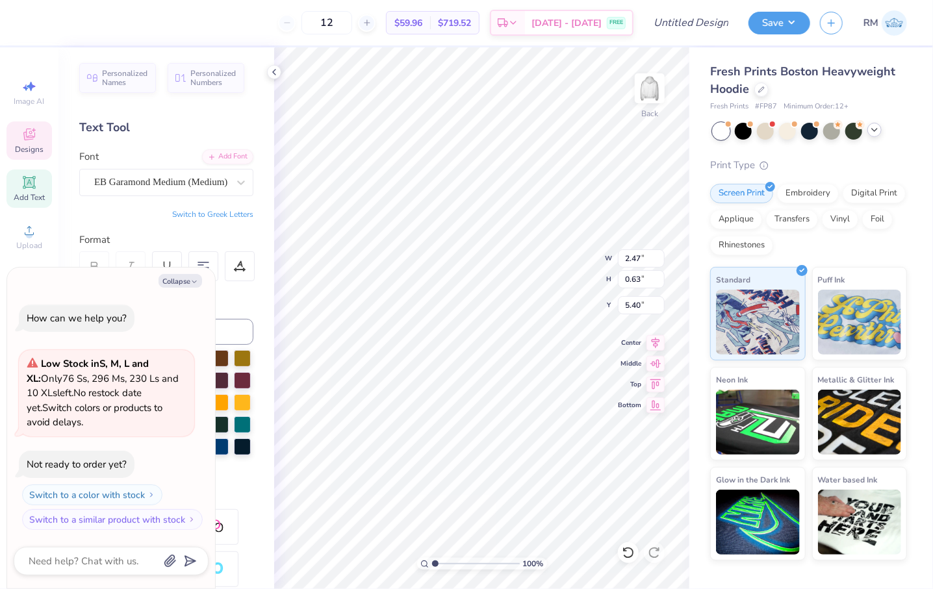
type textarea "x"
type textarea "panhe"
type textarea "x"
type textarea "pan"
type textarea "x"
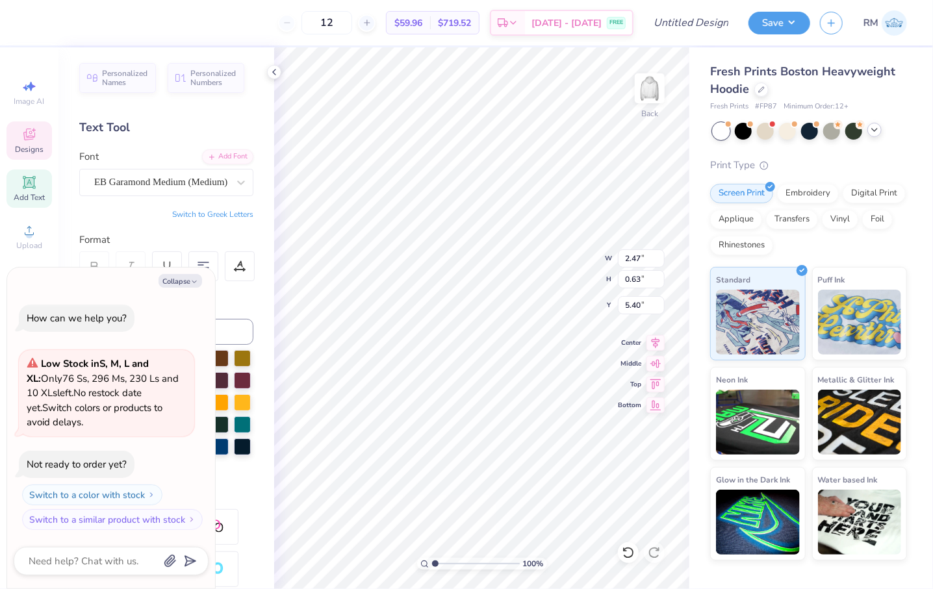
type textarea "pa"
type textarea "x"
type textarea "p"
type textarea "x"
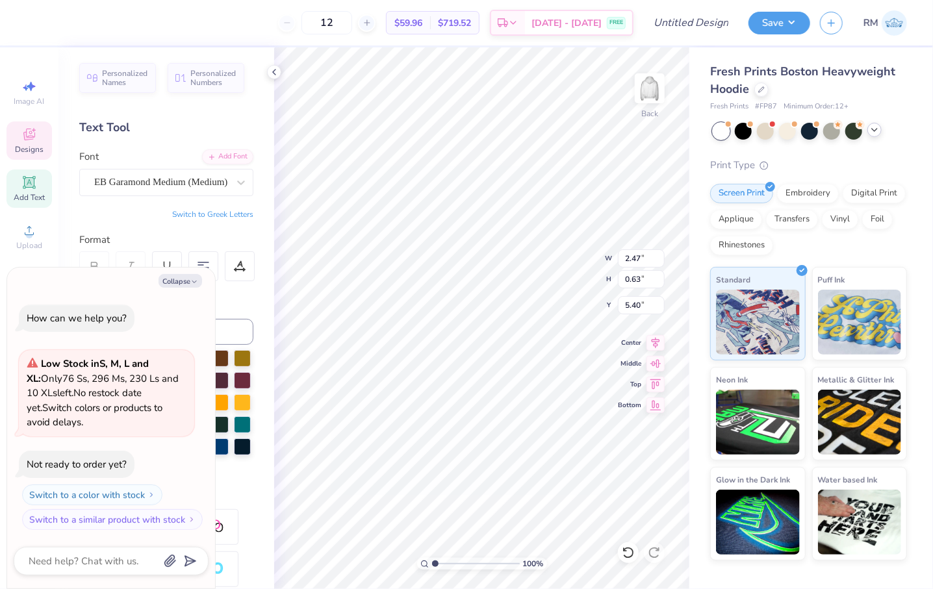
type textarea "pP"
type textarea "x"
type textarea "p"
type textarea "x"
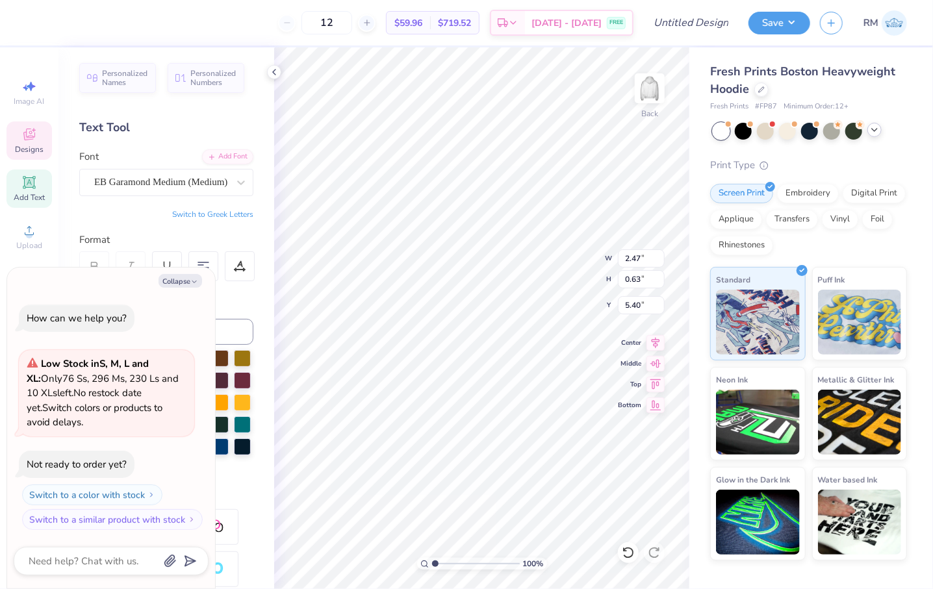
type textarea "P"
type textarea "x"
type textarea "Pa"
type textarea "x"
type textarea "Pan"
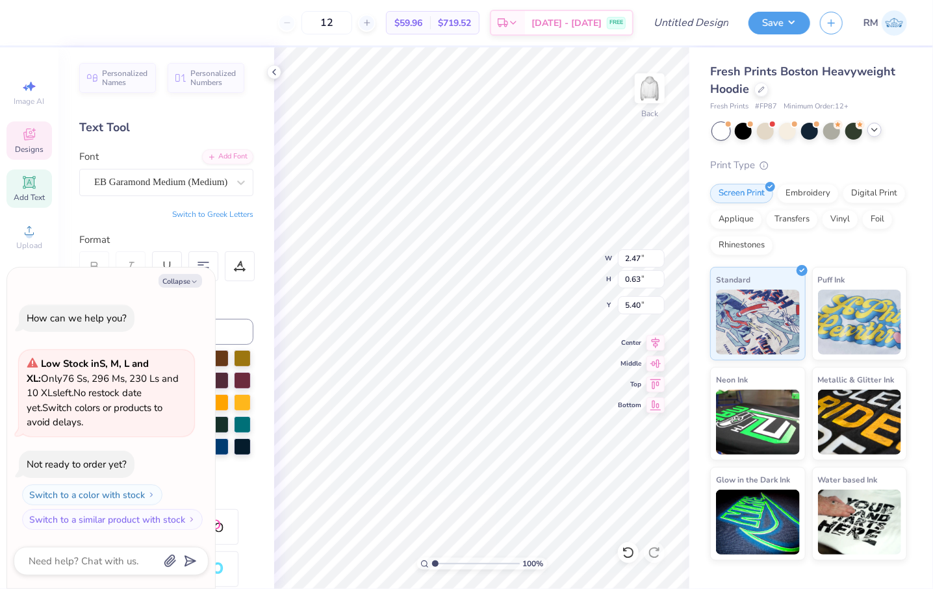
type textarea "x"
type textarea "Pang"
type textarea "x"
type textarea "Pange"
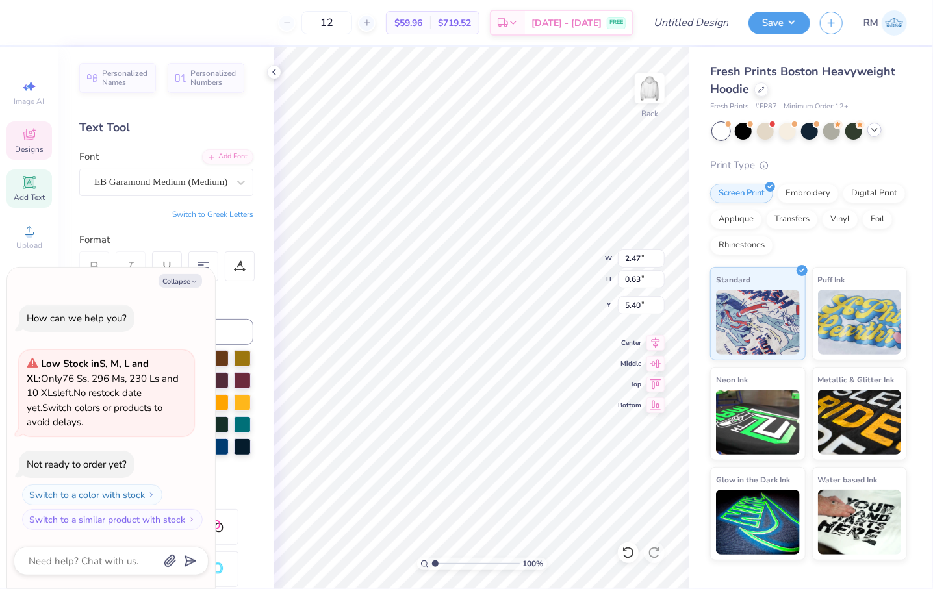
type textarea "x"
type textarea "Pang"
type textarea "x"
type textarea "Pan"
type textarea "x"
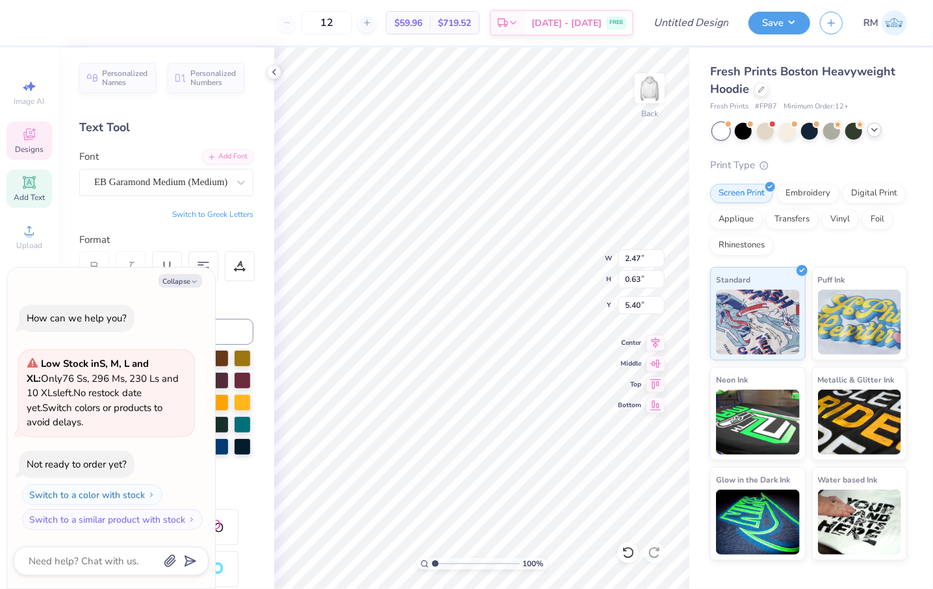
type textarea "Panh"
type textarea "x"
type textarea "Panhe"
type textarea "x"
type textarea "Panhel"
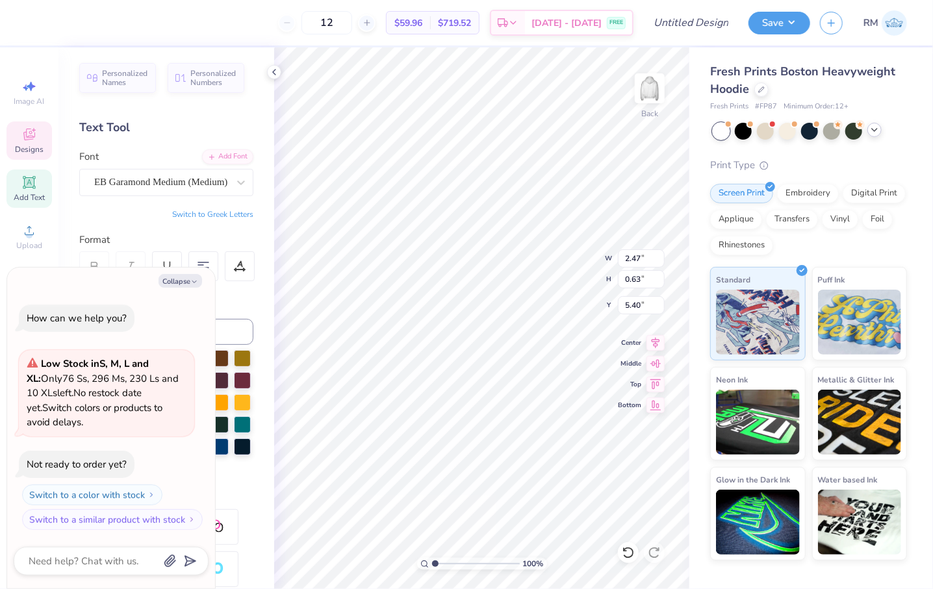
type textarea "x"
type textarea "Panhell"
type textarea "x"
type textarea "Panhelle"
type textarea "x"
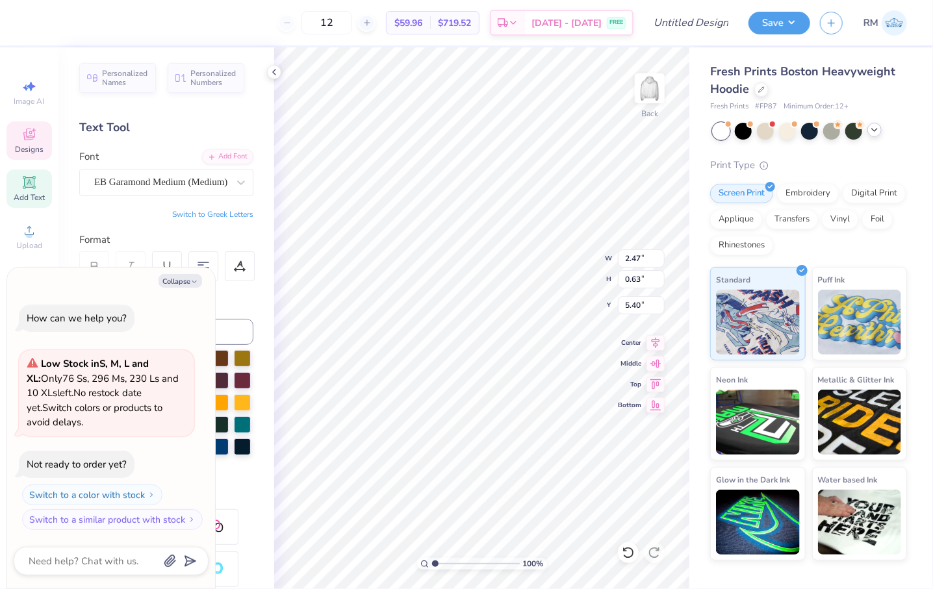
type textarea "Panhellen"
type textarea "x"
type textarea "Panhelleni"
type textarea "x"
type textarea "Panhellenic"
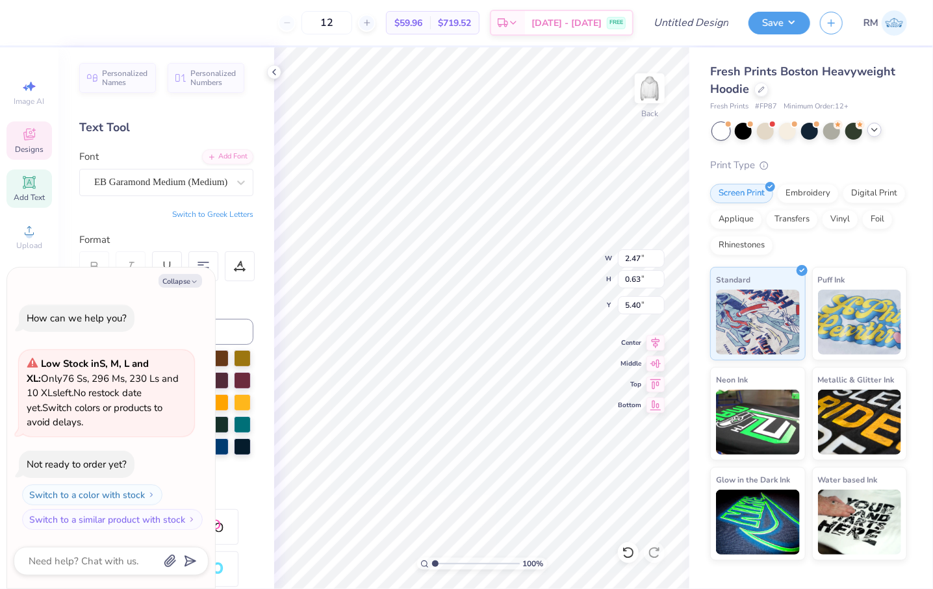
scroll to position [9, 3]
type textarea "x"
type input "4.06"
type textarea "x"
type input "1.42"
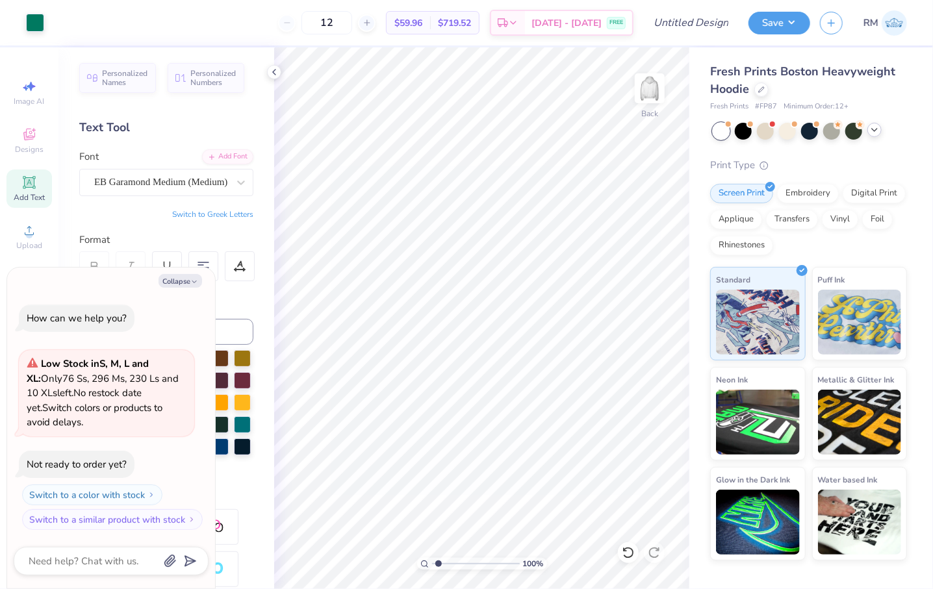
type textarea "x"
click at [439, 567] on input "range" at bounding box center [476, 564] width 88 height 12
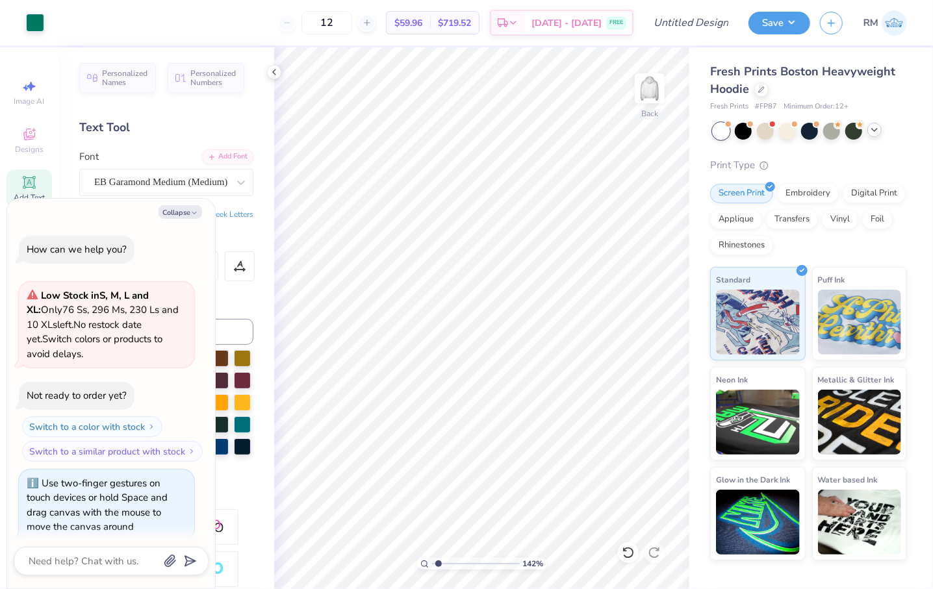
scroll to position [10, 0]
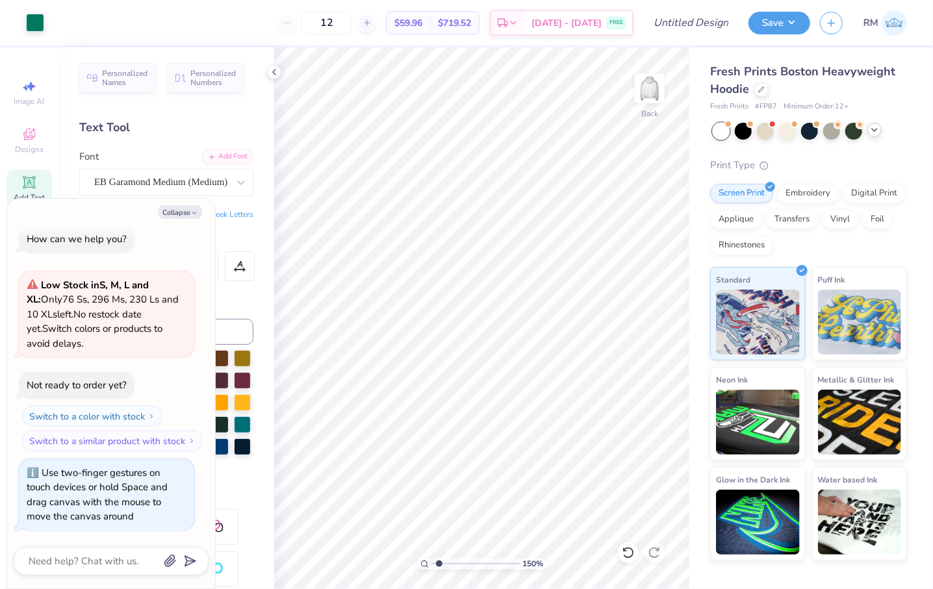
drag, startPoint x: 470, startPoint y: 565, endPoint x: 439, endPoint y: 559, distance: 31.6
type input "1.5"
click at [439, 559] on input "range" at bounding box center [476, 564] width 88 height 12
type textarea "x"
type input "4.29"
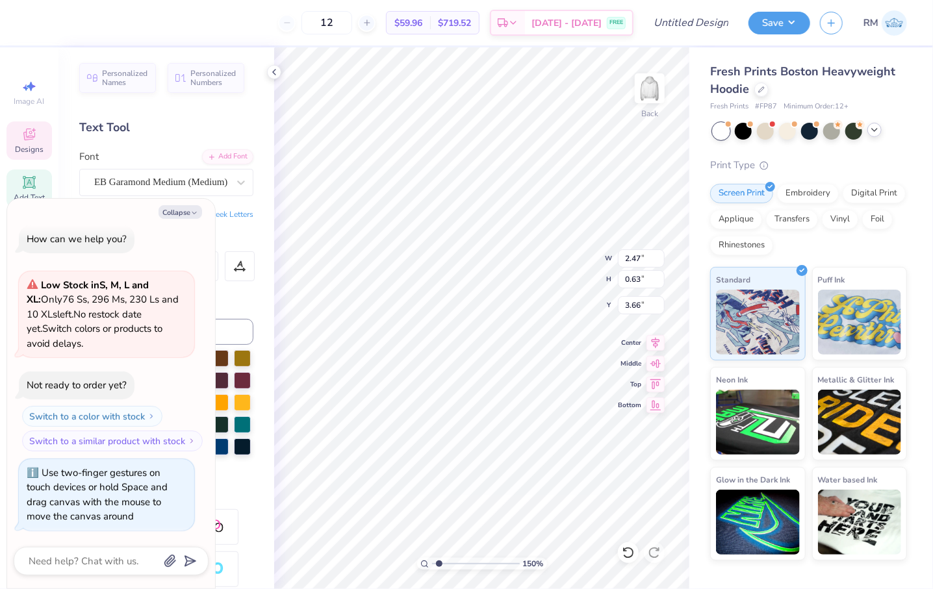
type textarea "x"
type input "3.49"
type textarea "x"
type input "3.89"
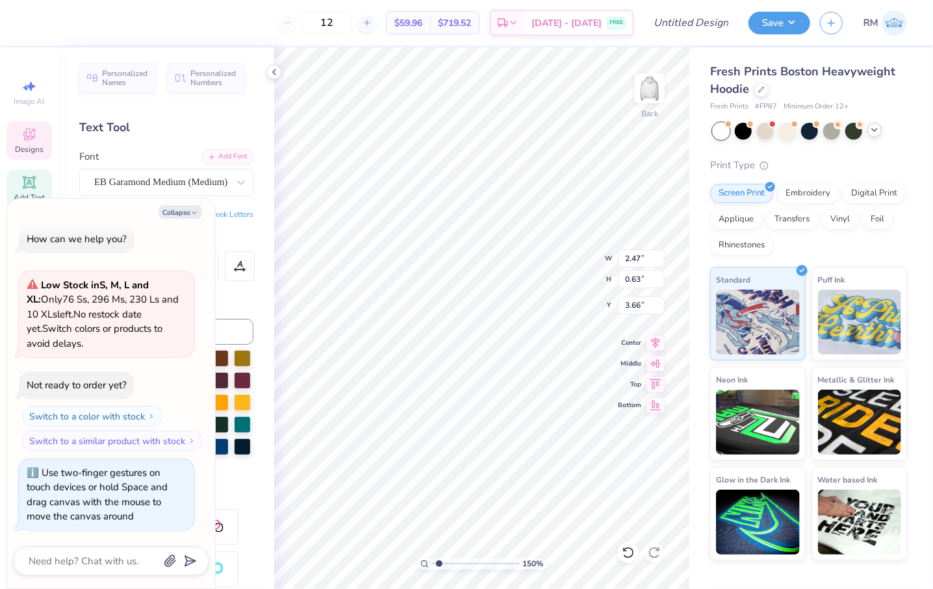
type textarea "x"
type input "5.79"
type textarea "x"
type textarea "e"
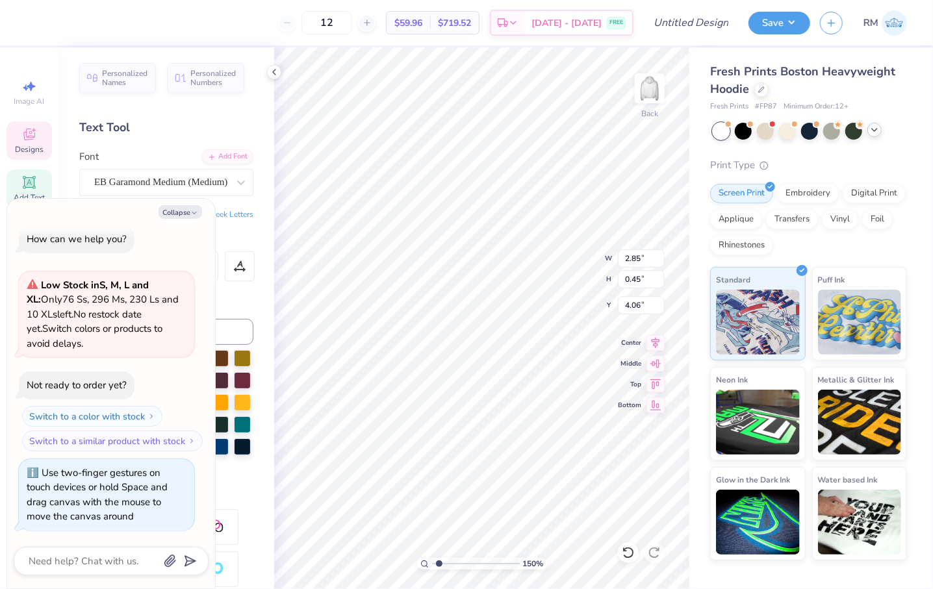
type textarea "x"
type input "6.52"
type textarea "x"
type textarea "Panhellenic"
type textarea "x"
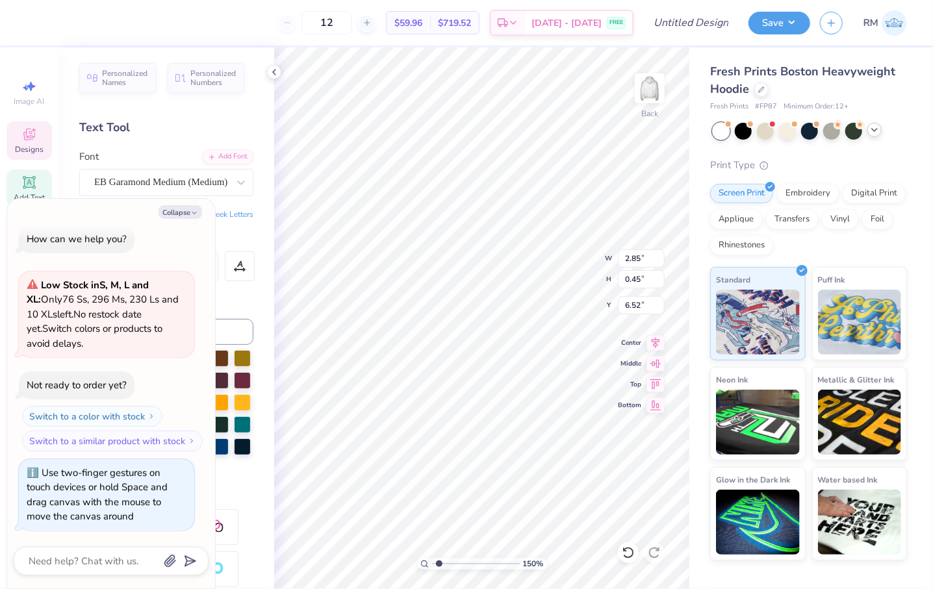
type textarea "Panhelleni"
type textarea "x"
type textarea "Panhellen"
type textarea "x"
type textarea "Panhelle"
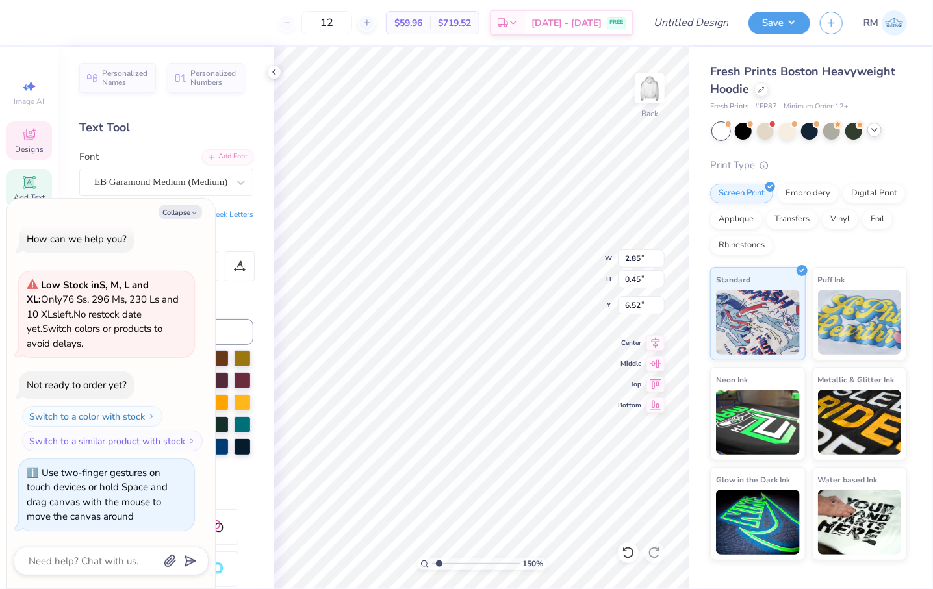
type textarea "x"
type textarea "Panhell"
type textarea "x"
type textarea "Panhel"
type textarea "x"
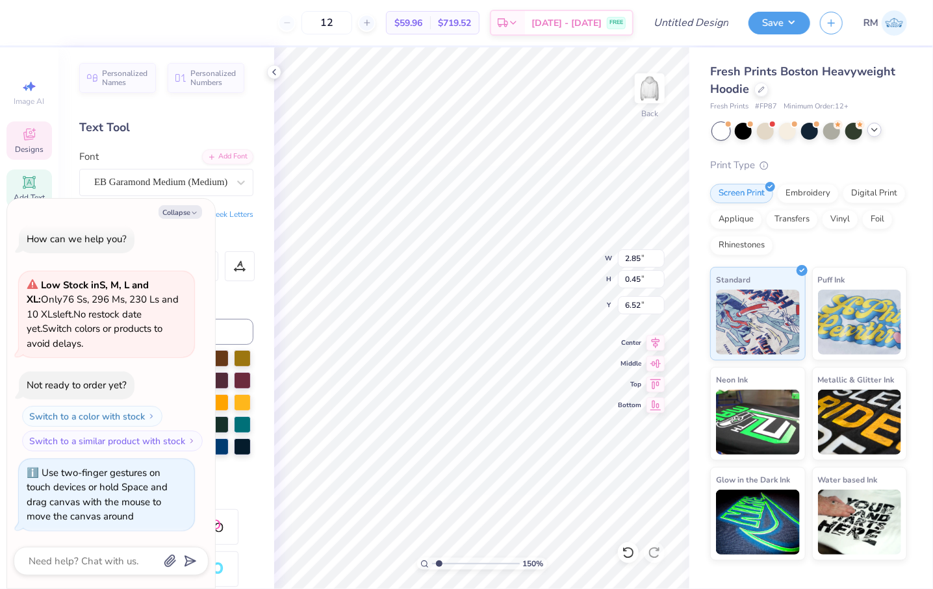
type textarea "Panhe"
type textarea "x"
click at [39, 32] on div "Art colors" at bounding box center [22, 22] width 44 height 45
click at [38, 30] on div at bounding box center [35, 21] width 18 height 18
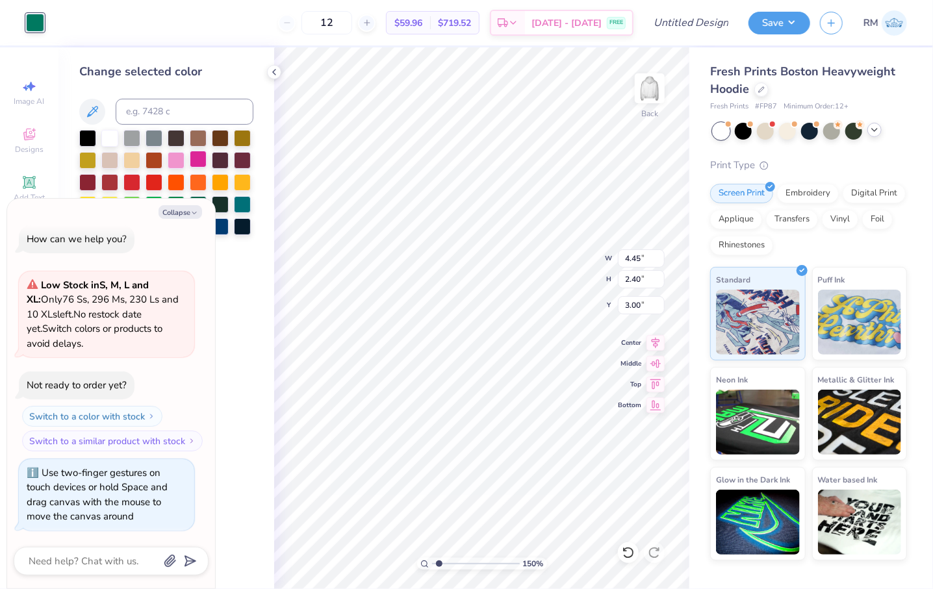
click at [191, 161] on div at bounding box center [198, 159] width 17 height 17
click at [199, 212] on button "Collapse" at bounding box center [181, 212] width 44 height 14
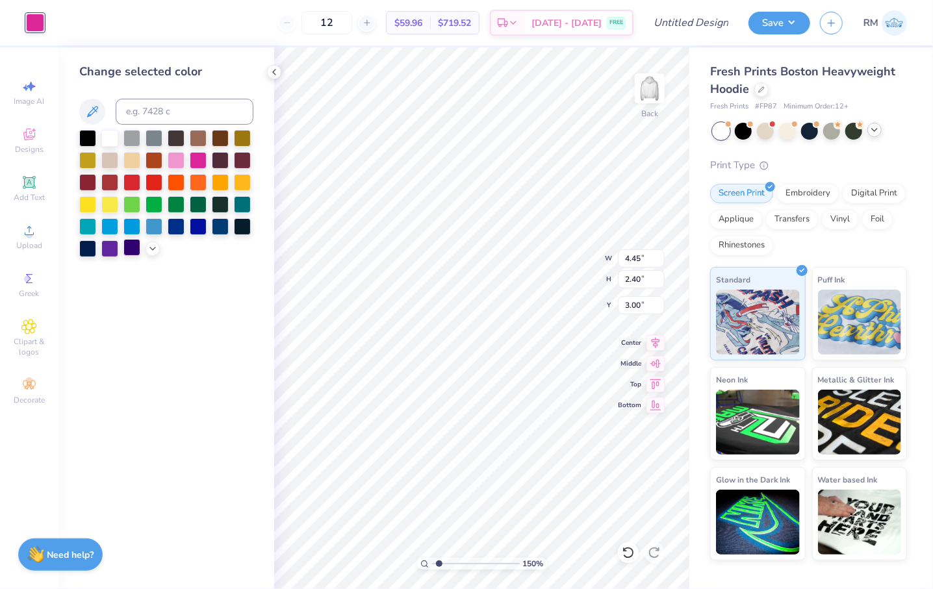
click at [131, 248] on div at bounding box center [131, 247] width 17 height 17
click at [196, 231] on div at bounding box center [198, 225] width 17 height 17
click at [175, 231] on div at bounding box center [176, 225] width 17 height 17
click at [235, 205] on div at bounding box center [242, 203] width 17 height 17
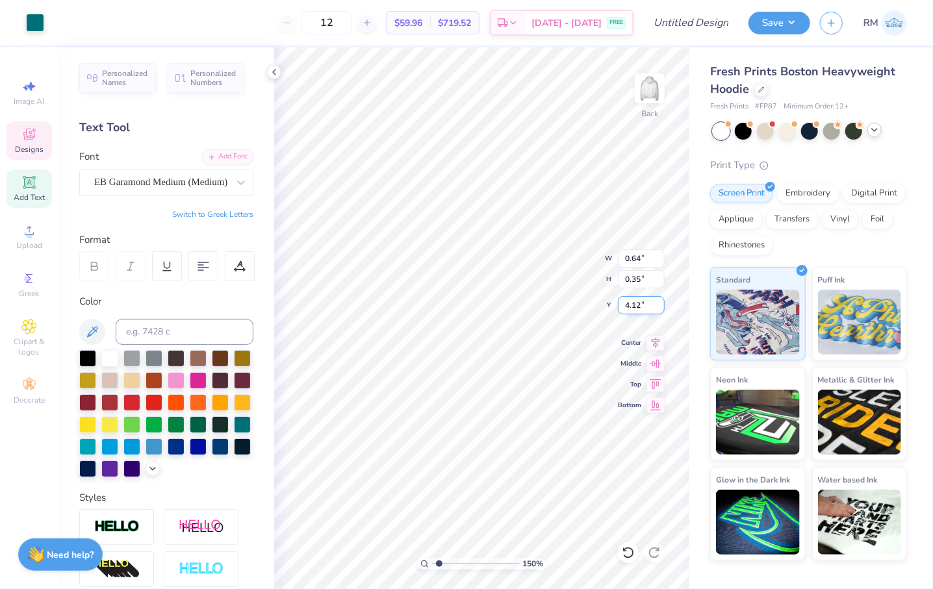
click at [623, 299] on div "150 % Back W 0.64 0.64 " H 0.35 0.35 " Y 4.12 4.12 " Center Middle Top Bottom" at bounding box center [481, 318] width 415 height 542
click at [626, 304] on div "150 % Back W 0.64 0.64 " H 0.35 0.35 " Y 3.94 3.94 " Center Middle Top Bottom" at bounding box center [481, 318] width 415 height 542
drag, startPoint x: 440, startPoint y: 564, endPoint x: 433, endPoint y: 562, distance: 7.4
click at [433, 562] on input "range" at bounding box center [476, 564] width 88 height 12
click at [660, 93] on img at bounding box center [650, 88] width 52 height 52
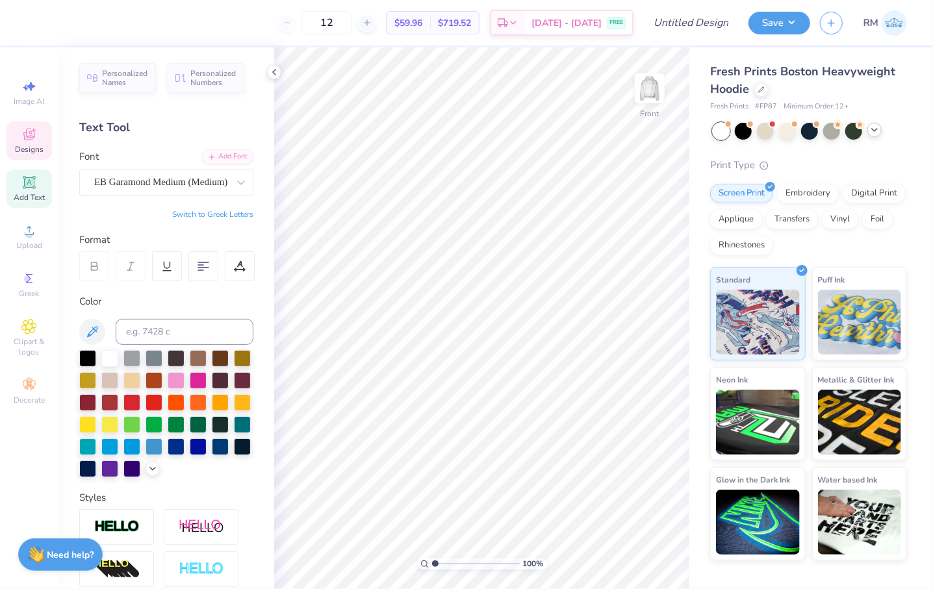
click at [25, 137] on icon at bounding box center [29, 136] width 10 height 8
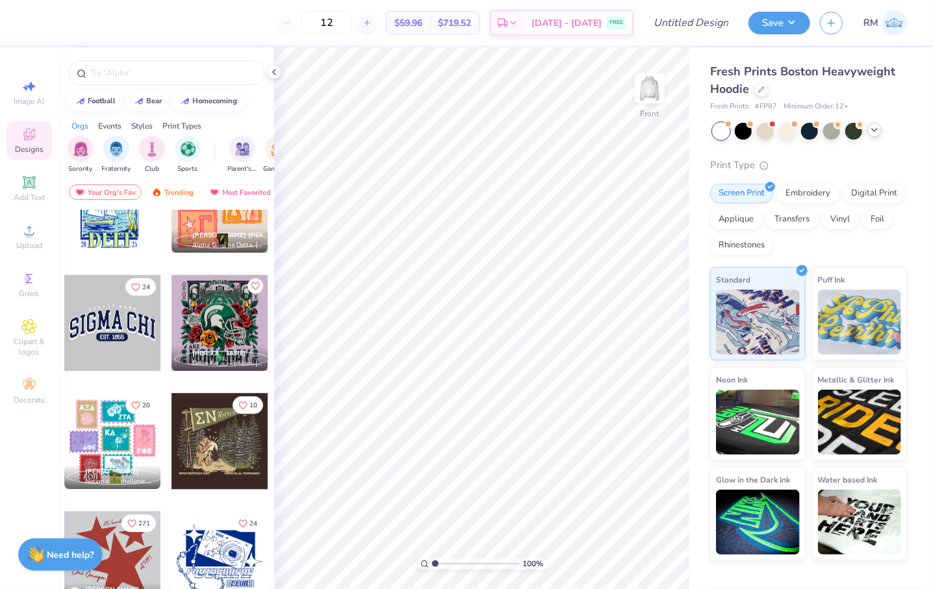
scroll to position [4224, 0]
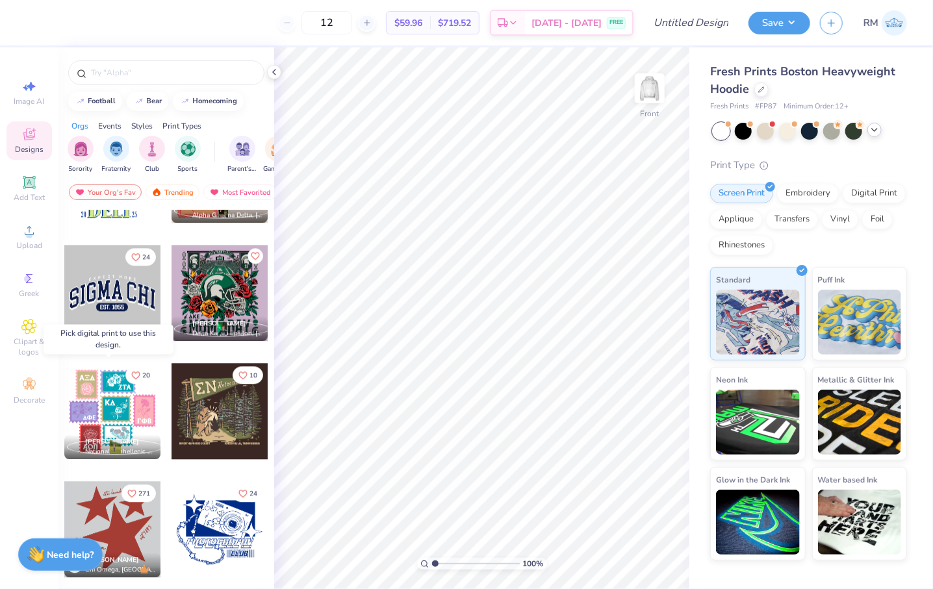
click at [95, 402] on div at bounding box center [16, 411] width 289 height 96
click at [113, 391] on div at bounding box center [112, 411] width 96 height 96
click at [117, 398] on div at bounding box center [112, 411] width 96 height 96
click at [124, 397] on div at bounding box center [112, 411] width 96 height 96
click at [116, 389] on div at bounding box center [112, 411] width 96 height 96
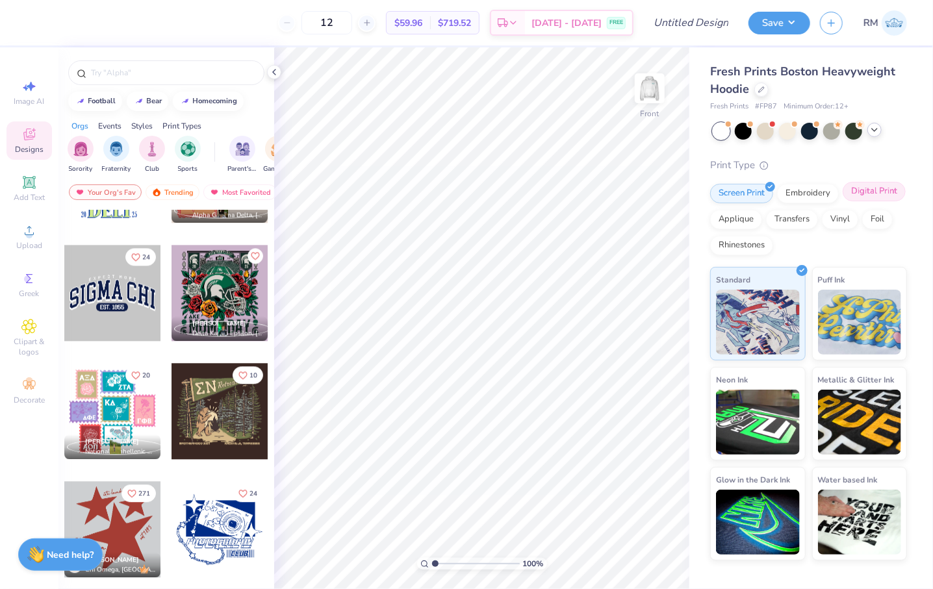
click at [851, 198] on div "Digital Print" at bounding box center [874, 191] width 63 height 19
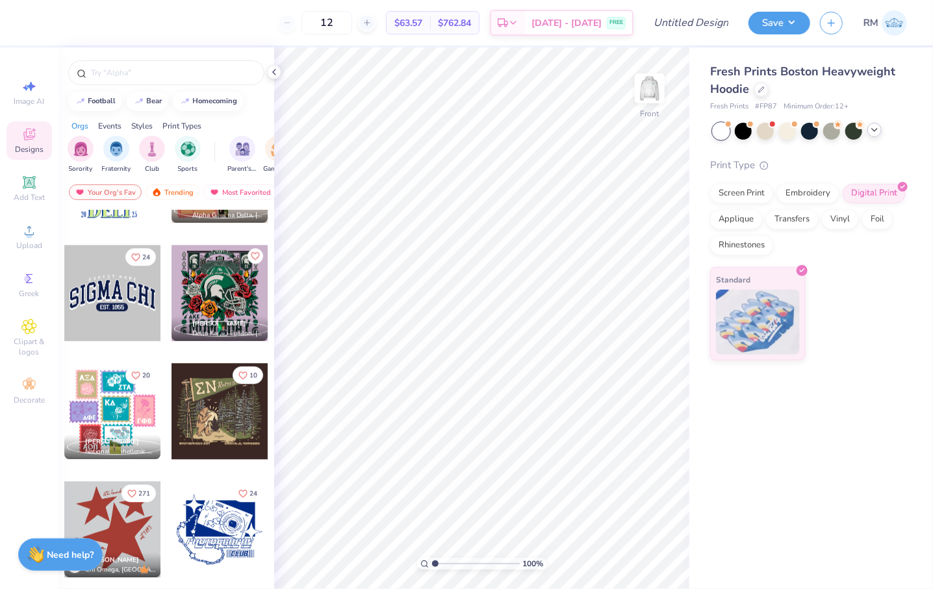
click at [107, 410] on div at bounding box center [112, 411] width 96 height 96
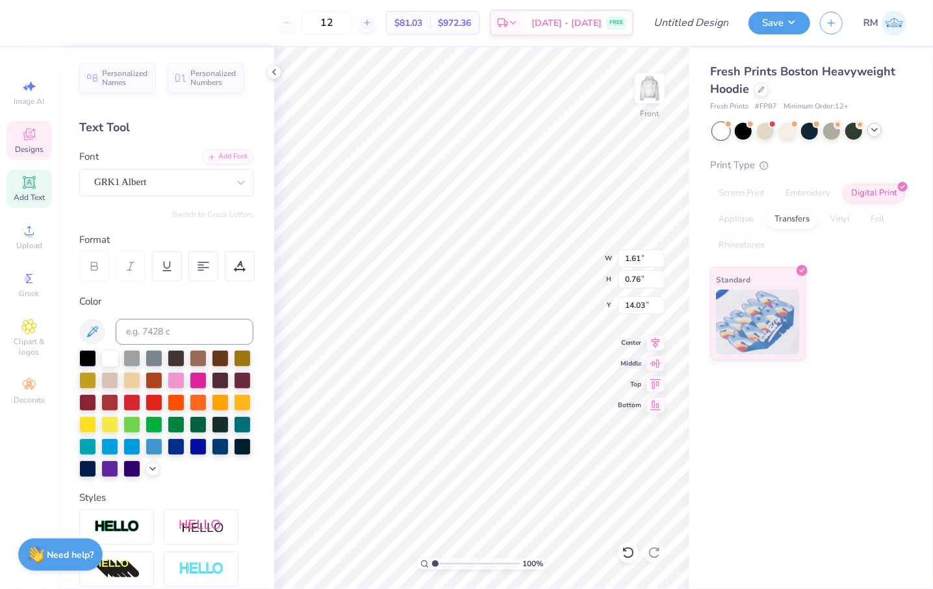
scroll to position [9, 1]
paste textarea "A"
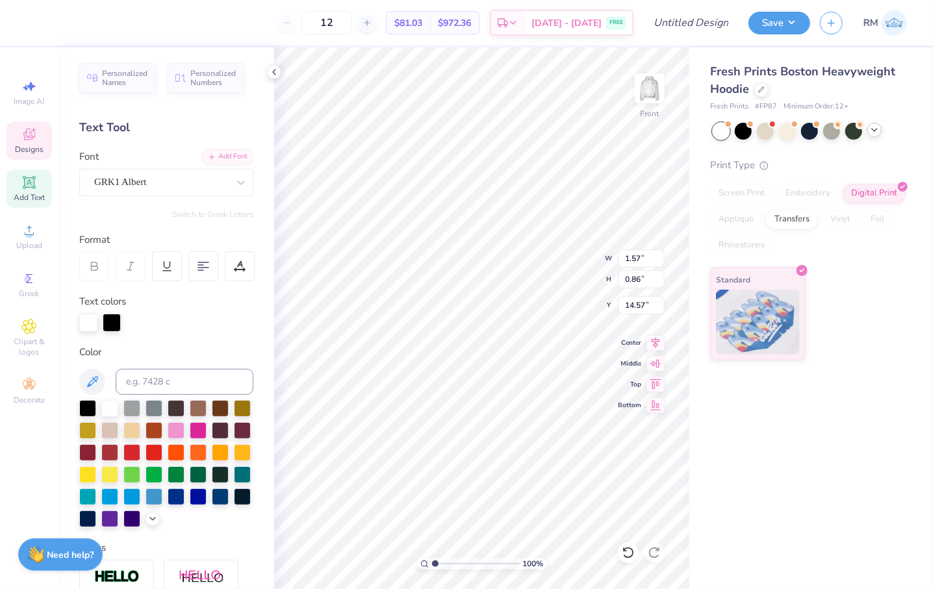
scroll to position [9, 1]
paste textarea "D"
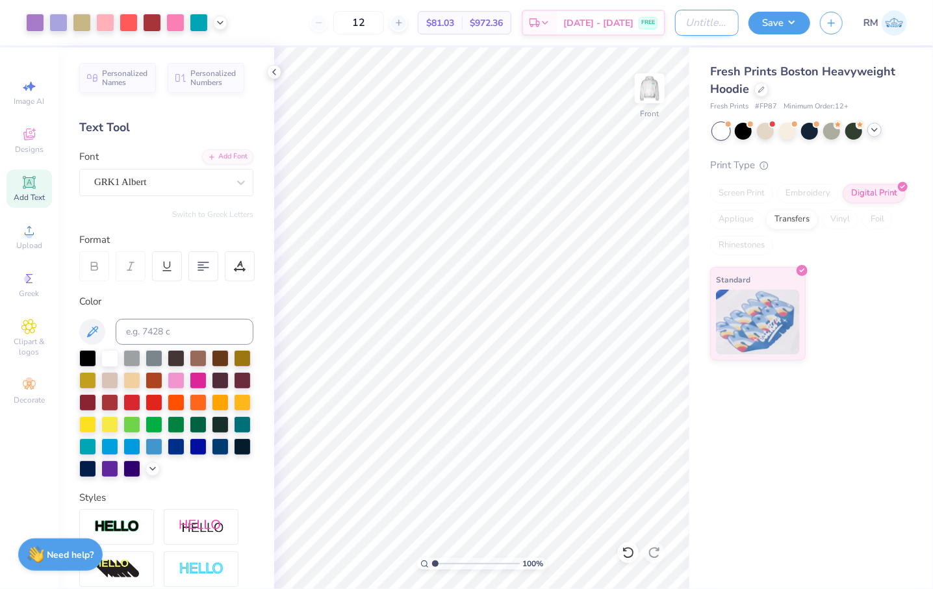
click at [704, 21] on input "Design Title" at bounding box center [707, 23] width 64 height 26
click at [778, 20] on button "Save" at bounding box center [780, 21] width 62 height 23
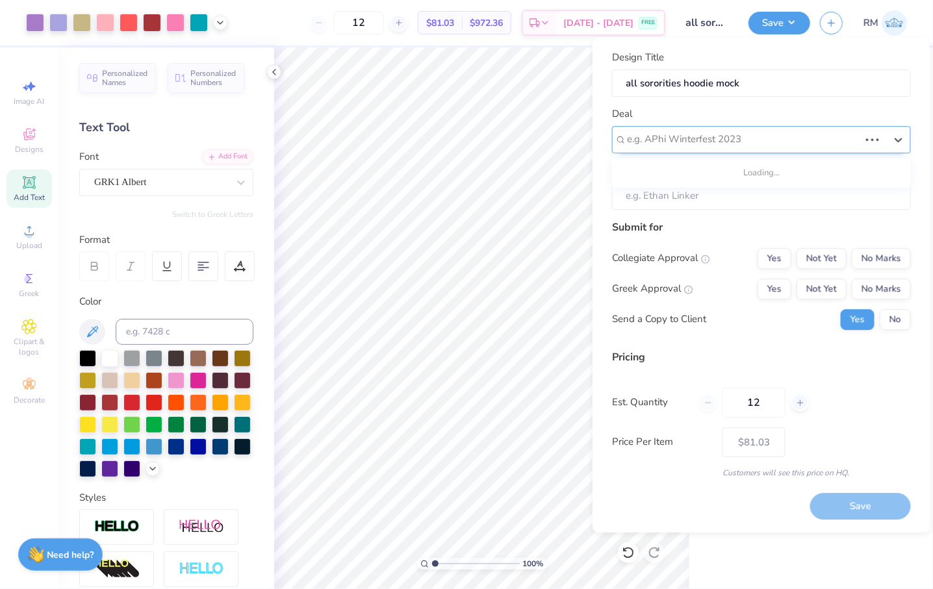
click at [777, 134] on div at bounding box center [743, 140] width 233 height 18
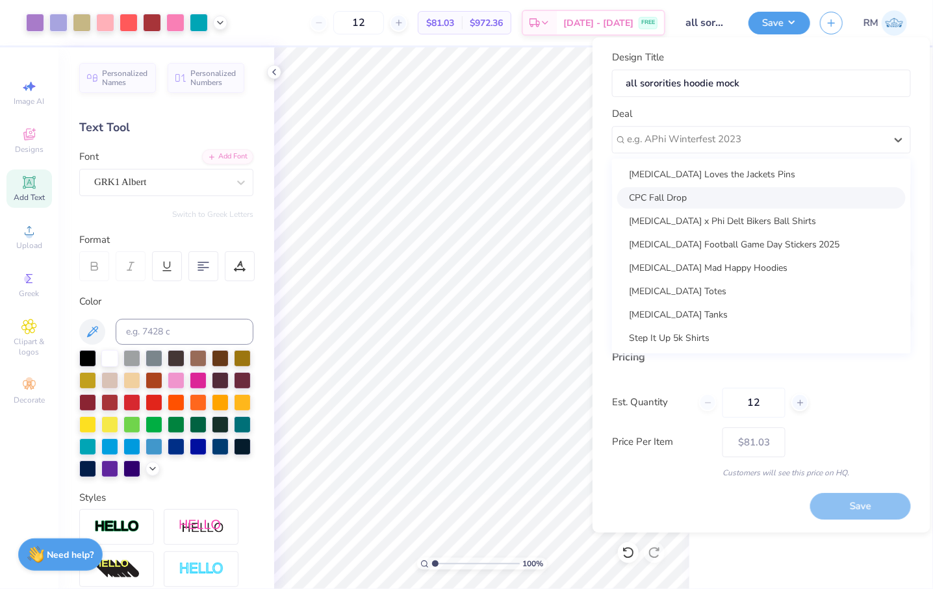
click at [761, 196] on div "CPC Fall Drop" at bounding box center [761, 197] width 289 height 21
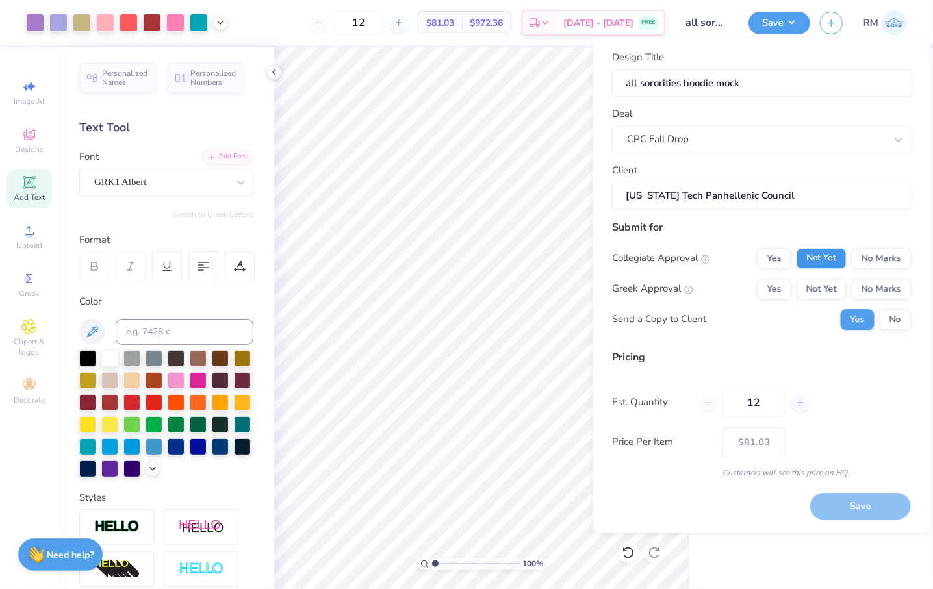
click at [838, 256] on button "Not Yet" at bounding box center [822, 258] width 50 height 21
click at [833, 292] on button "Not Yet" at bounding box center [822, 289] width 50 height 21
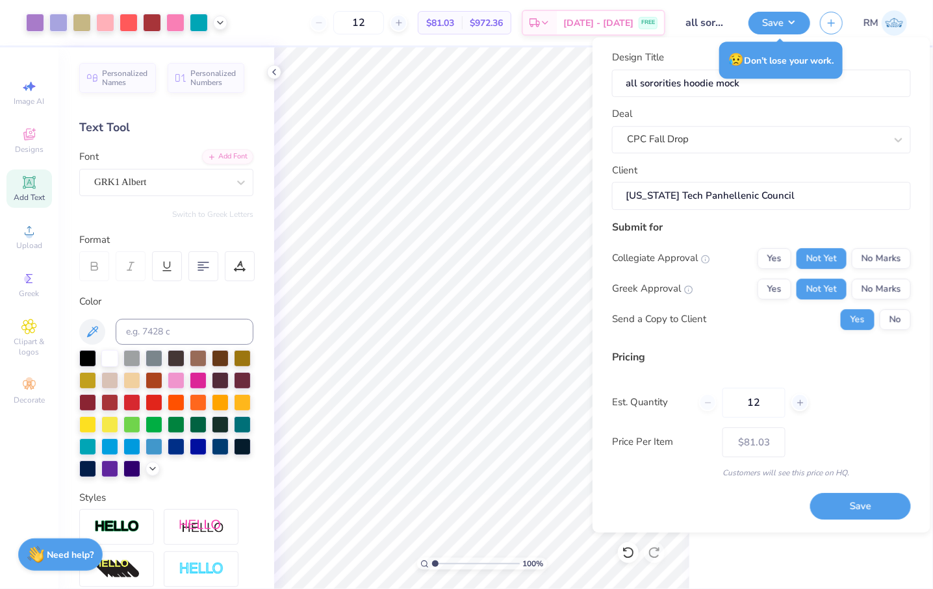
click at [848, 491] on div "Save" at bounding box center [860, 499] width 101 height 41
click at [851, 501] on button "Save" at bounding box center [860, 506] width 101 height 27
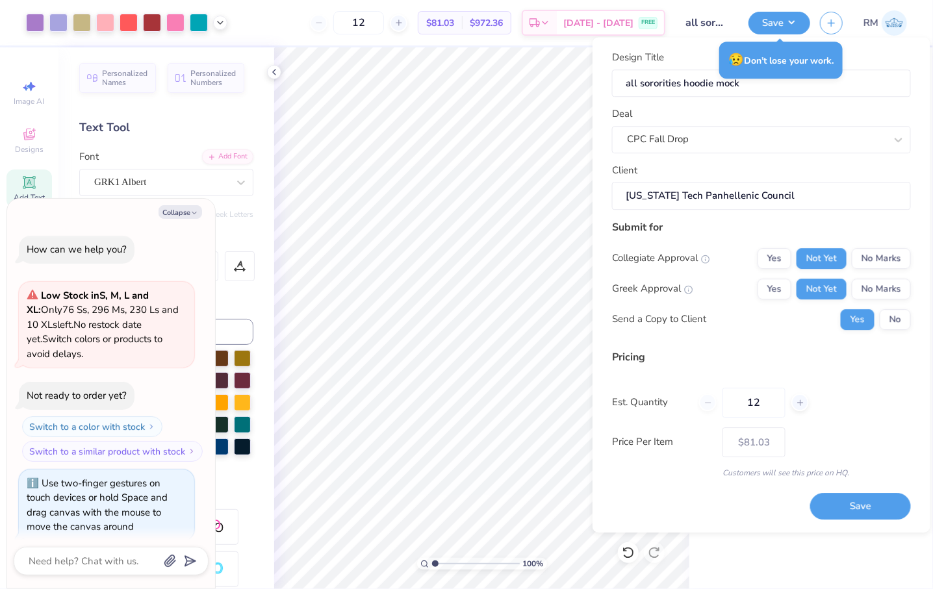
scroll to position [60, 0]
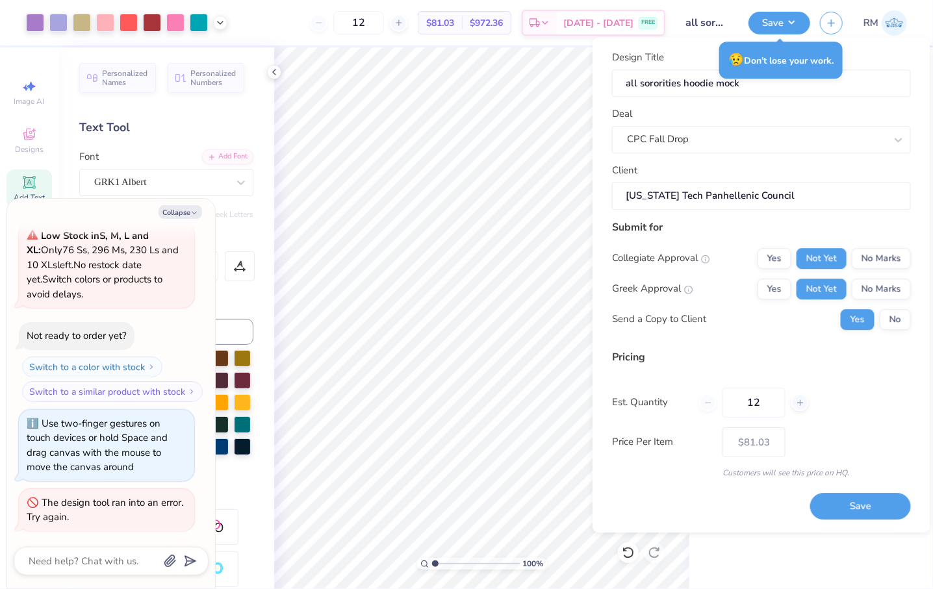
click at [598, 352] on div "Design Title all sororities hoodie mock Deal CPC Fall Drop Client Georgia Tech …" at bounding box center [762, 285] width 338 height 496
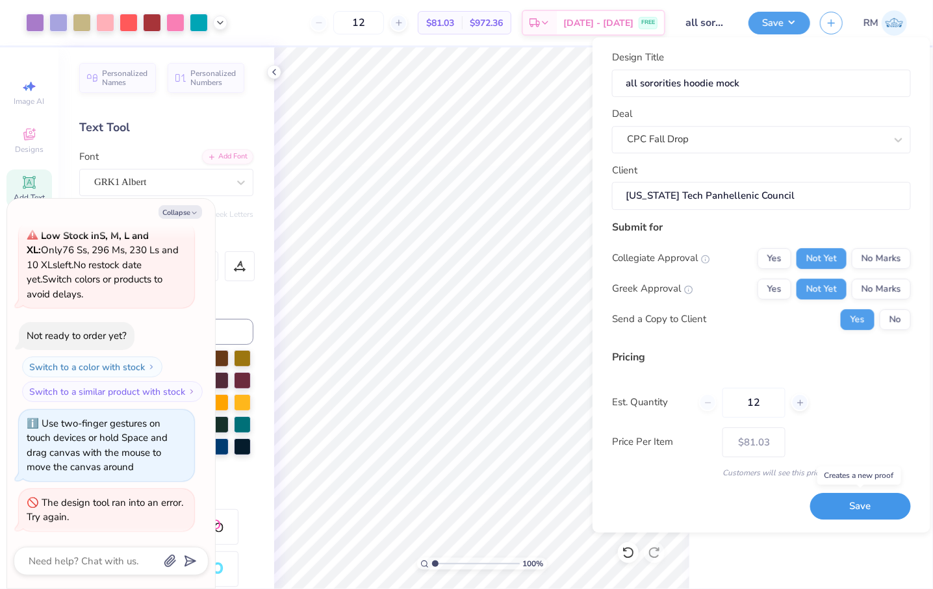
click at [858, 511] on button "Save" at bounding box center [860, 506] width 101 height 27
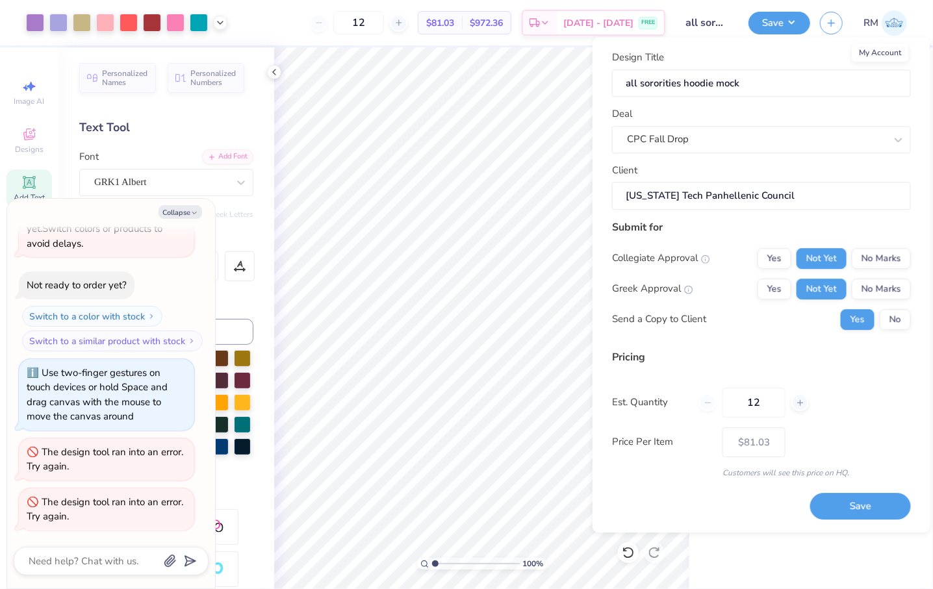
click at [905, 19] on img at bounding box center [894, 22] width 25 height 25
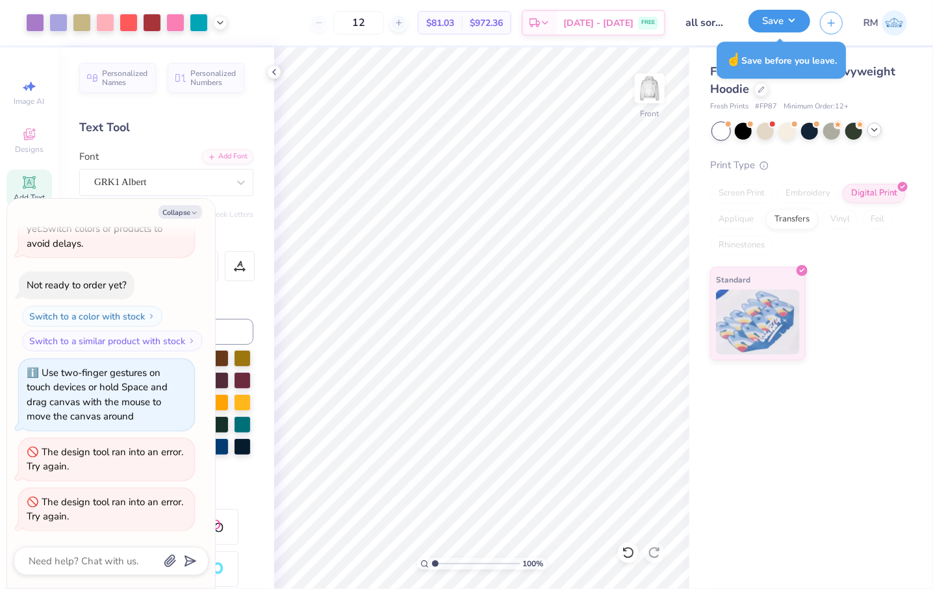
click at [784, 21] on button "Save" at bounding box center [780, 21] width 62 height 23
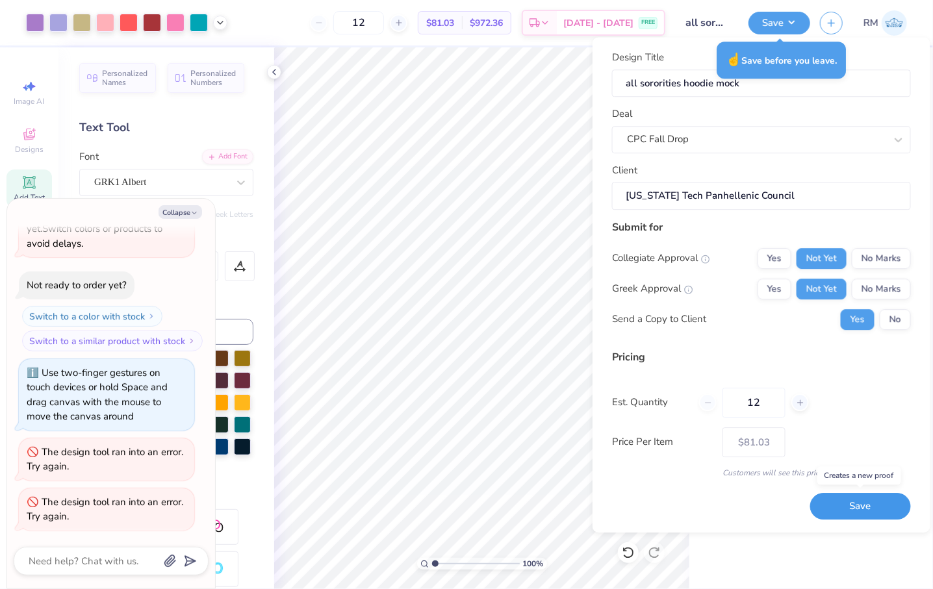
click at [856, 506] on button "Save" at bounding box center [860, 506] width 101 height 27
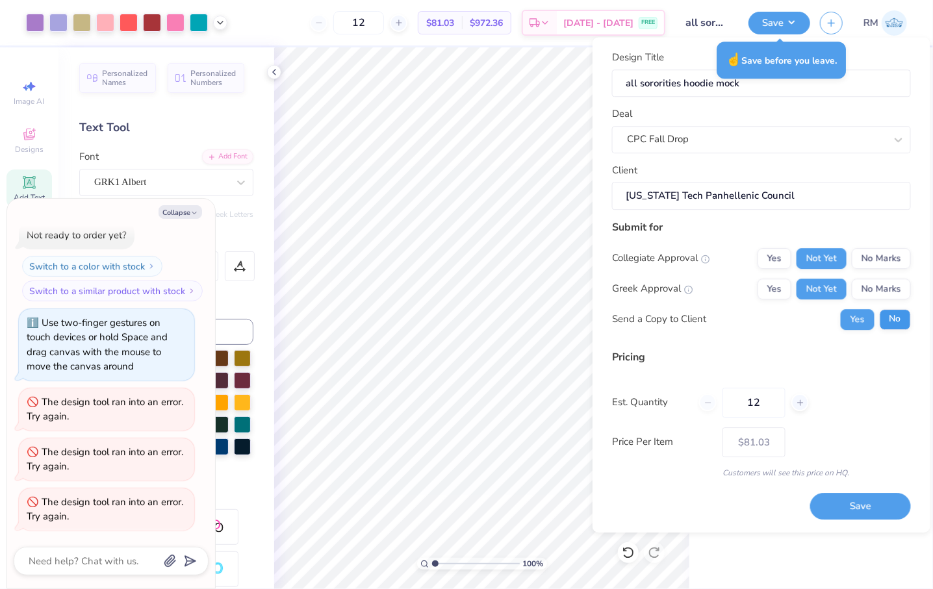
drag, startPoint x: 879, startPoint y: 308, endPoint x: 900, endPoint y: 315, distance: 22.4
click at [879, 309] on div "Collegiate Approval Yes Not Yet No Marks Greek Approval Yes Not Yet No Marks Se…" at bounding box center [761, 289] width 299 height 82
click at [909, 322] on button "No" at bounding box center [895, 319] width 31 height 21
click at [789, 27] on button "Save" at bounding box center [780, 21] width 62 height 23
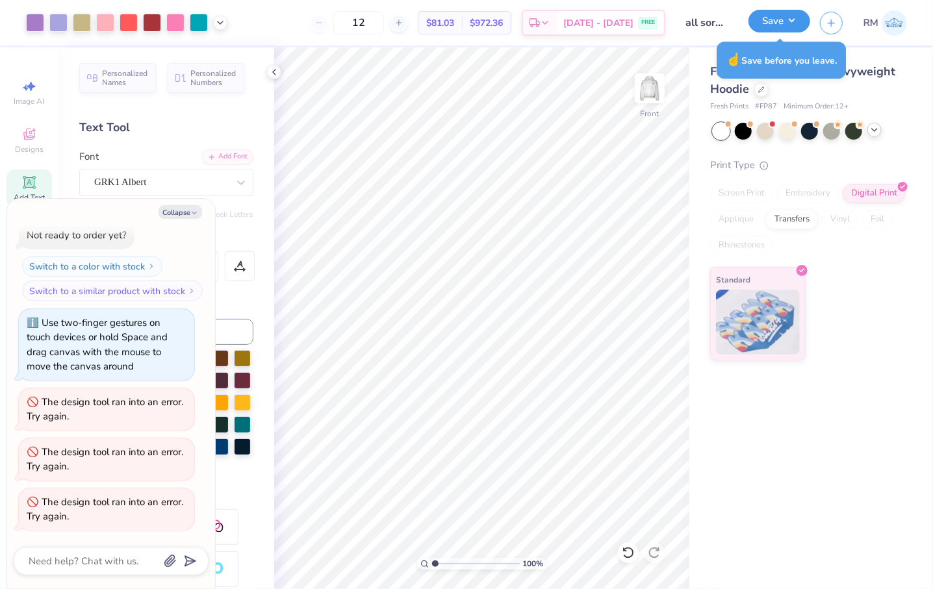
click at [777, 26] on button "Save" at bounding box center [780, 21] width 62 height 23
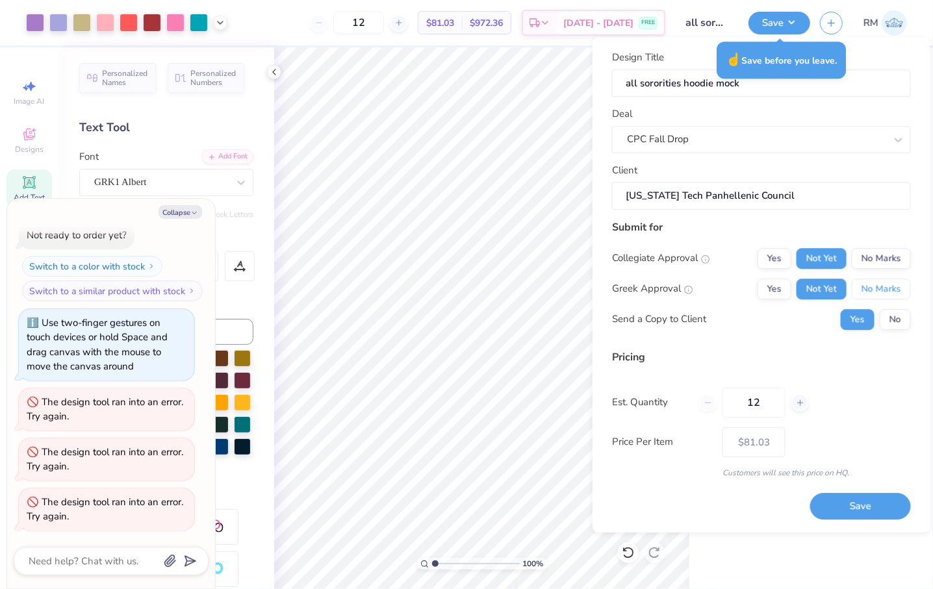
drag, startPoint x: 887, startPoint y: 324, endPoint x: 890, endPoint y: 333, distance: 9.7
click at [888, 327] on div "Collegiate Approval Yes Not Yet No Marks Greek Approval Yes Not Yet No Marks Se…" at bounding box center [761, 289] width 299 height 82
click at [891, 322] on button "No" at bounding box center [895, 319] width 31 height 21
click at [861, 506] on button "Save" at bounding box center [860, 506] width 101 height 27
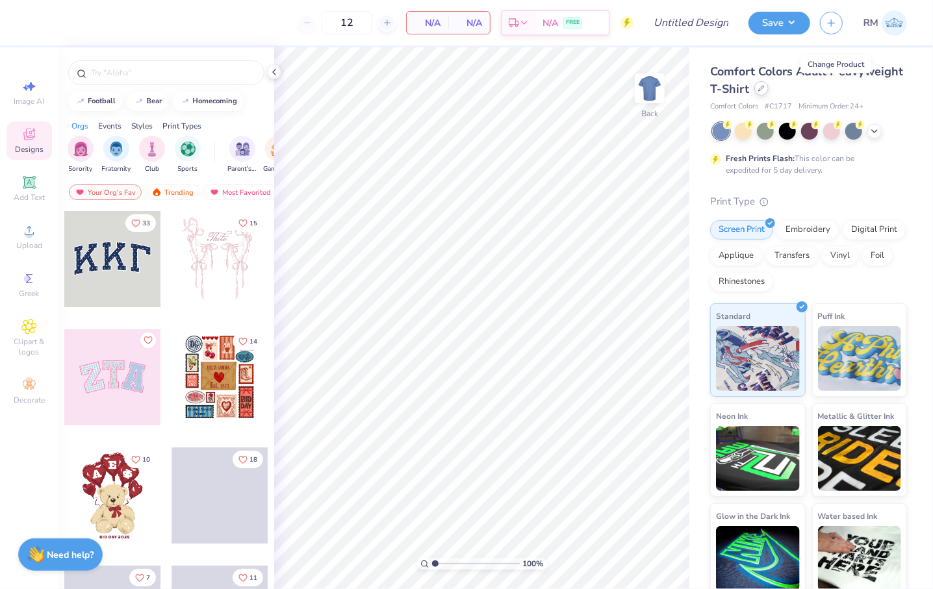
click at [769, 93] on div at bounding box center [761, 88] width 14 height 14
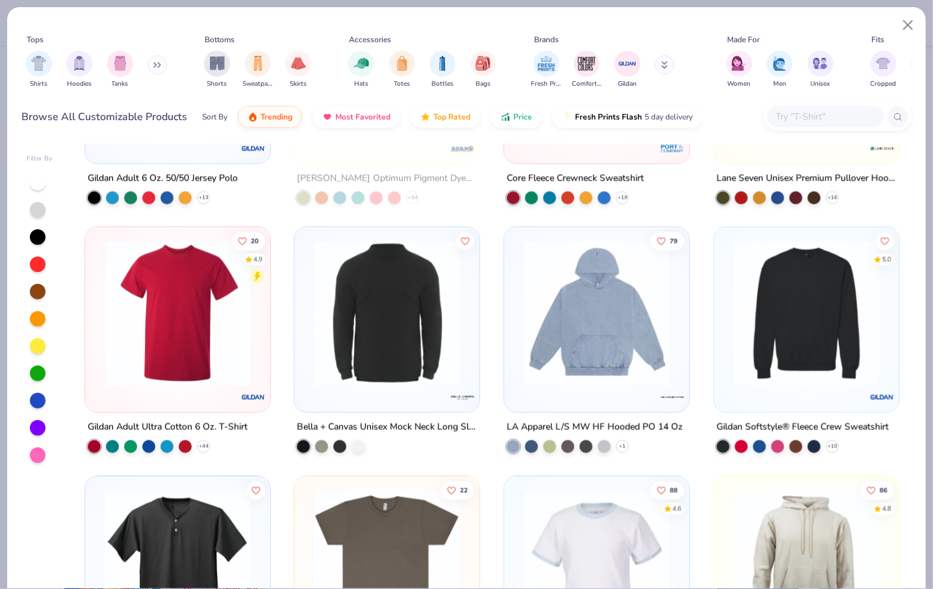
scroll to position [3691, 0]
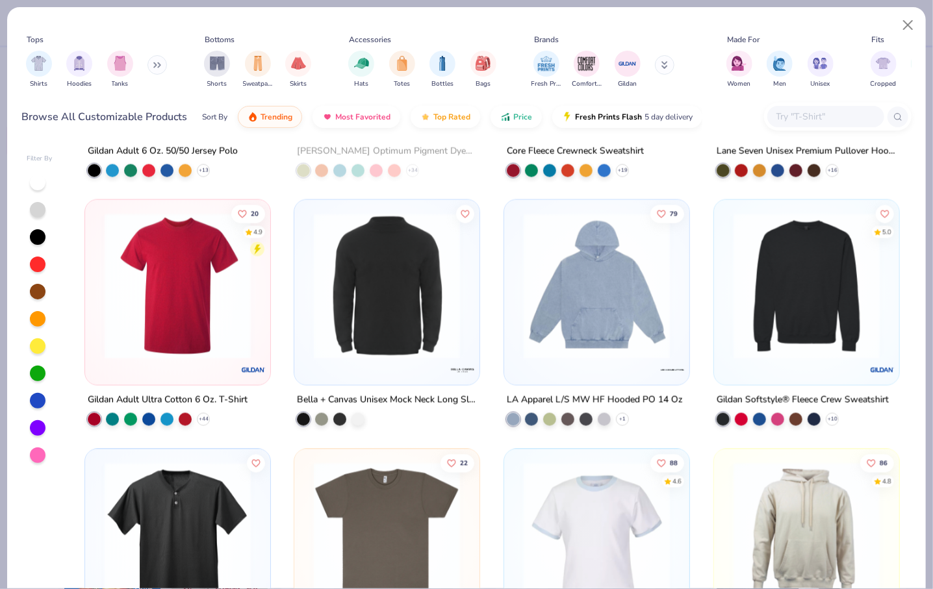
click at [630, 370] on div "79" at bounding box center [596, 292] width 185 height 185
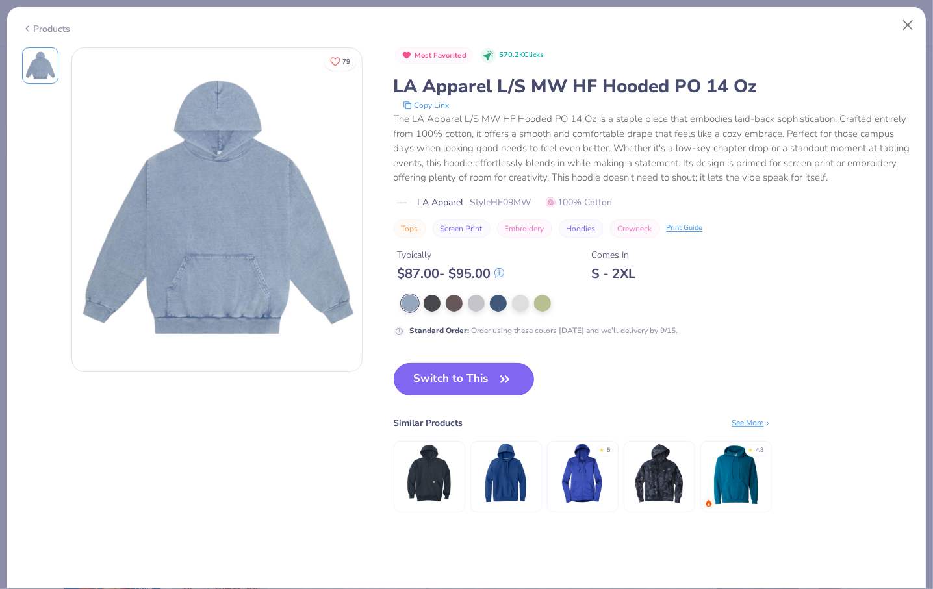
click at [507, 384] on icon "button" at bounding box center [505, 379] width 18 height 18
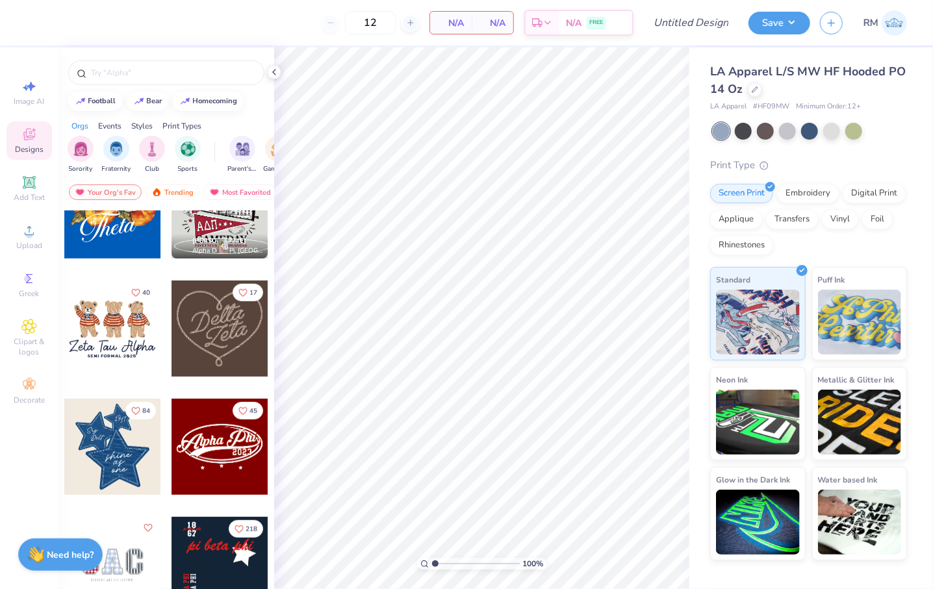
scroll to position [405, 0]
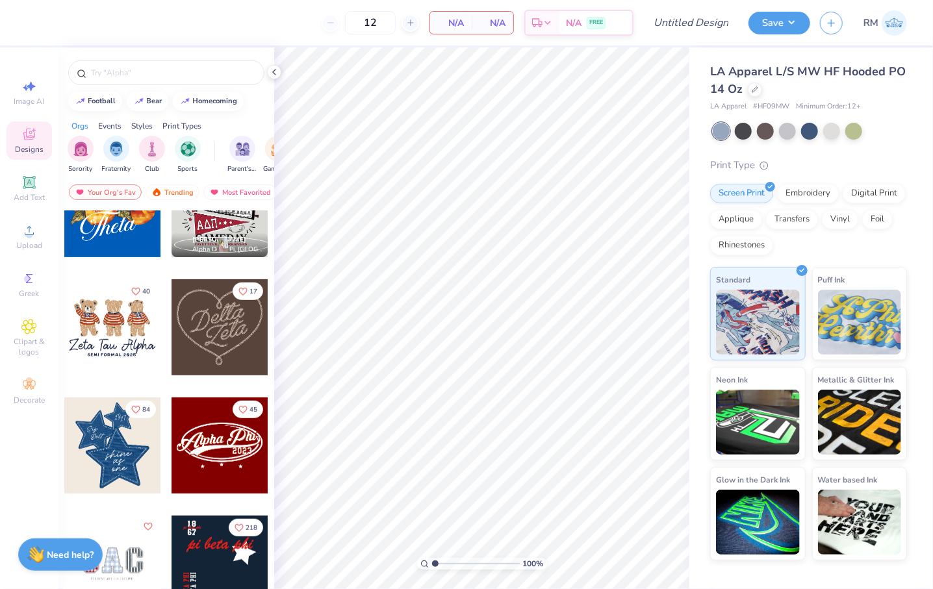
click at [133, 445] on div at bounding box center [112, 446] width 96 height 96
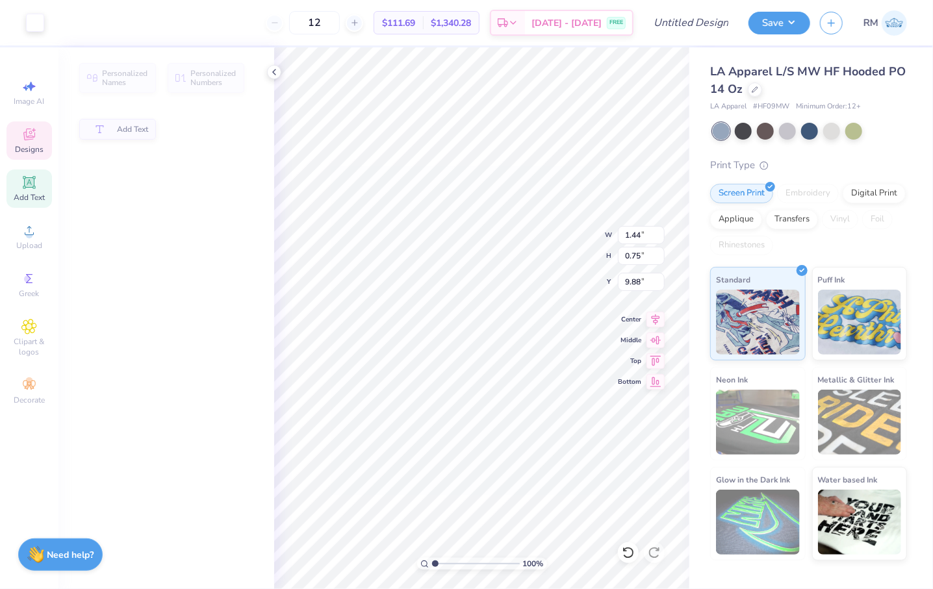
type input "1.44"
type input "0.75"
type input "9.88"
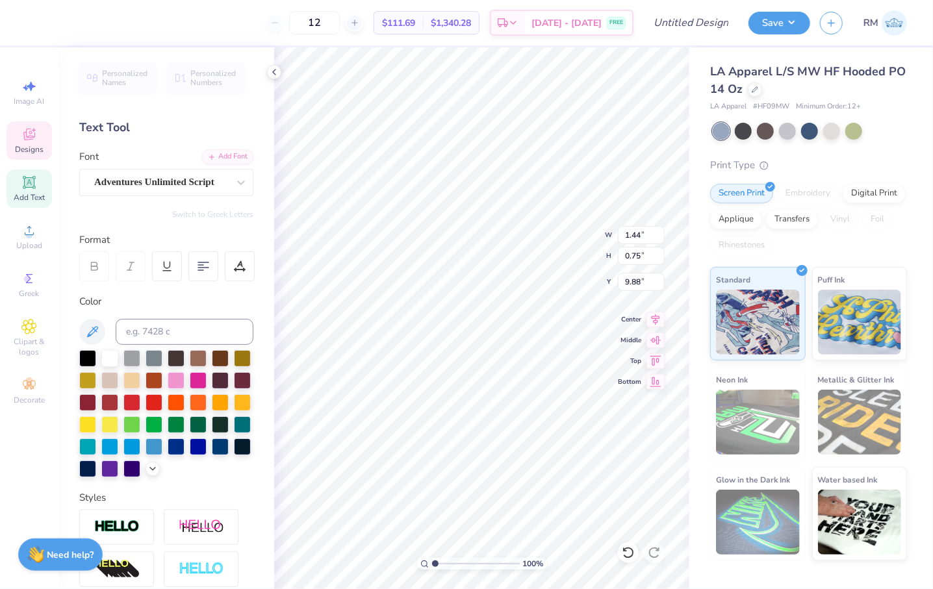
type input "3.28"
type input "1.24"
type input "8.78"
type textarea "Collegiate"
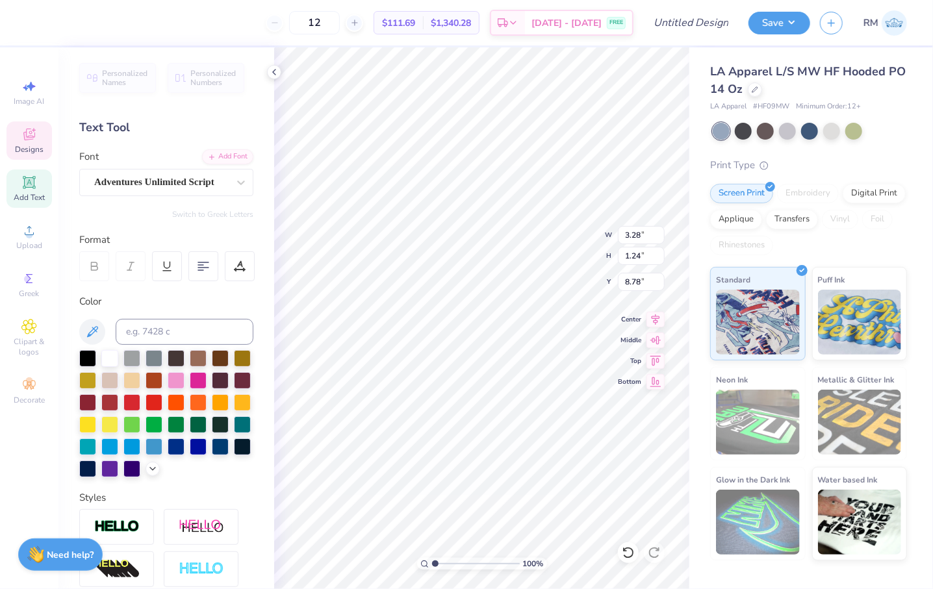
scroll to position [9, 3]
type input "1.44"
type input "0.75"
type input "9.88"
type textarea "Panhellenic"
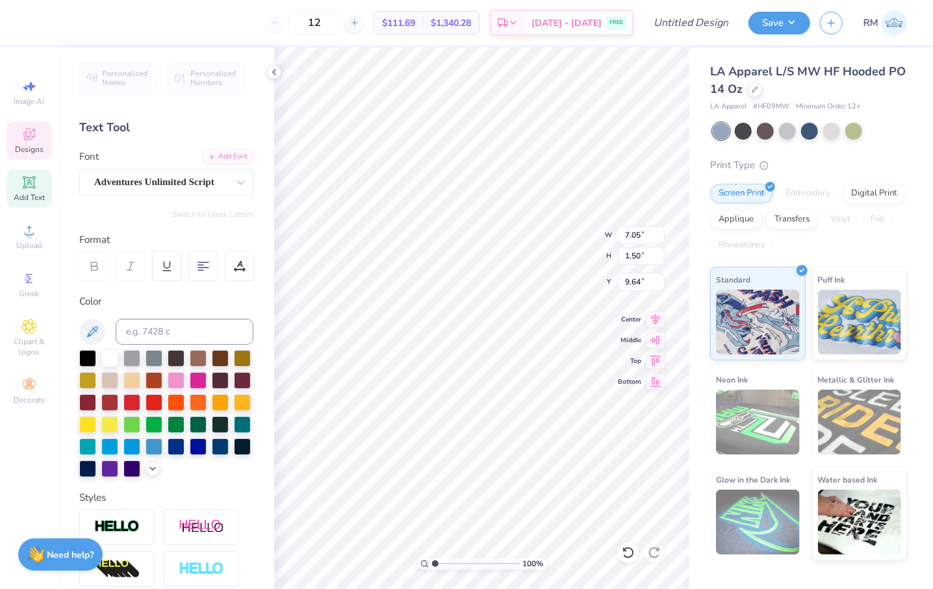
type input "5.29"
type input "1.12"
type input "9.70"
type input "4.26"
type input "0.91"
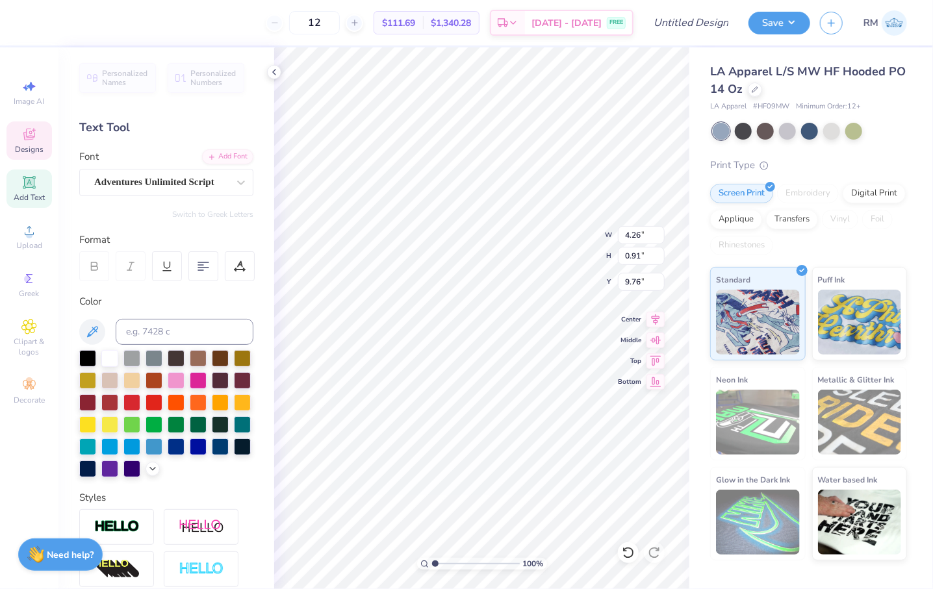
type input "9.92"
type input "1.92"
type input "0.57"
type input "10.83"
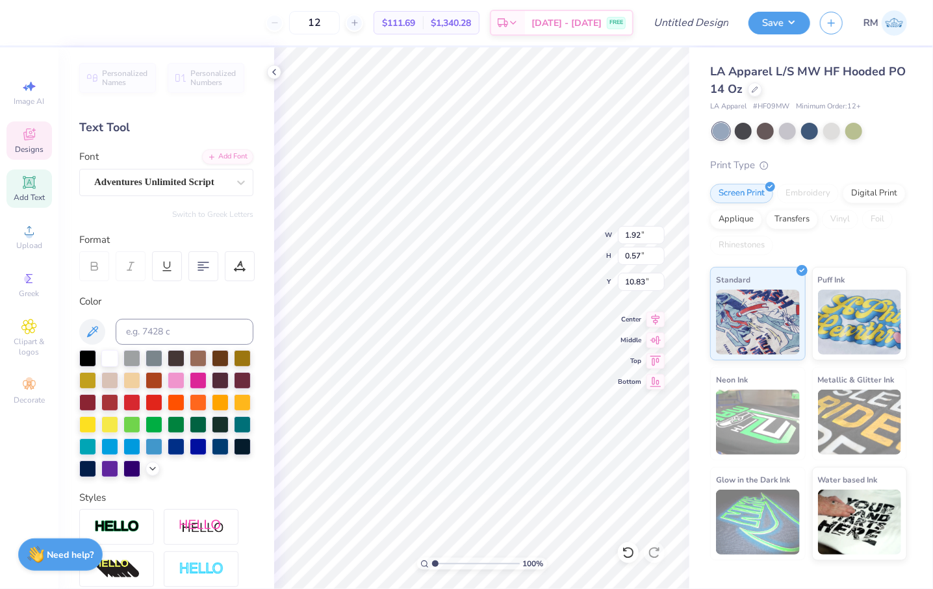
type textarea "Council"
type input "5.03"
type input "1.34"
type input "8.53"
type input "8.58"
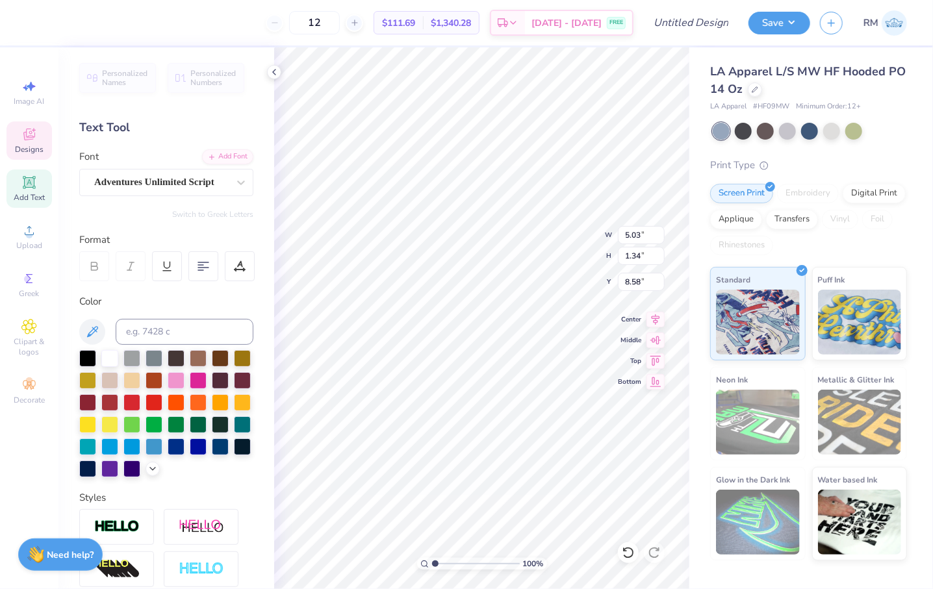
type input "4.50"
type input "1.47"
type input "10.37"
type input "4.26"
type input "0.91"
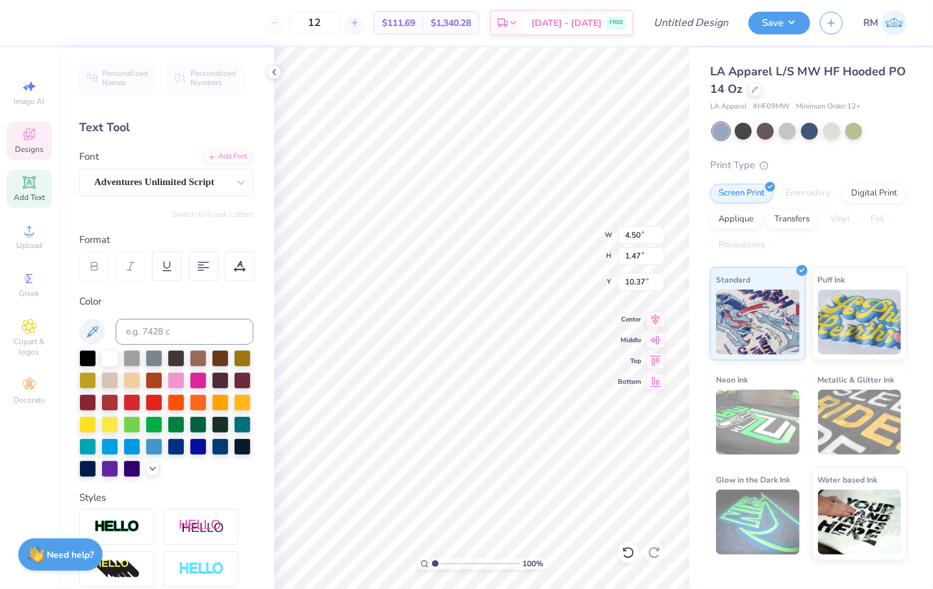
type input "9.92"
type input "4.96"
type input "1.05"
type input "9.77"
type input "10.82"
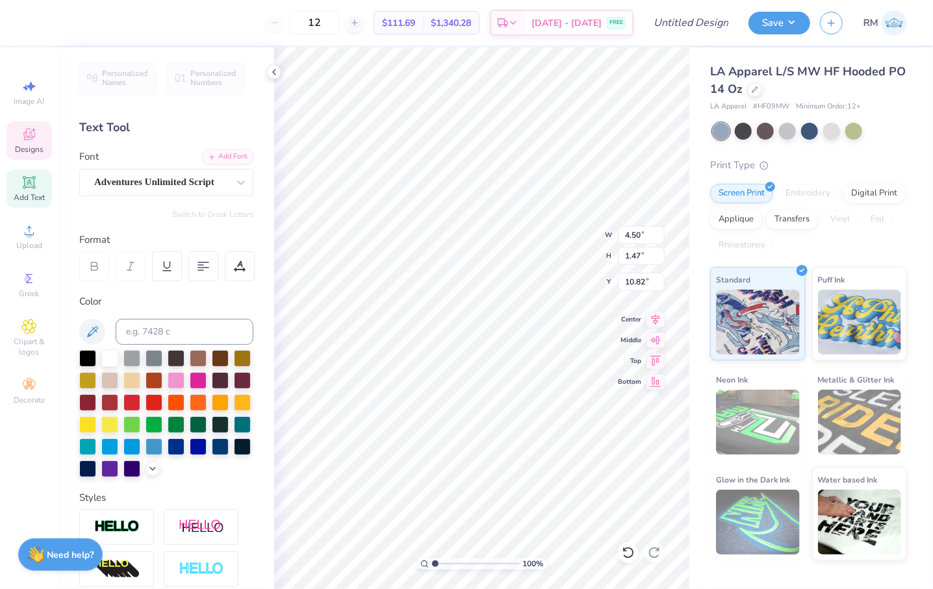
type input "4.96"
type input "1.05"
type input "9.77"
type input "6.04"
type input "1.28"
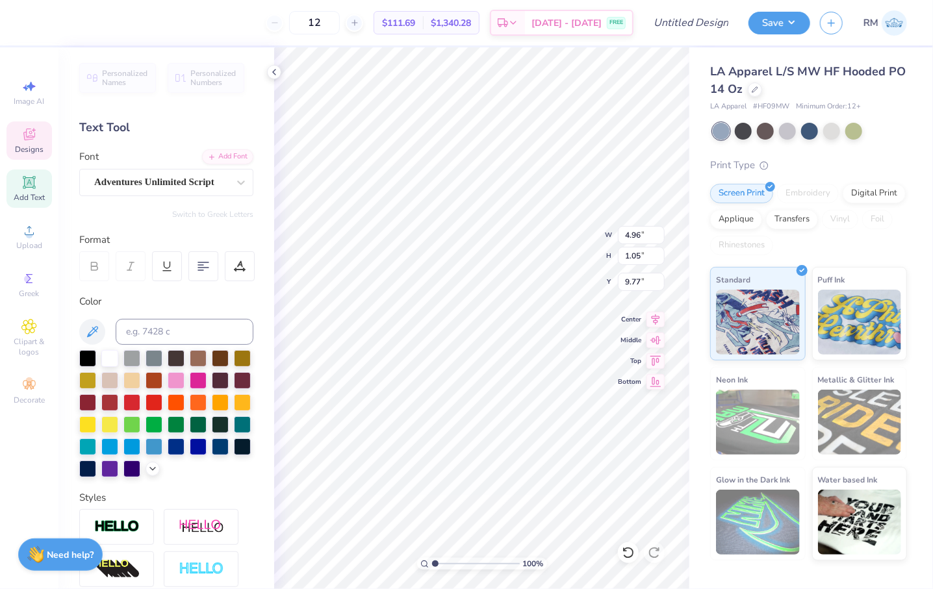
type input "9.71"
type input "9.92"
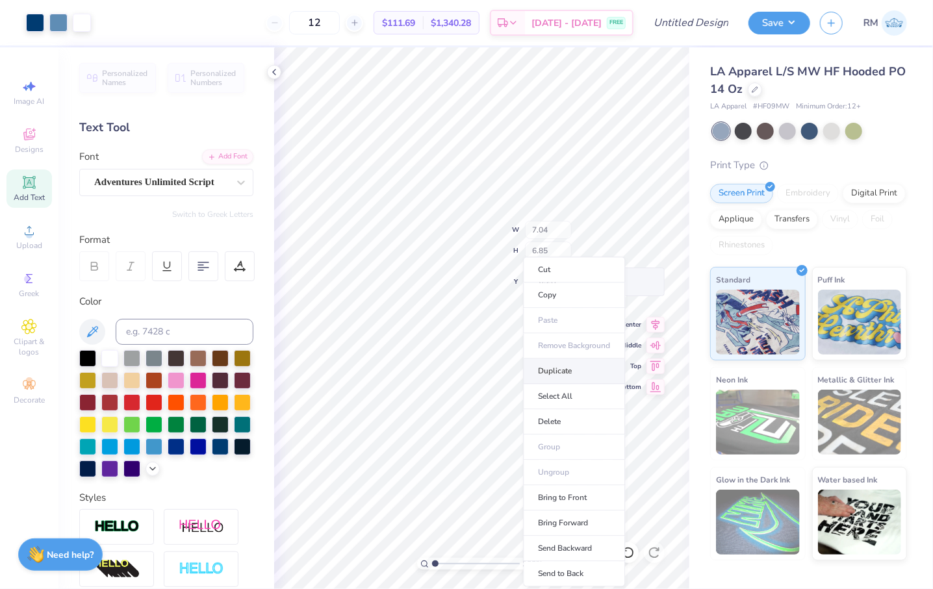
type input "5.88"
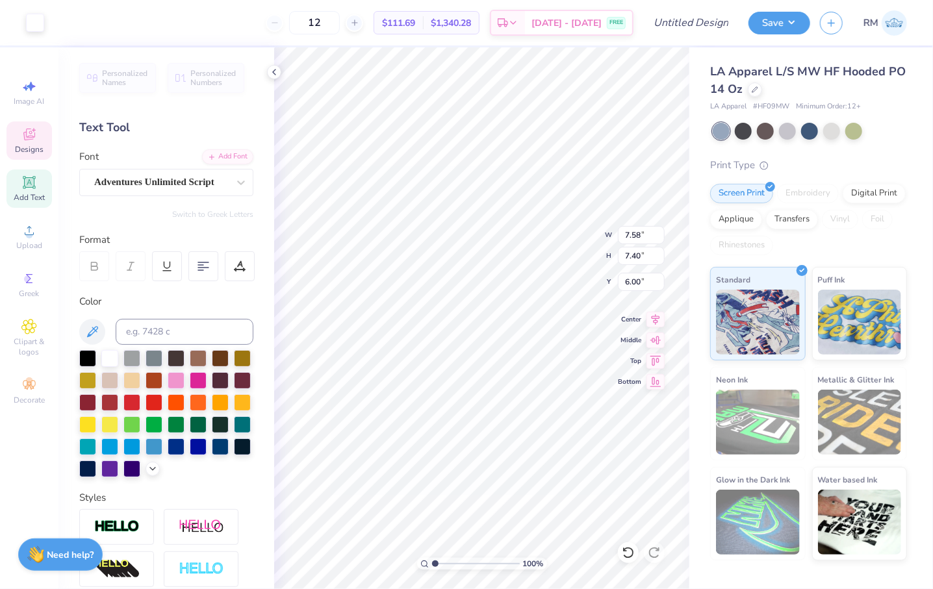
type input "7.04"
type input "6.85"
type input "5.88"
type input "8.96"
type input "9.48"
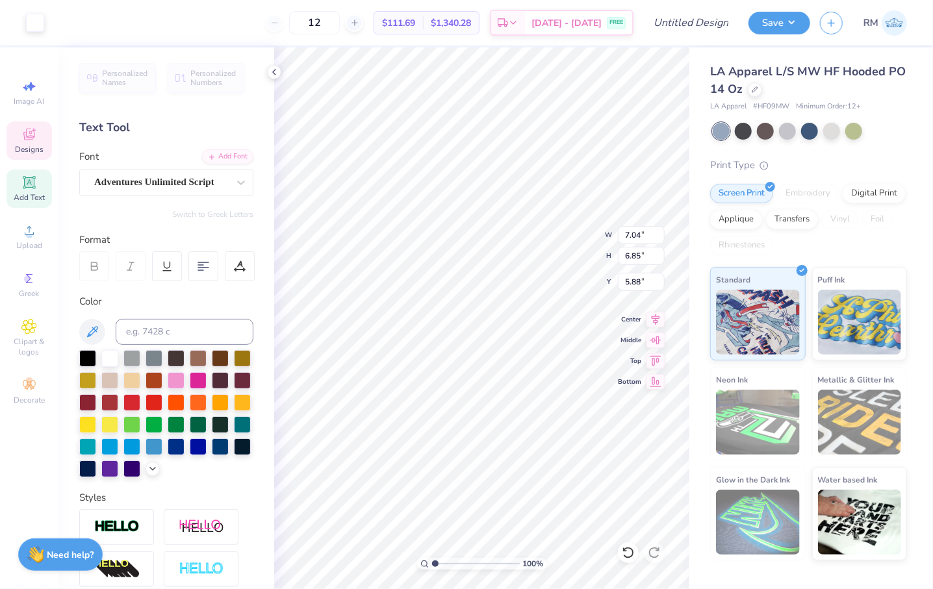
type input "3.98"
type input "6.30"
type textarea "g"
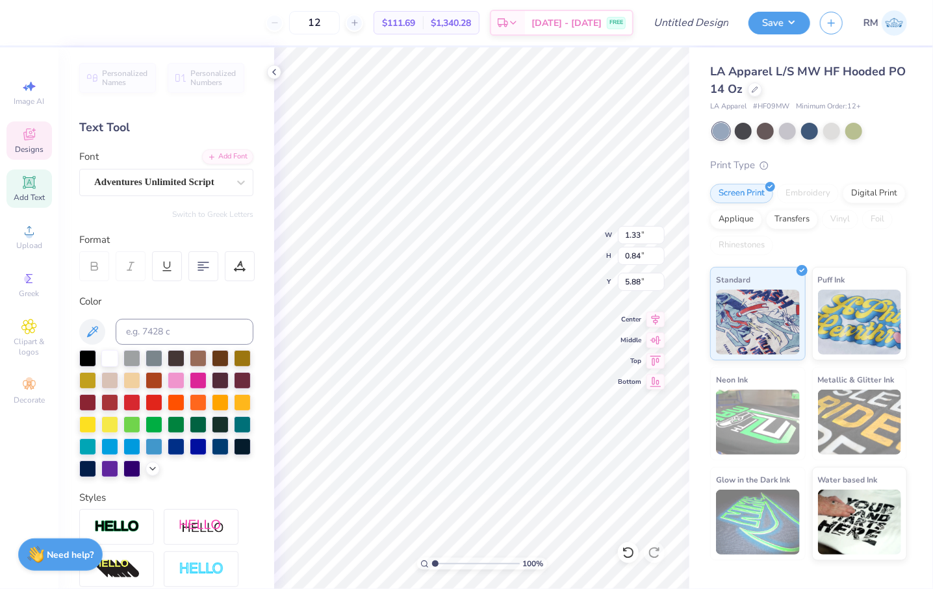
type textarea "[US_STATE]"
type input "1.70"
type input "0.74"
type input "6.63"
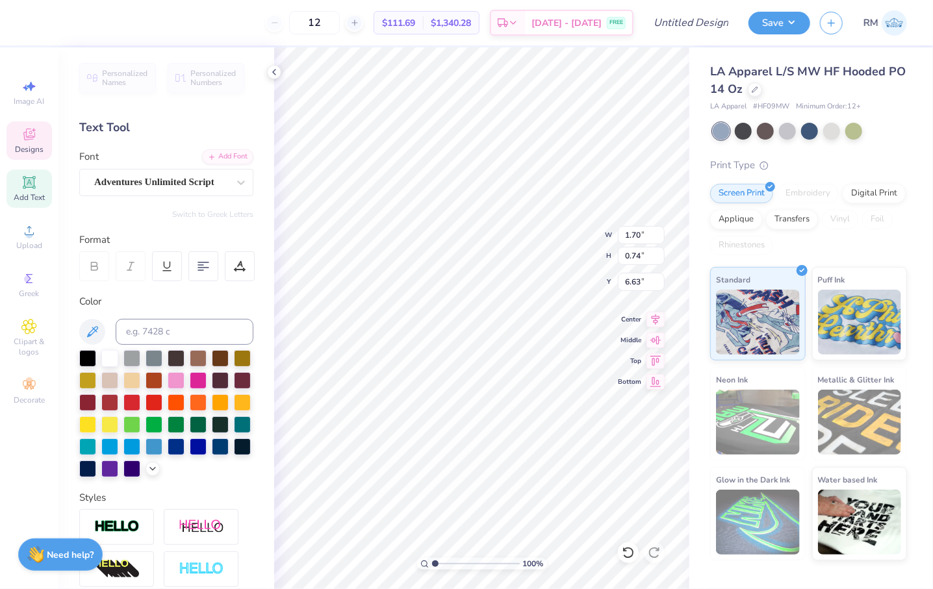
type textarea "Tech"
type input "0.71"
type input "0.78"
type input "4.53"
type input "0.72"
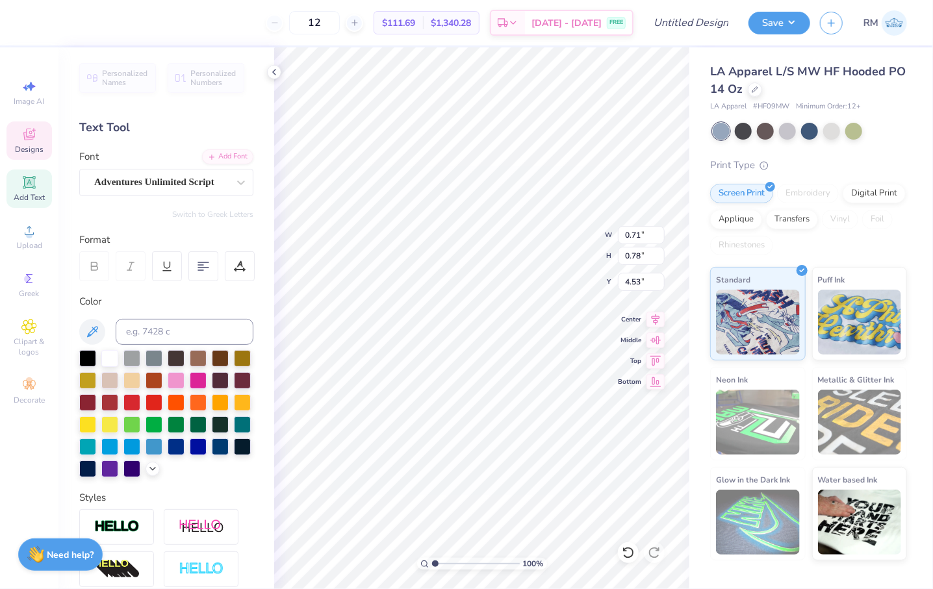
type input "0.77"
type input "4.39"
type input "5.86"
type input "6.63"
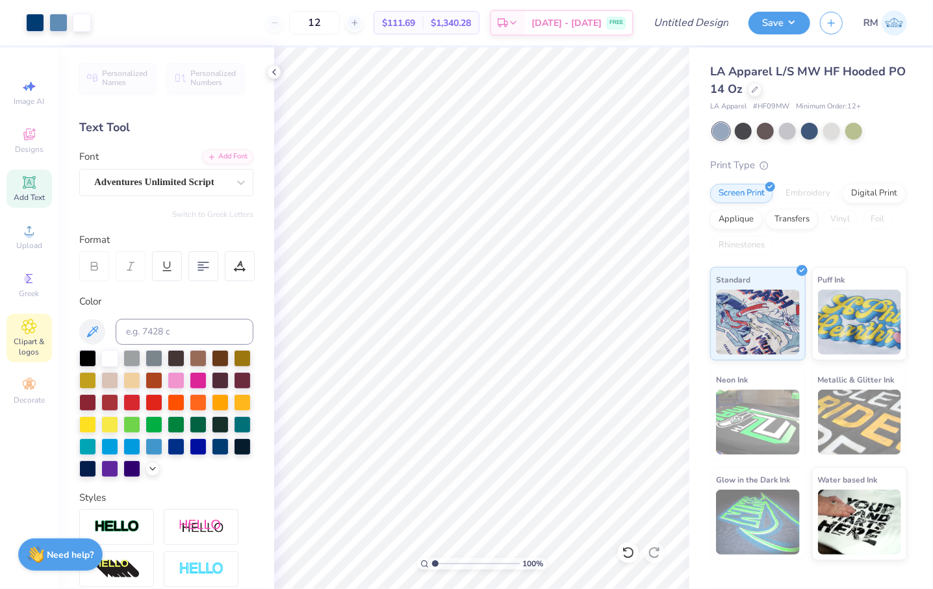
click at [30, 316] on div "Clipart & logos" at bounding box center [28, 338] width 45 height 49
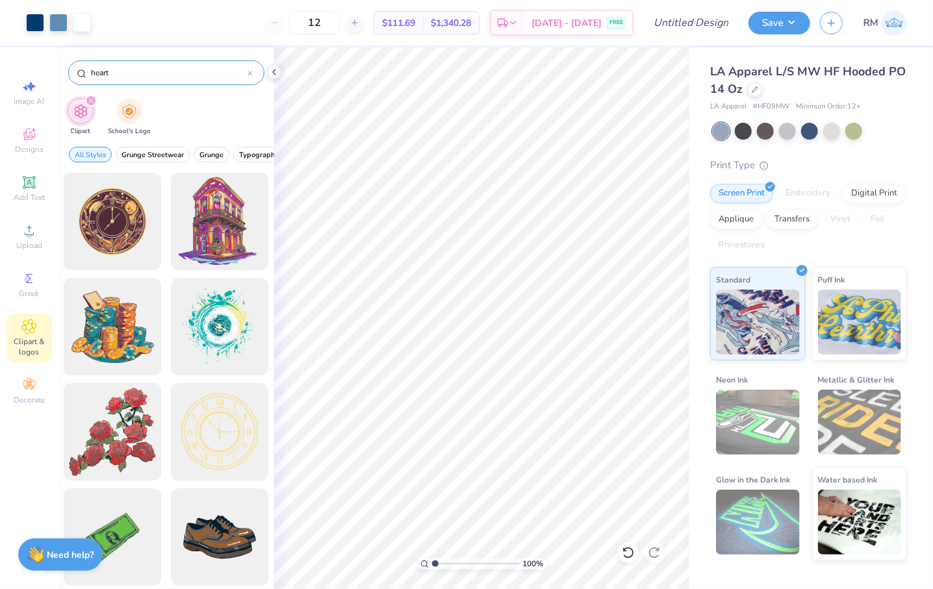
type input "heart"
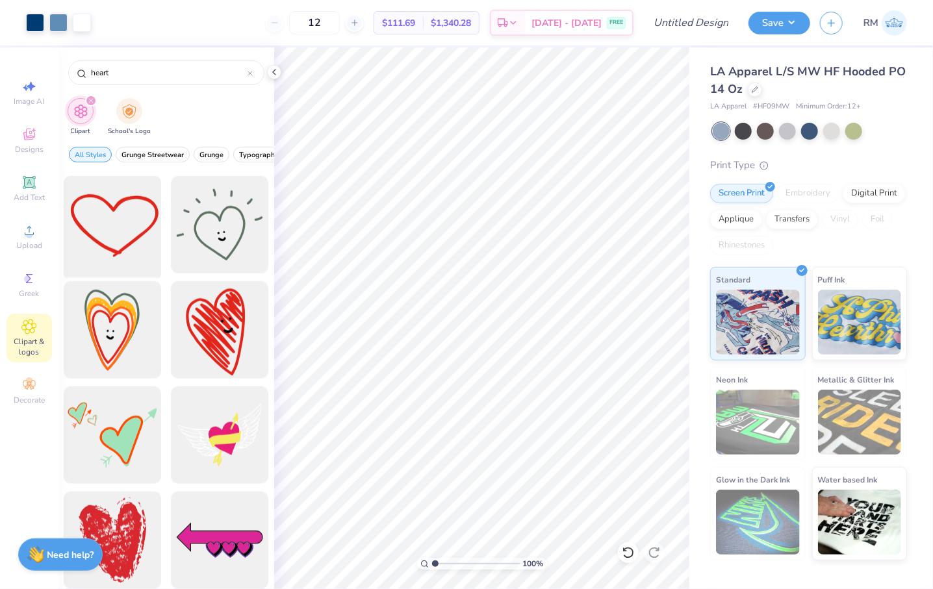
scroll to position [803, 0]
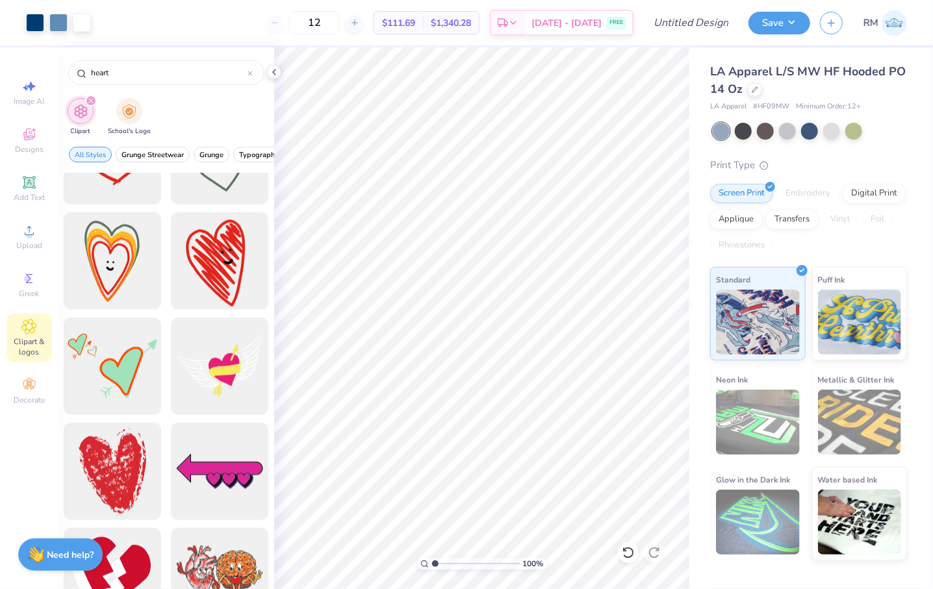
drag, startPoint x: 40, startPoint y: 141, endPoint x: 53, endPoint y: 129, distance: 18.4
click at [40, 140] on div "Designs" at bounding box center [28, 141] width 45 height 38
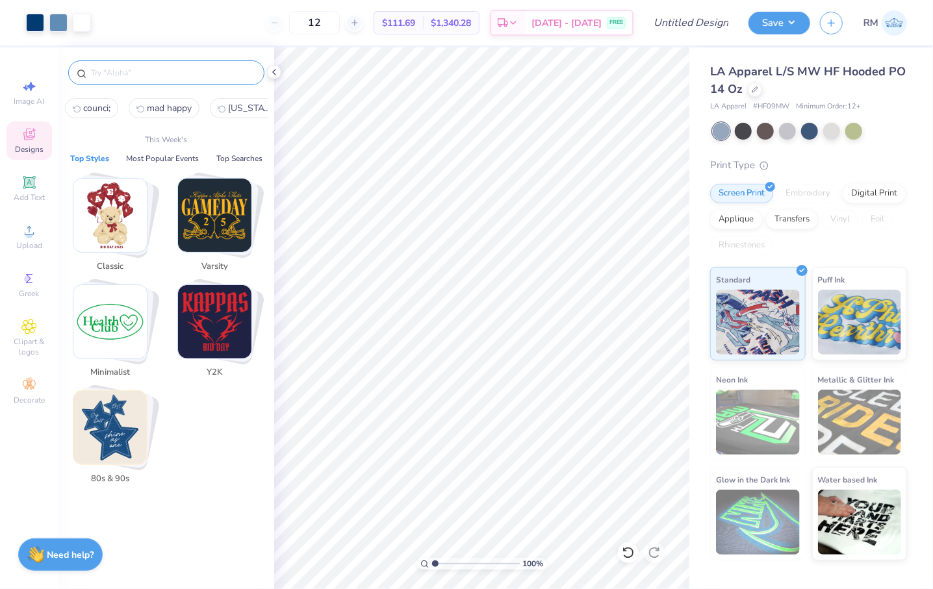
click at [127, 72] on input "text" at bounding box center [173, 72] width 166 height 13
type input "s"
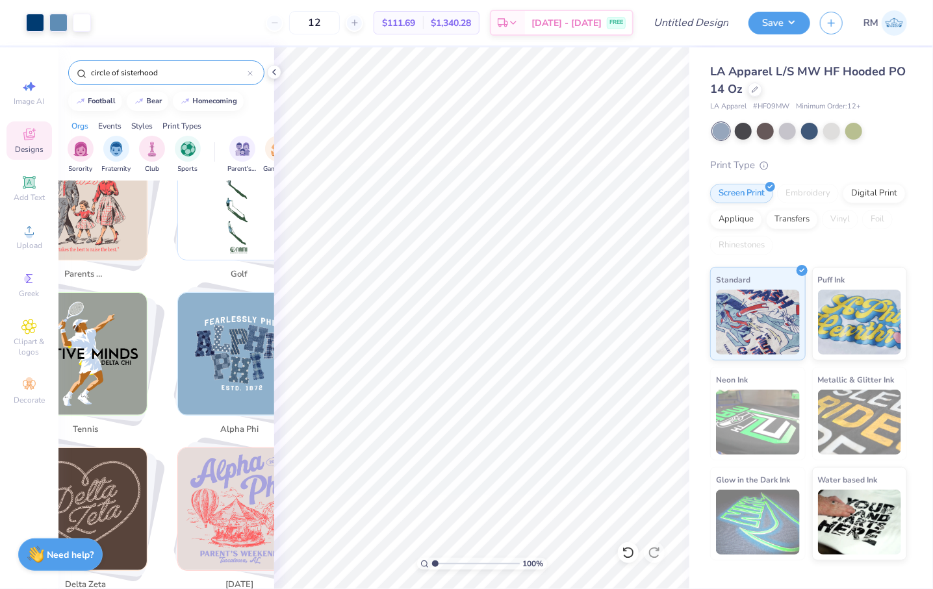
scroll to position [804, 0]
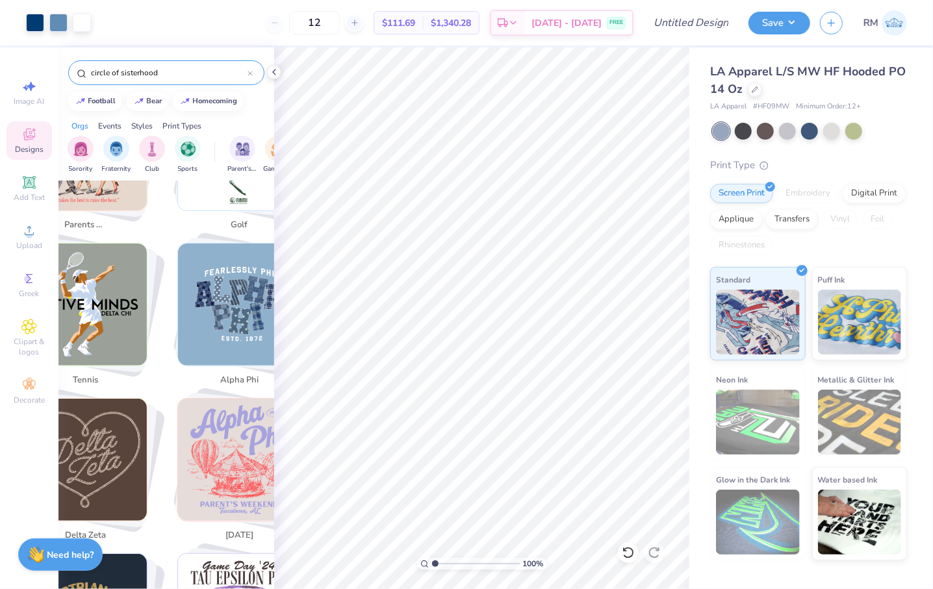
drag, startPoint x: 120, startPoint y: 68, endPoint x: 71, endPoint y: 62, distance: 49.1
click at [74, 63] on div "circle of sisterhood" at bounding box center [166, 72] width 196 height 25
type input "sisterhood"
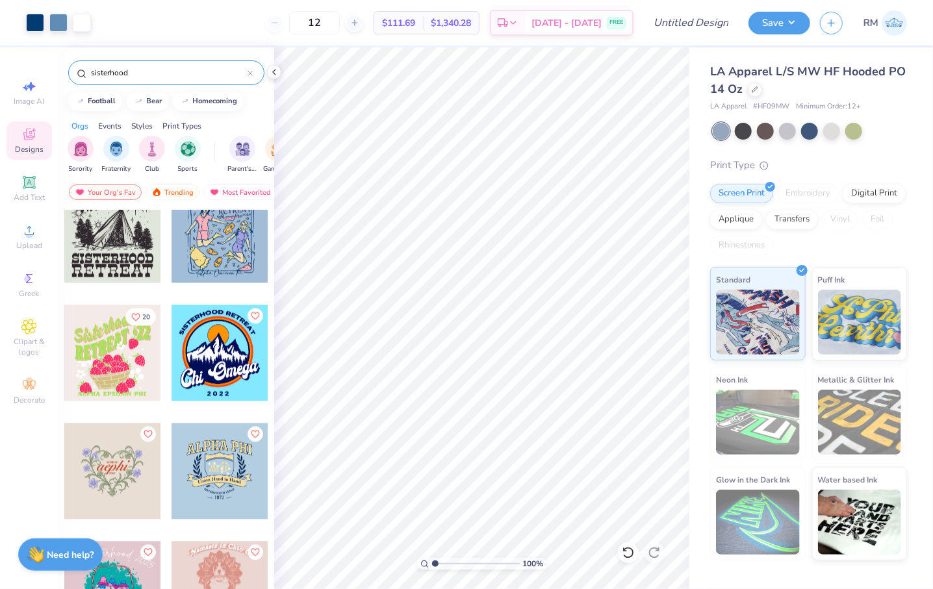
scroll to position [1464, 0]
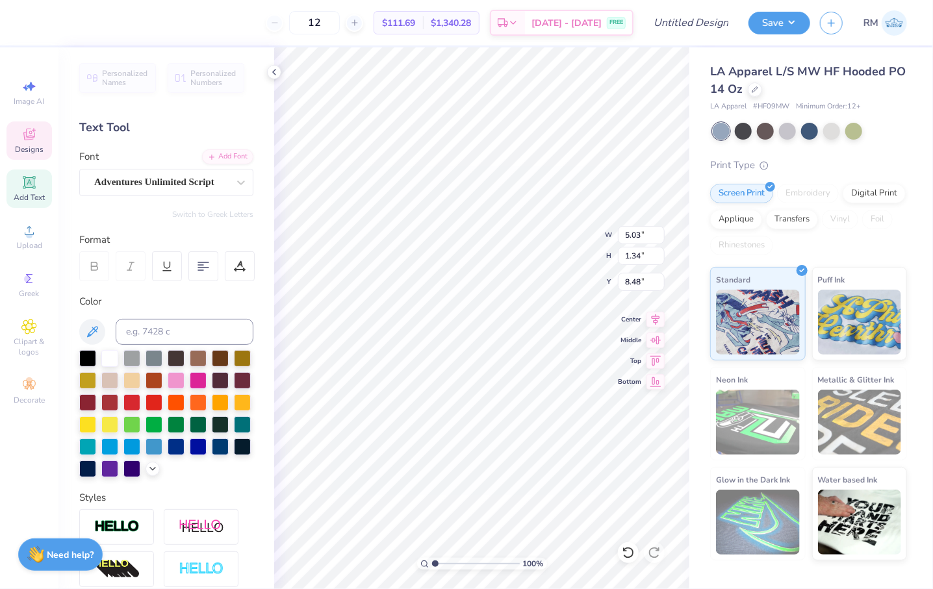
type input "8.56"
type input "7.58"
type input "7.40"
type input "6.10"
type input "3.00"
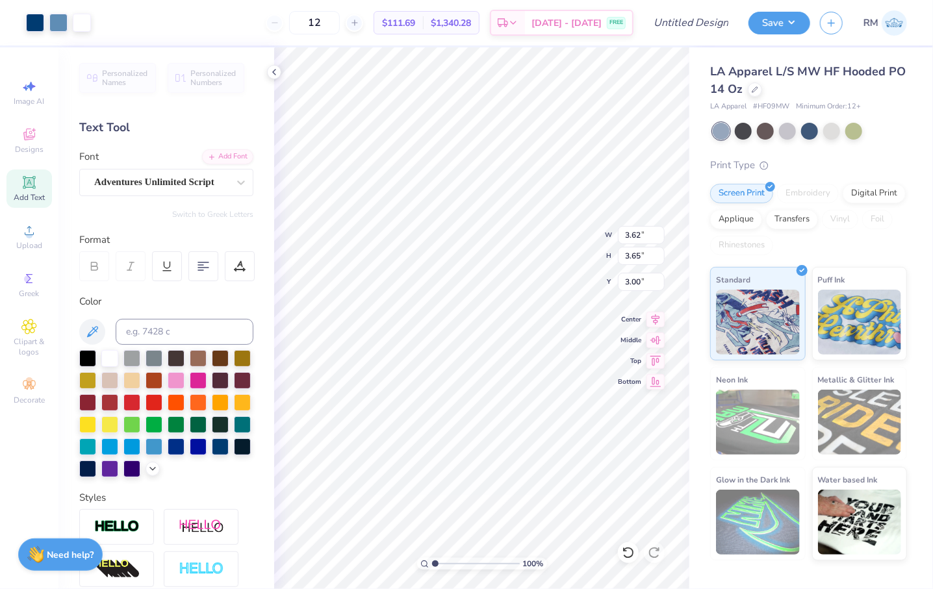
type input "2.59"
click at [44, 25] on div at bounding box center [35, 21] width 18 height 18
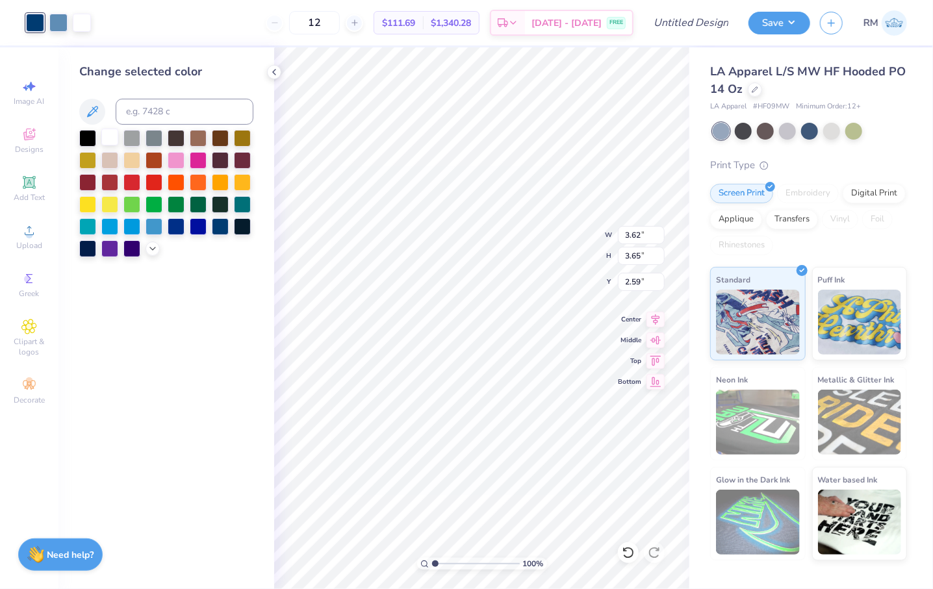
click at [117, 138] on div at bounding box center [109, 137] width 17 height 17
type input "2.68"
type input "2.70"
type input "3.54"
type input "2.23"
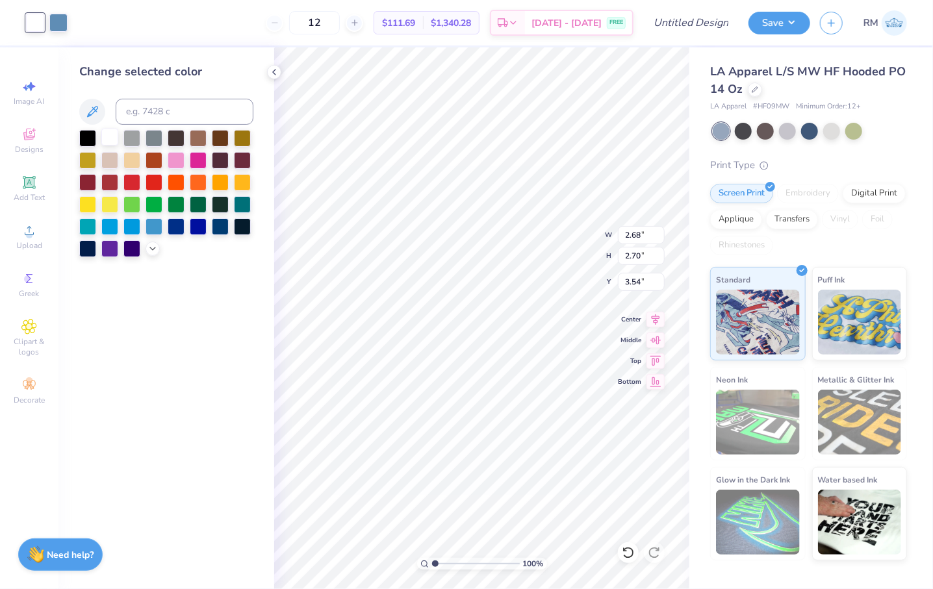
type input "2.25"
type input "3.61"
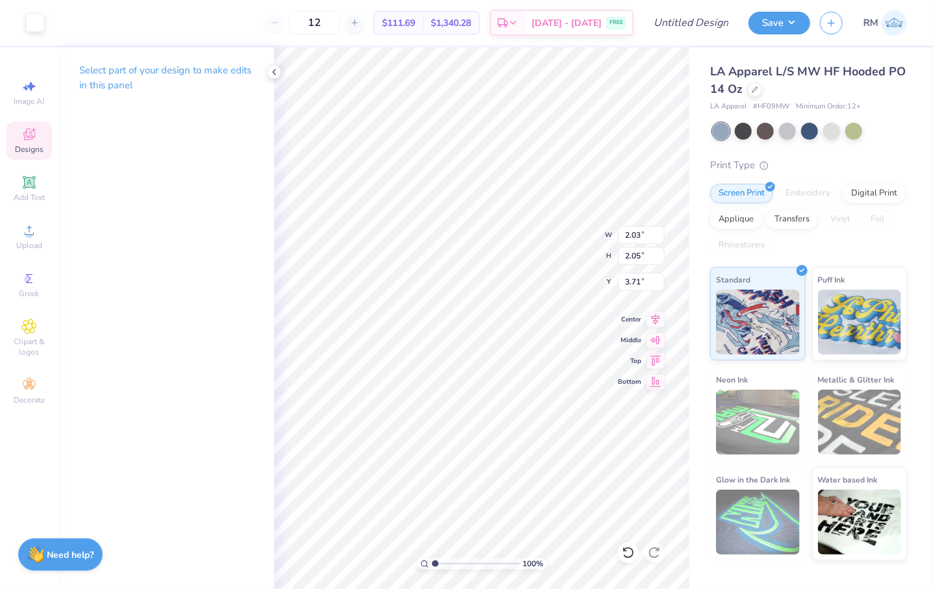
type input "4.95"
type input "3.71"
type input "2.19"
type input "2.21"
type input "3.76"
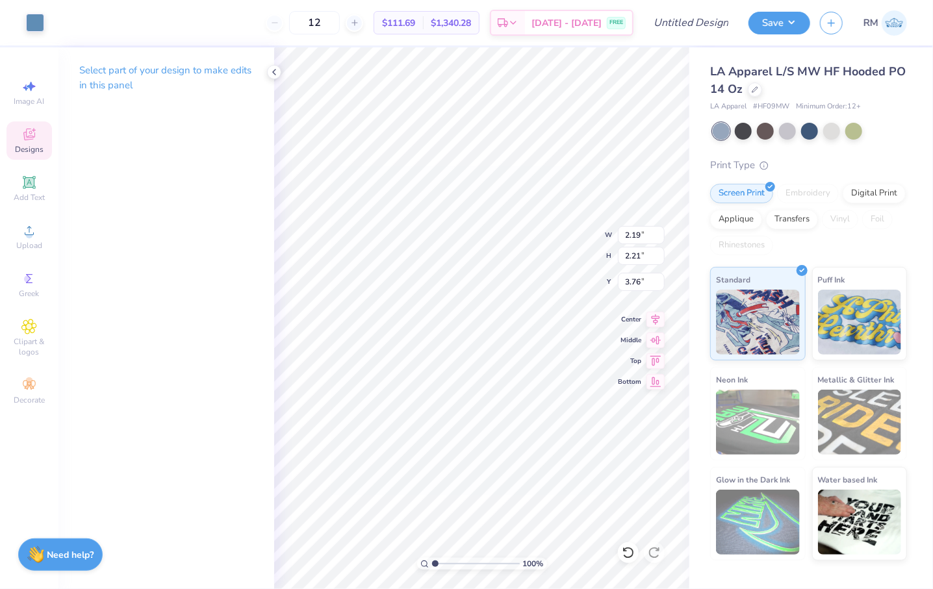
type input "6.63"
type input "2.23"
type input "2.25"
type input "10.24"
type input "2.27"
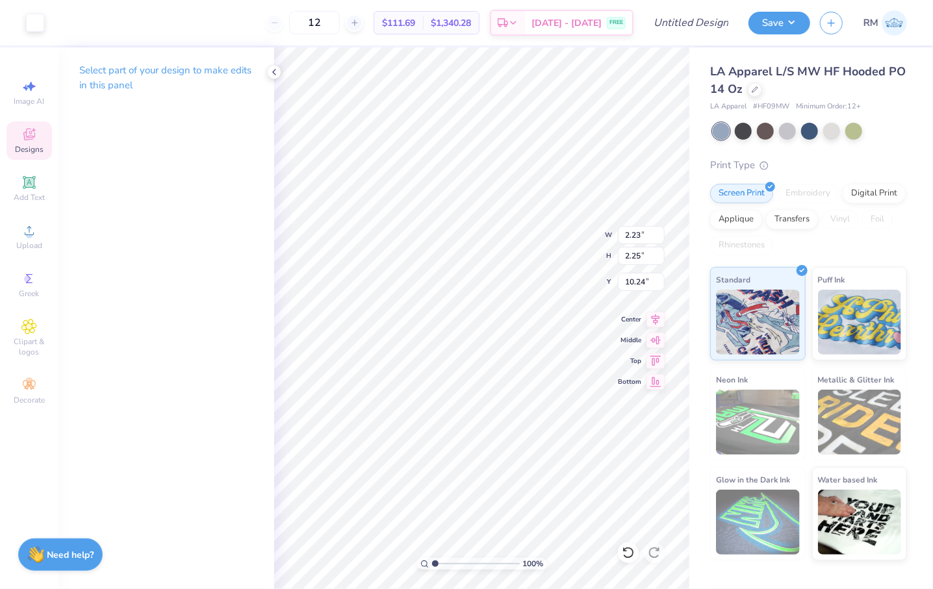
type input "2.18"
type input "10.38"
click at [514, 576] on li "Send to Back" at bounding box center [514, 573] width 102 height 25
type input "3.72"
type input "2.19"
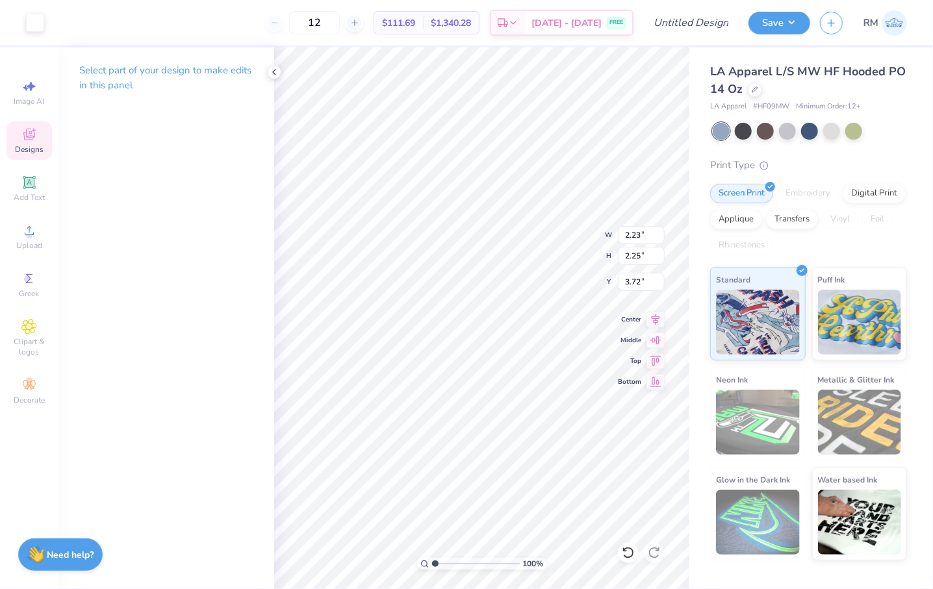
type input "2.21"
type input "6.63"
click at [551, 250] on div "100 % W 3.63 H 4.92 Y 3.92 Center Middle Top Bottom" at bounding box center [481, 318] width 415 height 542
type input "6.63"
type input "2.20"
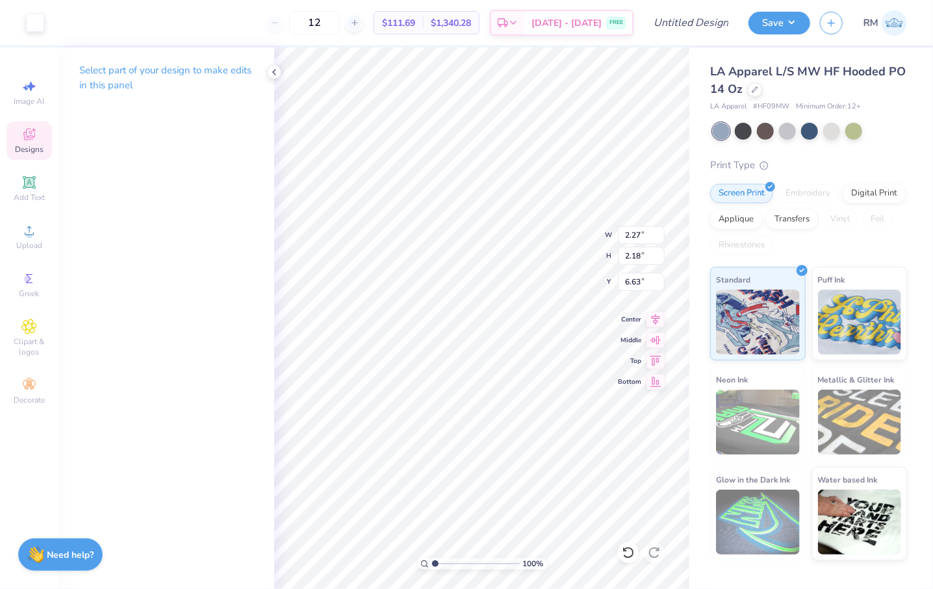
type input "2.27"
type input "6.44"
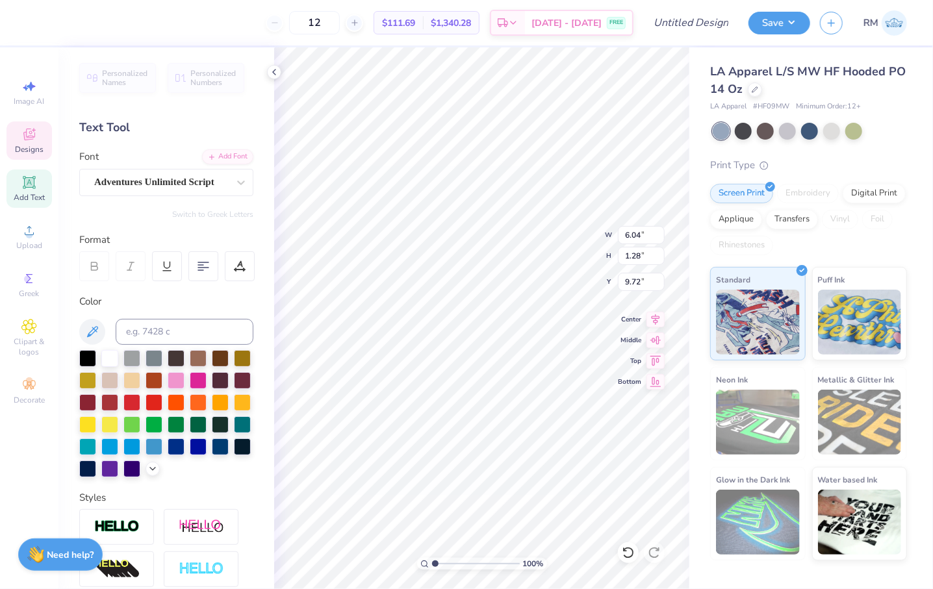
type input "9.73"
type input "5.97"
type textarea "[US_STATE]"
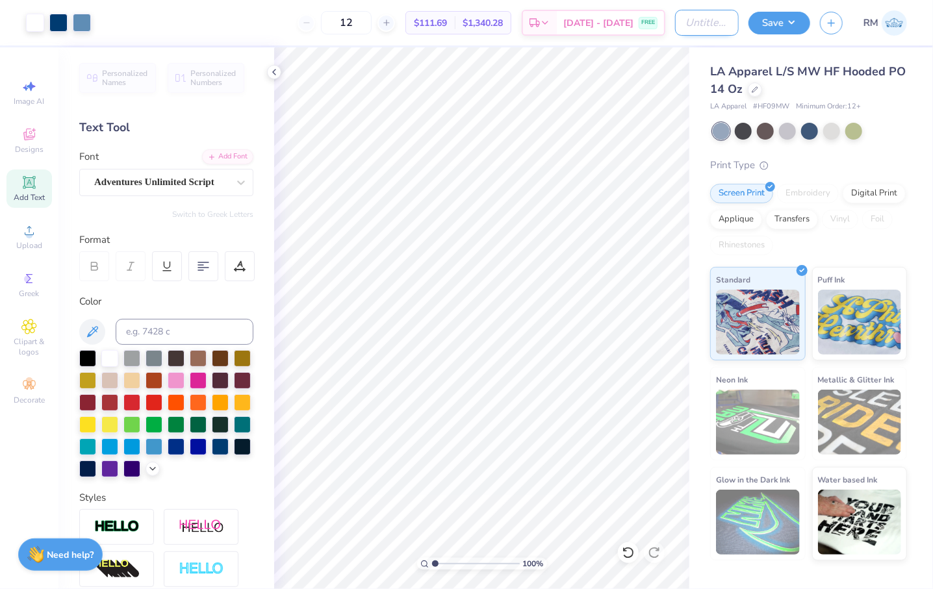
click at [695, 15] on input "Design Title" at bounding box center [707, 23] width 64 height 26
type input "cpc blue hoodie"
click at [778, 21] on button "Save" at bounding box center [780, 21] width 62 height 23
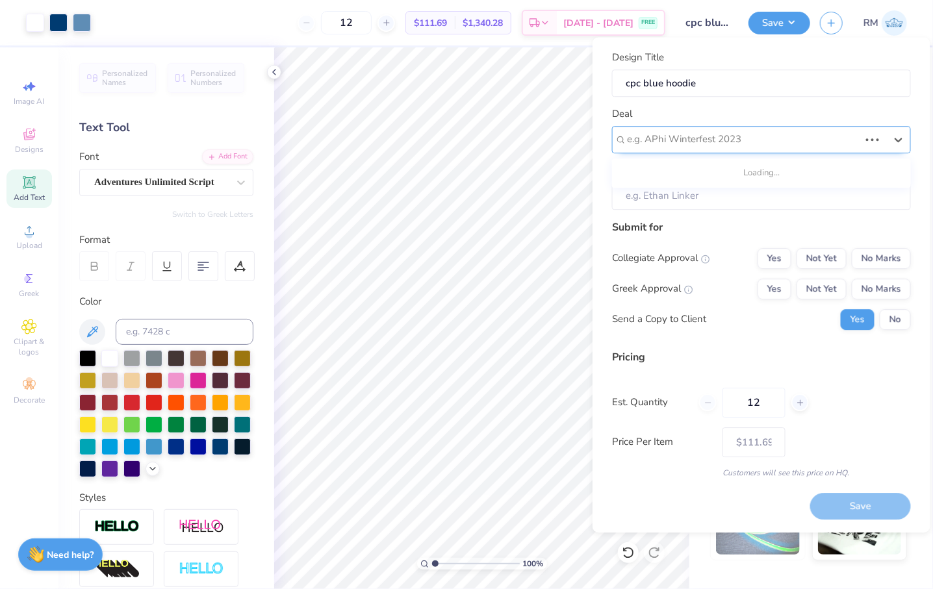
click at [710, 135] on div at bounding box center [743, 140] width 233 height 18
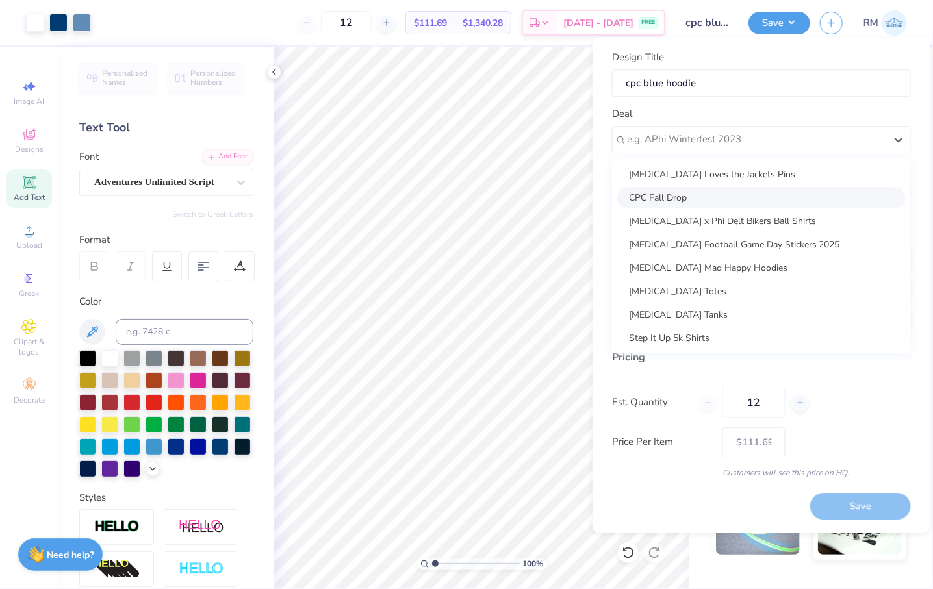
click at [694, 194] on div "CPC Fall Drop" at bounding box center [761, 197] width 289 height 21
type input "[US_STATE] Tech Panhellenic Council"
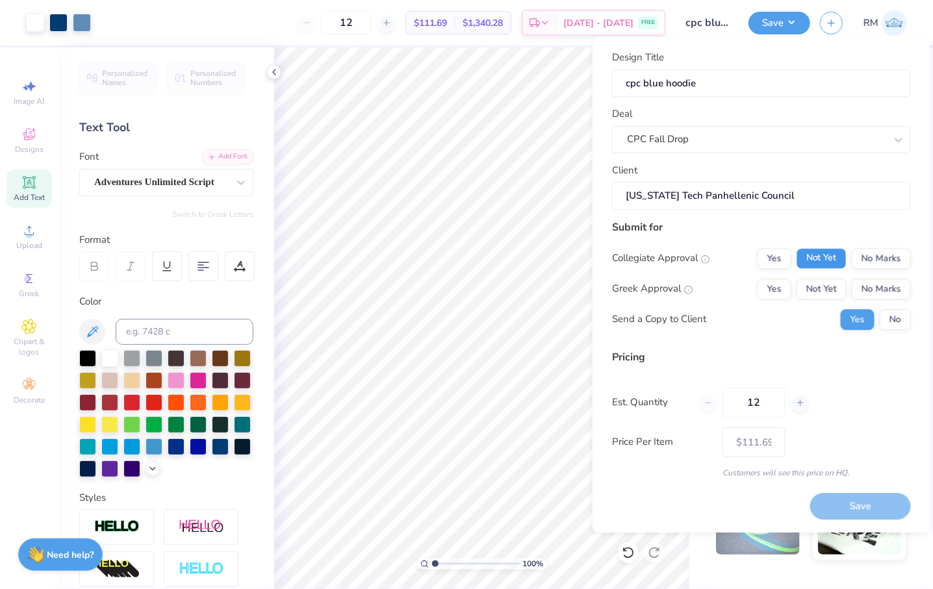
click at [820, 254] on button "Not Yet" at bounding box center [822, 258] width 50 height 21
click at [840, 289] on button "Not Yet" at bounding box center [822, 289] width 50 height 21
click at [871, 515] on button "Save" at bounding box center [860, 506] width 101 height 27
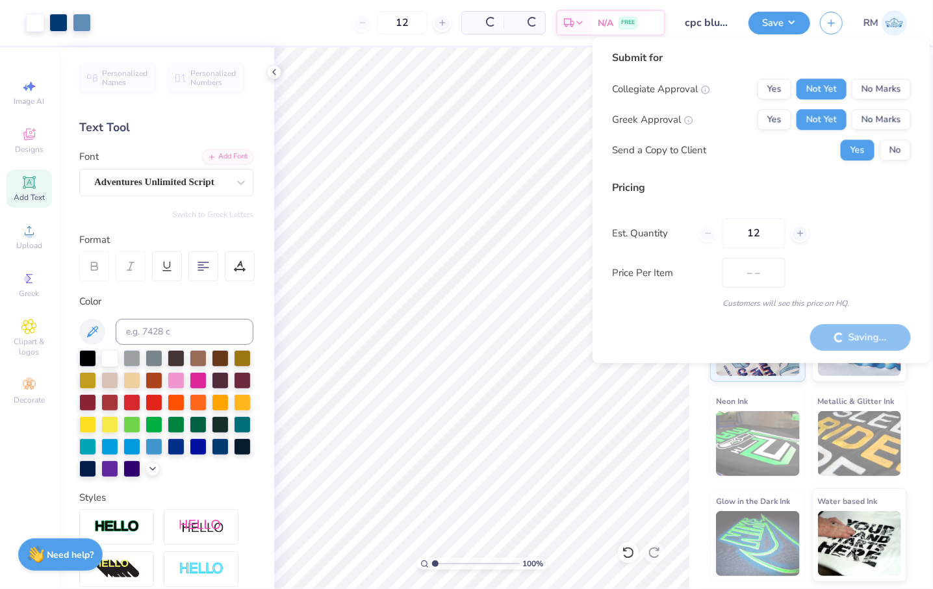
type input "$111.69"
